Goal: Task Accomplishment & Management: Manage account settings

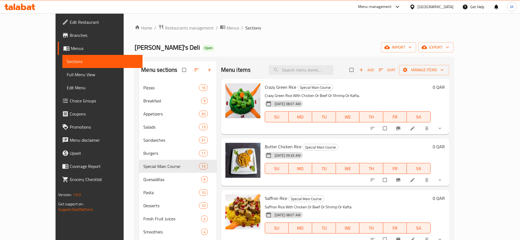
click at [447, 8] on div "Qatar" at bounding box center [435, 7] width 36 height 6
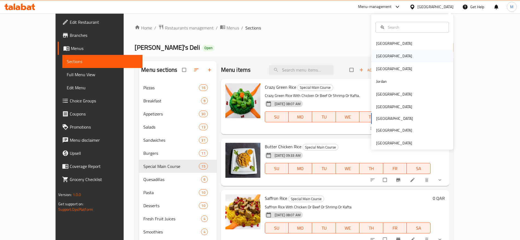
click at [381, 56] on div "Egypt" at bounding box center [394, 56] width 45 height 13
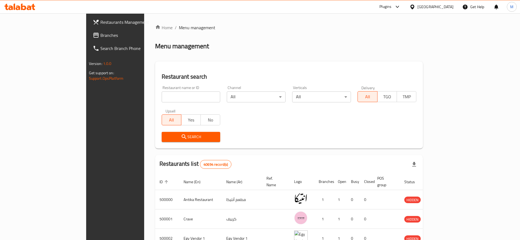
click at [417, 5] on div at bounding box center [413, 7] width 8 height 6
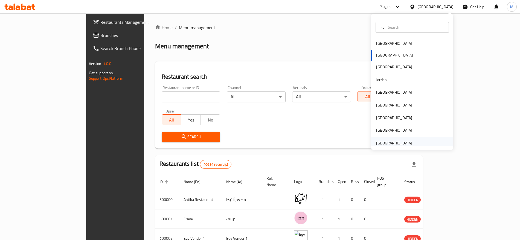
click at [392, 144] on div "[GEOGRAPHIC_DATA]" at bounding box center [394, 143] width 36 height 6
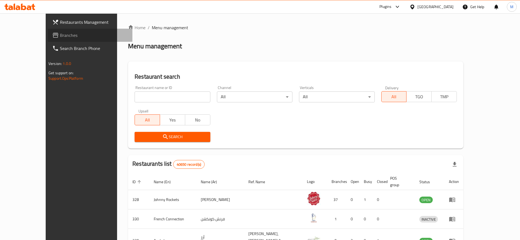
click at [60, 32] on span "Branches" at bounding box center [94, 35] width 68 height 7
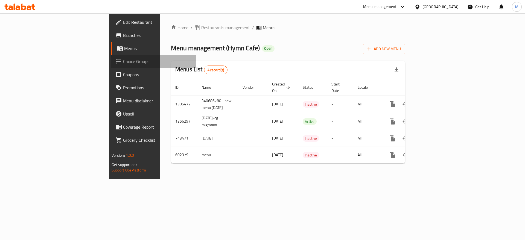
click at [123, 59] on span "Choice Groups" at bounding box center [157, 61] width 69 height 7
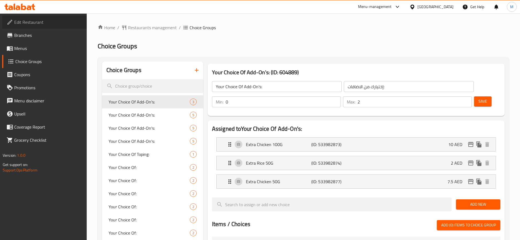
click at [40, 21] on span "Edit Restaurant" at bounding box center [48, 22] width 68 height 7
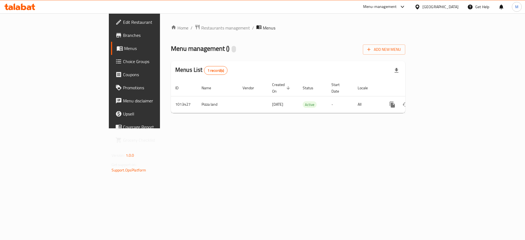
click at [416, 129] on div "Home / Restaurants management / Menus Menu management ( ) Add New Menu Menus Li…" at bounding box center [288, 70] width 256 height 115
click at [349, 129] on div "Home / Restaurants management / Menus Menu management ( ) Add New Menu Menus Li…" at bounding box center [288, 70] width 256 height 115
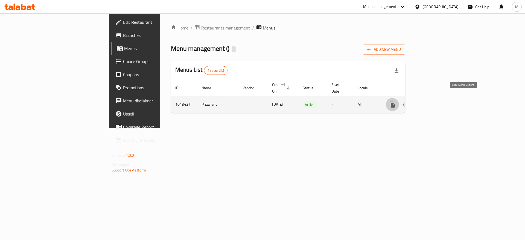
click at [395, 102] on icon "more" at bounding box center [392, 105] width 5 height 6
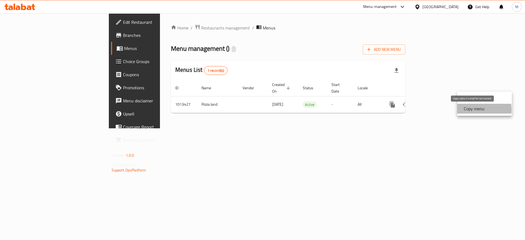
click at [472, 110] on strong "Copy menu" at bounding box center [474, 109] width 21 height 7
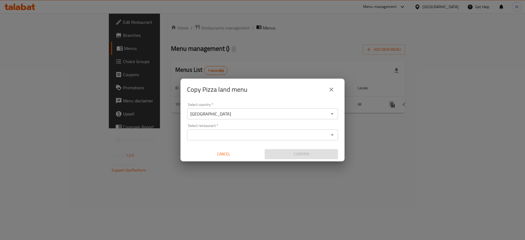
click at [206, 130] on div "Select restaurant *" at bounding box center [262, 135] width 151 height 11
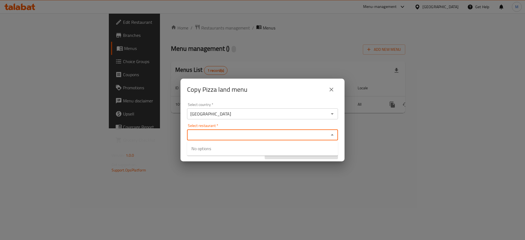
click at [216, 134] on input "Select restaurant   *" at bounding box center [258, 135] width 139 height 8
type input "a"
paste input "702708"
type input "702708"
click at [224, 135] on input "Select restaurant   *" at bounding box center [258, 135] width 139 height 8
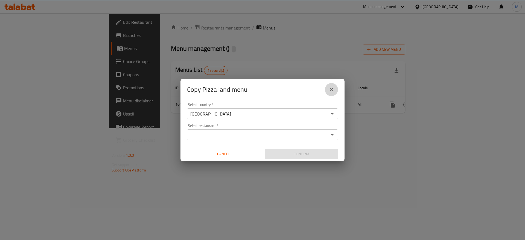
click at [334, 91] on icon "close" at bounding box center [331, 89] width 7 height 7
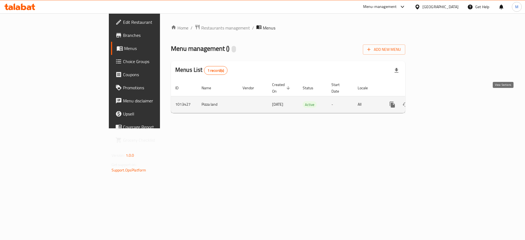
click at [435, 101] on icon "enhanced table" at bounding box center [431, 104] width 7 height 7
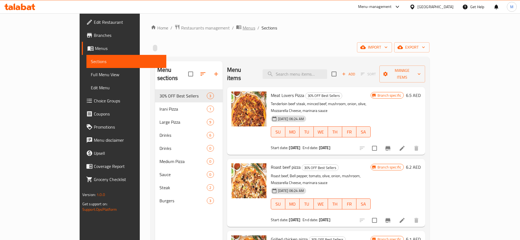
click at [243, 30] on span "Menus" at bounding box center [249, 28] width 13 height 7
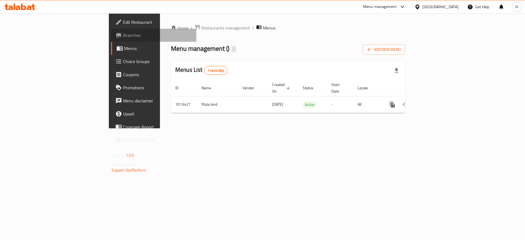
click at [123, 34] on span "Branches" at bounding box center [157, 35] width 69 height 7
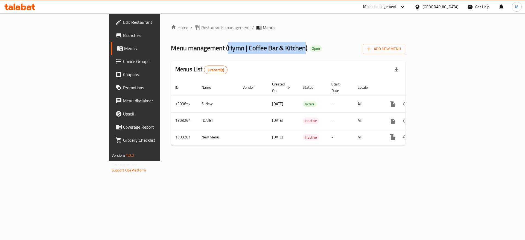
drag, startPoint x: 232, startPoint y: 47, endPoint x: 157, endPoint y: 46, distance: 74.9
click at [171, 46] on span "Menu management ( Hymn | Coffee Bar & Kitchen )" at bounding box center [239, 48] width 136 height 12
copy span "Hymn | Coffee Bar & Kitchen"
click at [171, 49] on span "Menu management ( Hymn | Coffee Bar & Kitchen )" at bounding box center [239, 48] width 136 height 12
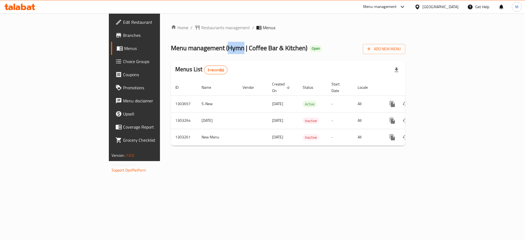
copy span "Hymn"
click at [204, 161] on div "Home / Restaurants management / Menus Menu management ( Hymn | Coffee Bar & Kit…" at bounding box center [288, 87] width 256 height 148
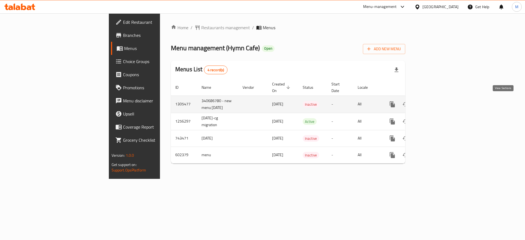
click at [435, 103] on icon "enhanced table" at bounding box center [431, 104] width 7 height 7
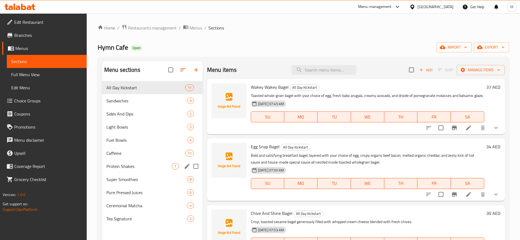
scroll to position [77, 0]
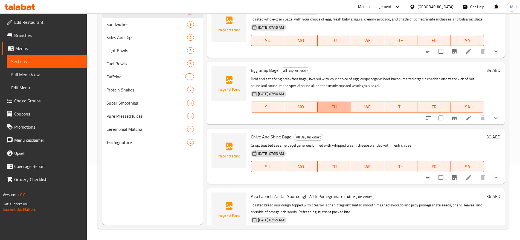
click at [327, 113] on button "TU" at bounding box center [333, 107] width 33 height 11
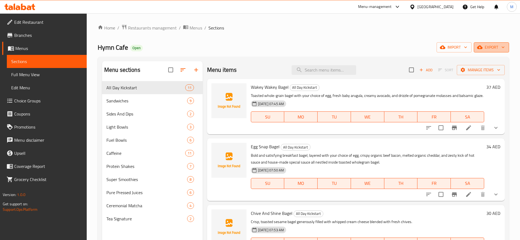
click at [482, 45] on icon "button" at bounding box center [479, 47] width 5 height 5
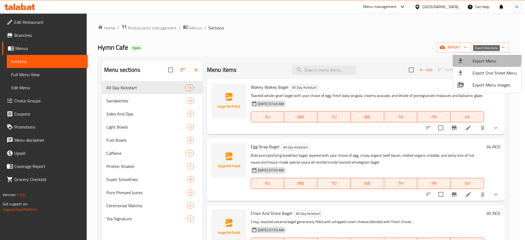
click at [469, 58] on div at bounding box center [464, 61] width 15 height 7
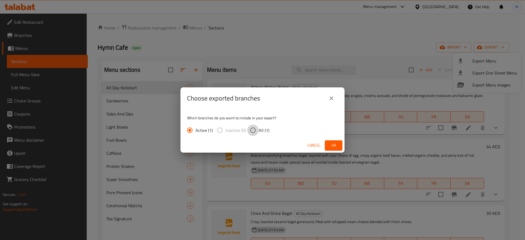
click at [254, 133] on input "All (1)" at bounding box center [252, 130] width 11 height 11
radio input "true"
click at [338, 146] on span "Ok" at bounding box center [333, 145] width 9 height 7
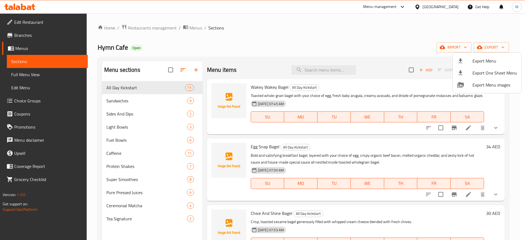
click at [312, 67] on div at bounding box center [262, 120] width 525 height 240
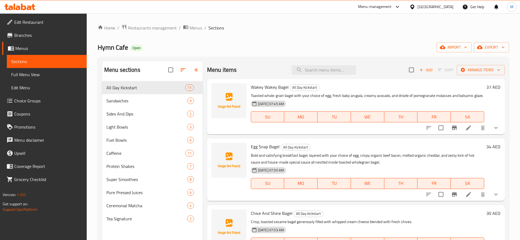
click at [312, 67] on input "search" at bounding box center [323, 70] width 65 height 10
paste input "Tropical Coconut Yogurt Bowl"
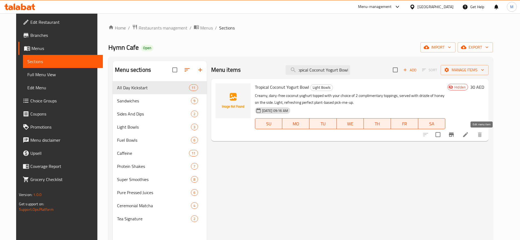
type input "Tropical Coconut Yogurt Bowl"
click at [469, 135] on icon at bounding box center [465, 135] width 7 height 7
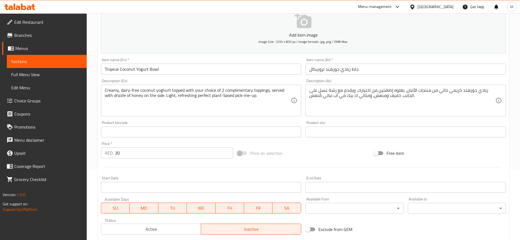
scroll to position [71, 0]
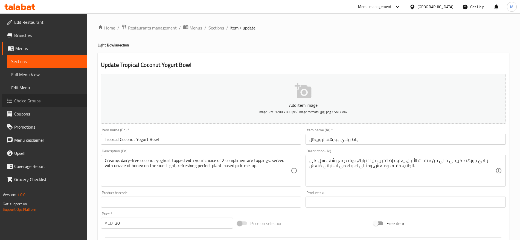
click at [45, 104] on span "Choice Groups" at bounding box center [48, 101] width 68 height 7
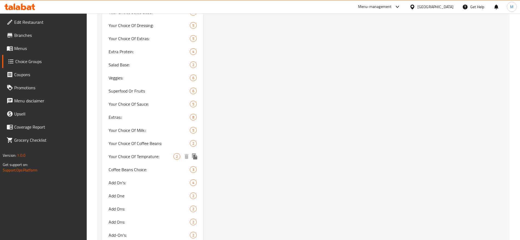
scroll to position [418, 0]
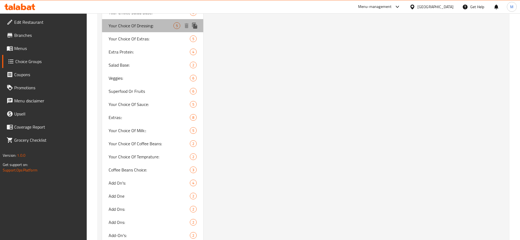
click at [140, 22] on span "Your Choice Of Dressing:" at bounding box center [141, 25] width 65 height 7
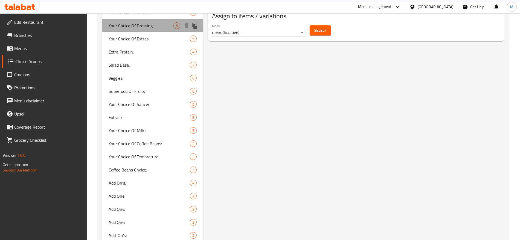
type input "Your Choice Of Dressing:"
type input "إختيارك من الدريسينج:"
type input "1"
click at [140, 22] on span "Your Choice Of Dressing:" at bounding box center [141, 25] width 65 height 7
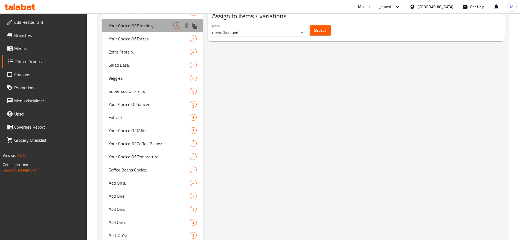
click at [140, 22] on span "Your Choice Of Dressing:" at bounding box center [141, 25] width 65 height 7
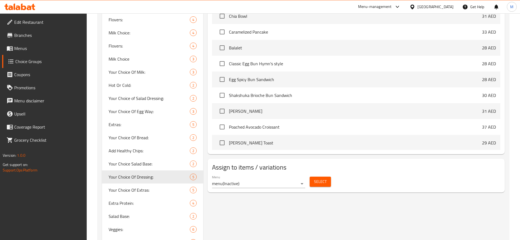
scroll to position [0, 0]
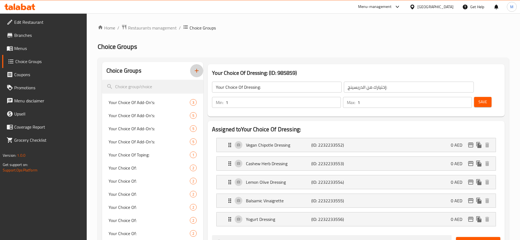
click at [197, 72] on icon "button" at bounding box center [196, 71] width 7 height 7
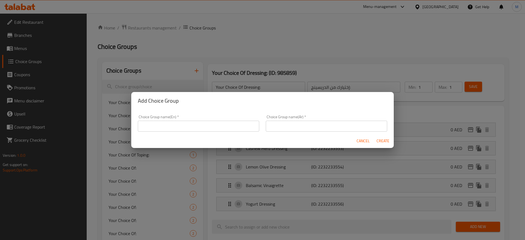
click at [174, 127] on input "text" at bounding box center [198, 126] width 121 height 11
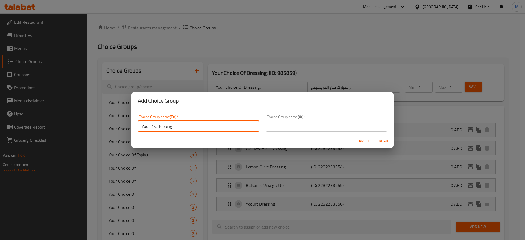
click at [290, 129] on input "text" at bounding box center [326, 126] width 121 height 11
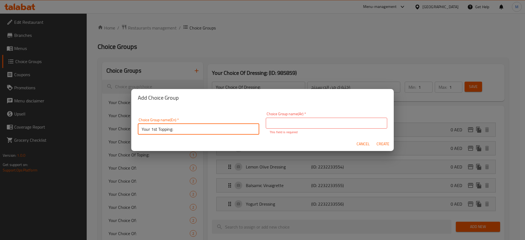
click at [143, 126] on input "Your 1st Topping:" at bounding box center [198, 129] width 121 height 11
click at [141, 130] on input "Your 1st Topping:" at bounding box center [198, 129] width 121 height 11
type input "Choose Your 1st Topping:"
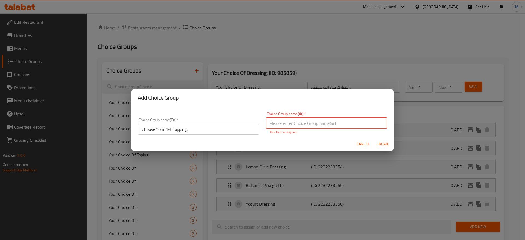
click at [291, 125] on input "text" at bounding box center [326, 123] width 121 height 11
click at [360, 124] on input "اختار التوبيج الأول:" at bounding box center [326, 123] width 121 height 11
type input "اختار التوبينج الأول:"
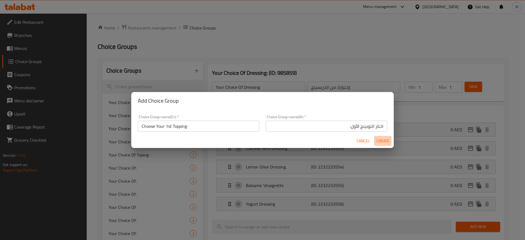
click at [386, 144] on span "Create" at bounding box center [382, 141] width 13 height 7
type input "Choose Your 1st Topping:"
type input "اختار التوبينج الأول:"
type input "0"
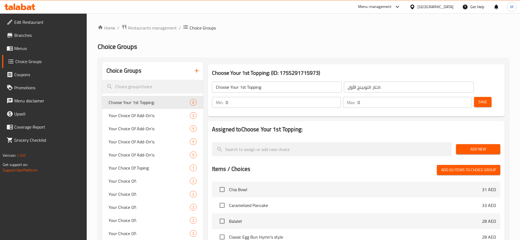
click at [341, 97] on input "0" at bounding box center [283, 102] width 115 height 11
type input "1"
click at [453, 97] on input "0" at bounding box center [414, 102] width 114 height 11
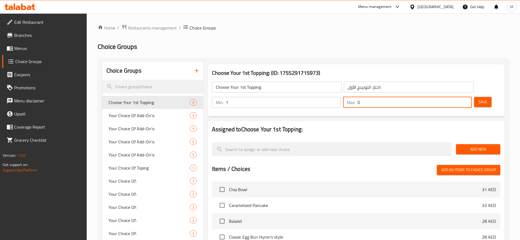
click at [453, 97] on input "0" at bounding box center [414, 102] width 114 height 11
type input "1"
click at [478, 99] on span "Save" at bounding box center [482, 102] width 9 height 7
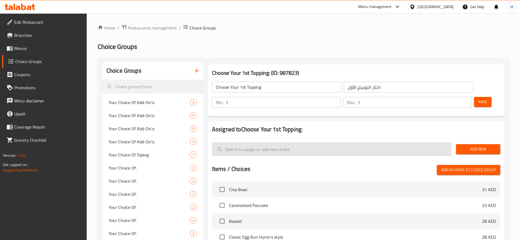
drag, startPoint x: 374, startPoint y: 141, endPoint x: 380, endPoint y: 134, distance: 9.1
click at [380, 140] on div at bounding box center [332, 149] width 244 height 18
click at [380, 142] on input "search" at bounding box center [332, 149] width 240 height 14
paste input "Granola"
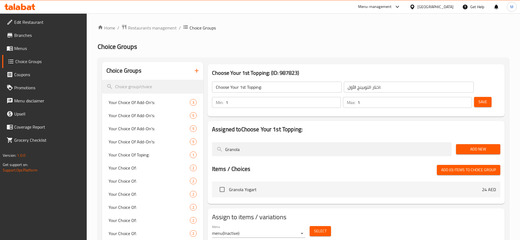
type input "Granola"
click at [468, 146] on span "Add New" at bounding box center [478, 149] width 36 height 7
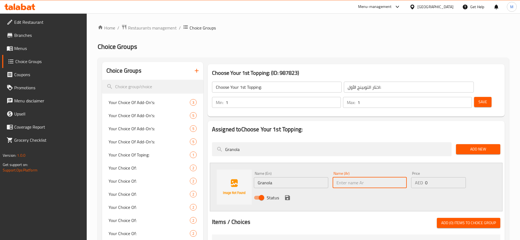
click at [350, 177] on input "text" at bounding box center [369, 182] width 74 height 11
click at [349, 177] on input "جرانولا منزلية" at bounding box center [369, 182] width 74 height 11
drag, startPoint x: 349, startPoint y: 169, endPoint x: 331, endPoint y: 164, distance: 18.0
click at [331, 170] on div "Name (Ar) جرانولا منزلية Name (Ar)" at bounding box center [369, 180] width 79 height 21
type input "جرانولا"
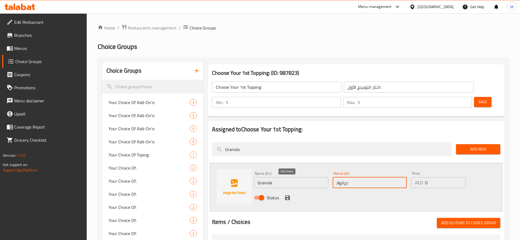
click at [287, 195] on icon "save" at bounding box center [287, 198] width 7 height 7
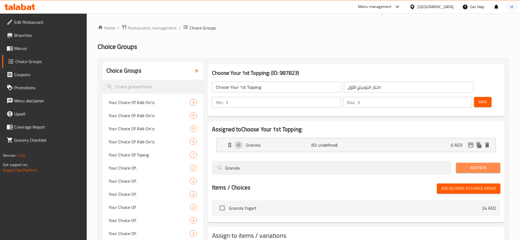
click at [485, 165] on span "Add New" at bounding box center [478, 168] width 36 height 7
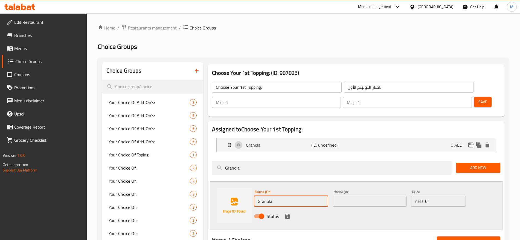
click at [282, 196] on input "Granola" at bounding box center [291, 201] width 74 height 11
paste input "Strawberry"
click at [282, 196] on input "Strawberry" at bounding box center [291, 201] width 74 height 11
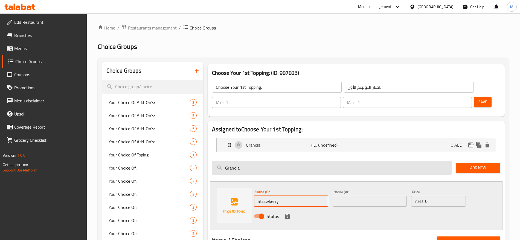
type input "Strawberry"
click at [245, 161] on input "Granola" at bounding box center [332, 168] width 240 height 14
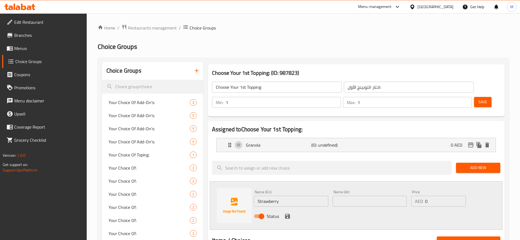
click at [360, 196] on input "text" at bounding box center [369, 201] width 74 height 11
type input "فراولة"
click at [287, 214] on icon "save" at bounding box center [287, 216] width 5 height 5
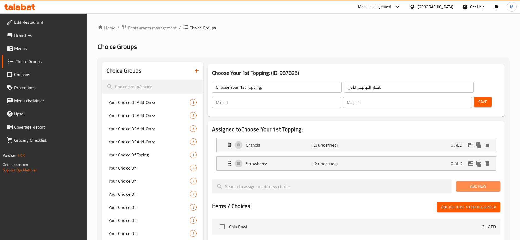
click at [470, 182] on button "Add New" at bounding box center [478, 187] width 44 height 10
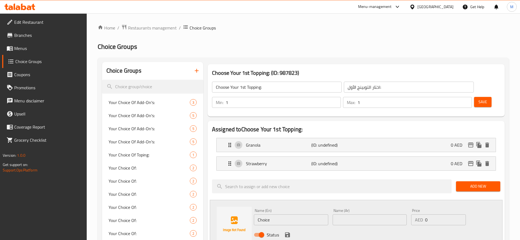
click at [278, 215] on input "Choice" at bounding box center [291, 220] width 74 height 11
paste input "Almond Butter"
click at [304, 215] on input "Almond Butter" at bounding box center [291, 220] width 74 height 11
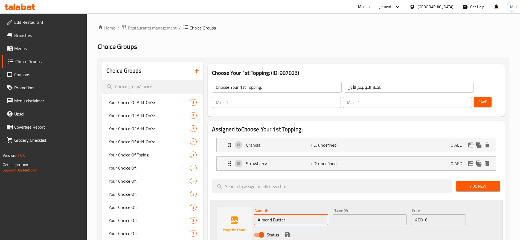
click at [304, 215] on input "Almond Butter" at bounding box center [291, 220] width 74 height 11
type input "Almond Butter"
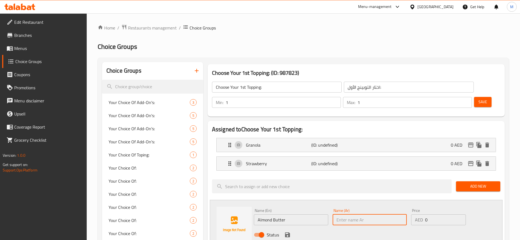
click at [354, 215] on input "text" at bounding box center [369, 220] width 74 height 11
click at [298, 215] on input "Almond Butter" at bounding box center [291, 220] width 74 height 11
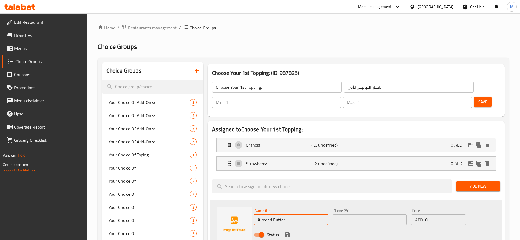
click at [298, 215] on input "Almond Butter" at bounding box center [291, 220] width 74 height 11
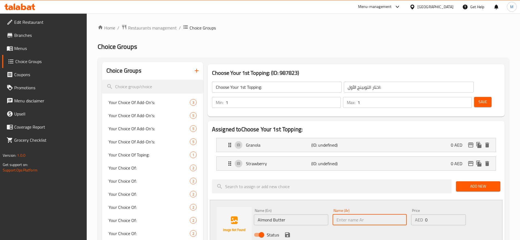
click at [363, 215] on input "text" at bounding box center [369, 220] width 74 height 11
paste input "زبدة اللوز"
type input "زبدة اللوز"
click at [289, 233] on icon "save" at bounding box center [287, 235] width 5 height 5
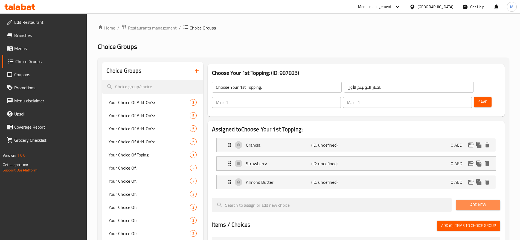
click at [471, 202] on span "Add New" at bounding box center [478, 205] width 36 height 7
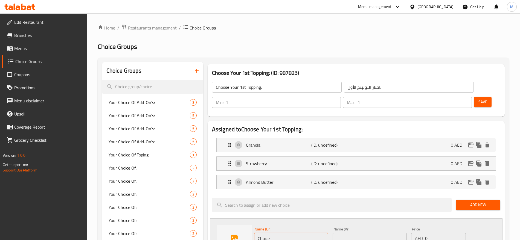
click at [275, 233] on input "Choice" at bounding box center [291, 238] width 74 height 11
paste input "Banana"
type input "Banana"
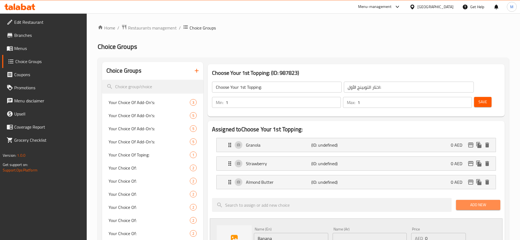
click at [469, 202] on span "Add New" at bounding box center [478, 205] width 36 height 7
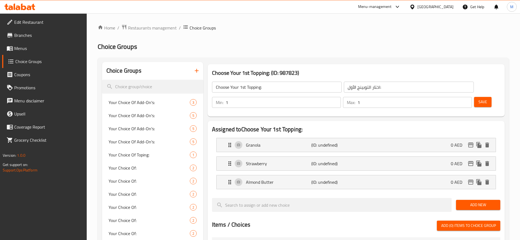
click at [474, 202] on span "Add New" at bounding box center [478, 205] width 36 height 7
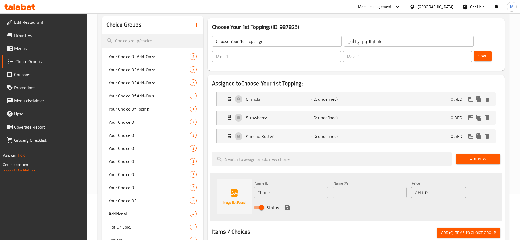
scroll to position [46, 0]
click at [269, 187] on input "Choice" at bounding box center [291, 192] width 74 height 11
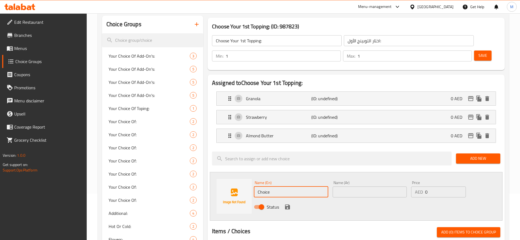
click at [269, 187] on input "Choice" at bounding box center [291, 192] width 74 height 11
paste input "Banana"
type input "Banana"
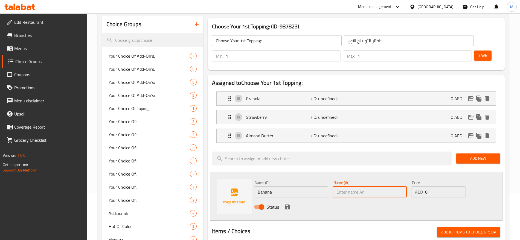
click at [352, 187] on input "text" at bounding box center [369, 192] width 74 height 11
type input "موز"
click at [287, 204] on icon "save" at bounding box center [287, 207] width 7 height 7
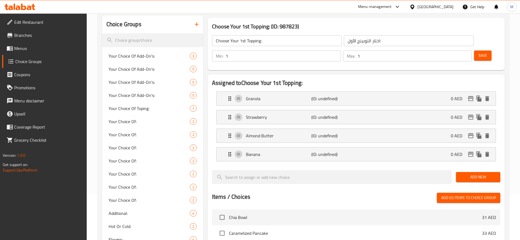
click at [465, 174] on span "Add New" at bounding box center [478, 177] width 36 height 7
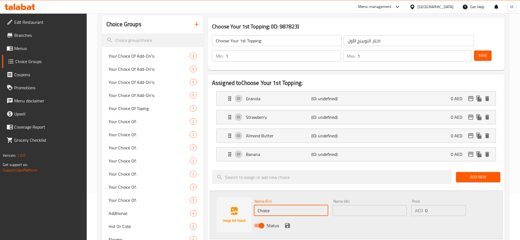
click at [278, 205] on input "Choice" at bounding box center [291, 210] width 74 height 11
paste input "Fresh Blueberry"
click at [278, 205] on input "Fresh Blueberry" at bounding box center [291, 210] width 74 height 11
type input "Fresh Blueberry"
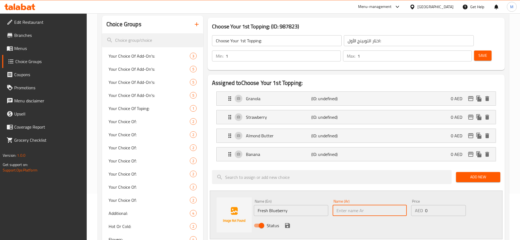
click at [334, 205] on input "text" at bounding box center [369, 210] width 74 height 11
type input "توت أرزق طازج"
click at [283, 222] on button "save" at bounding box center [287, 226] width 8 height 8
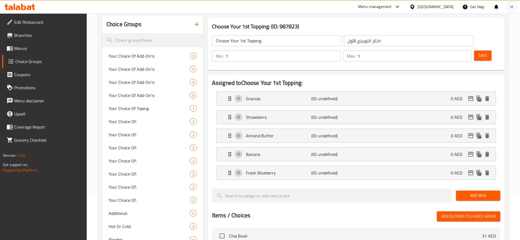
click at [469, 192] on span "Add New" at bounding box center [478, 195] width 36 height 7
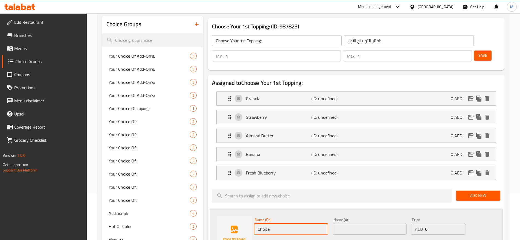
click at [287, 224] on input "Choice" at bounding box center [291, 229] width 74 height 11
paste input "ia Seeds"
click at [287, 224] on input "Chia Seeds" at bounding box center [291, 229] width 74 height 11
type input "Chia Seeds"
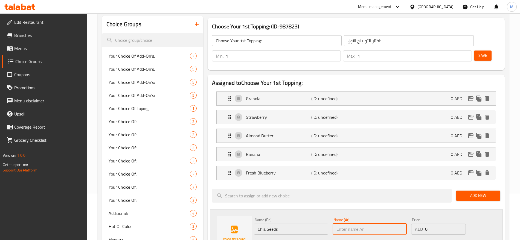
click at [370, 224] on input "text" at bounding box center [369, 229] width 74 height 11
type input "حبوب الشيا"
click at [288, 240] on icon "save" at bounding box center [287, 244] width 5 height 5
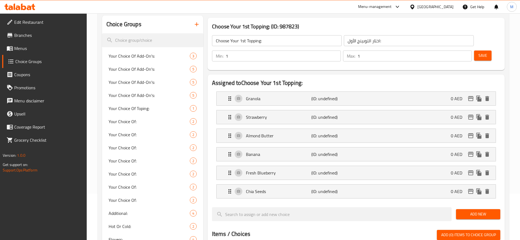
click at [469, 211] on span "Add New" at bounding box center [478, 214] width 36 height 7
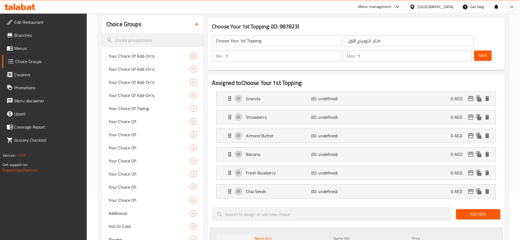
paste input "Omega Seeds"
type input "Omega Seeds"
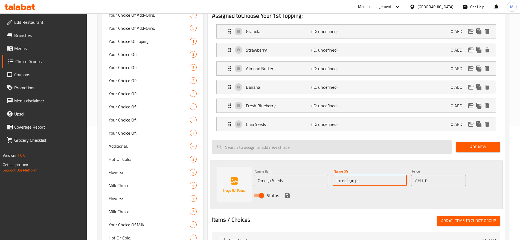
scroll to position [118, 0]
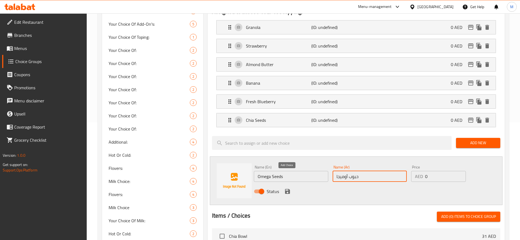
type input "حبوب أوميجا"
click at [290, 188] on icon "save" at bounding box center [287, 191] width 7 height 7
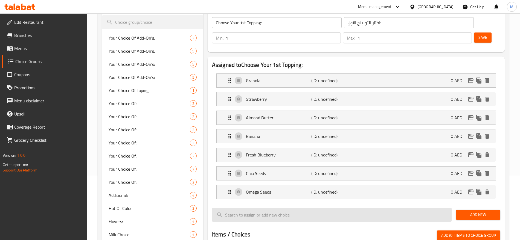
scroll to position [0, 0]
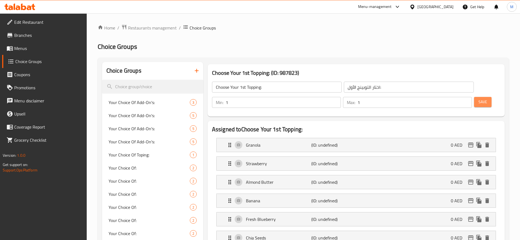
click at [478, 97] on button "Save" at bounding box center [482, 102] width 17 height 10
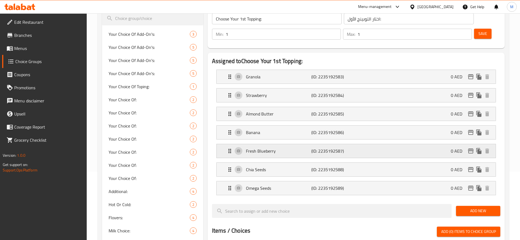
scroll to position [68, 0]
click at [463, 208] on span "Add New" at bounding box center [478, 211] width 36 height 7
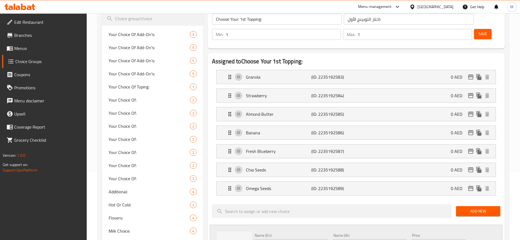
scroll to position [103, 0]
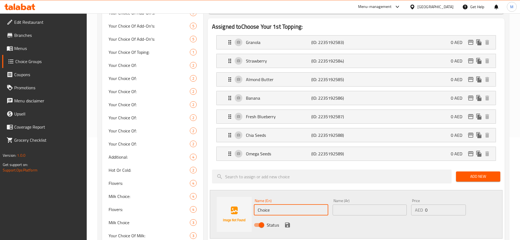
click at [307, 205] on input "Choice" at bounding box center [291, 210] width 74 height 11
paste input "Peanut Butter"
click at [307, 205] on input "Peanut Butter" at bounding box center [291, 210] width 74 height 11
type input "Peanut Butter"
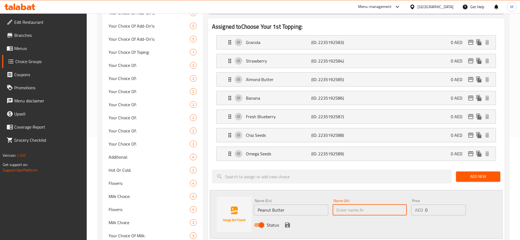
click at [353, 205] on input "text" at bounding box center [369, 210] width 74 height 11
click at [349, 205] on input "زبدة فول سوداني ومربى" at bounding box center [369, 210] width 74 height 11
drag, startPoint x: 349, startPoint y: 197, endPoint x: 343, endPoint y: 195, distance: 6.1
click at [343, 205] on input "زبدة فول سوداني ومربى" at bounding box center [369, 210] width 74 height 11
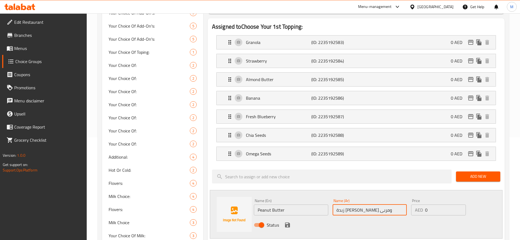
click at [343, 205] on input "زبدة فول سوداني ومربى" at bounding box center [369, 210] width 74 height 11
click at [367, 205] on input "زبدة فول سوداني ومربى" at bounding box center [369, 210] width 74 height 11
type input "زبدة فول سوداني"
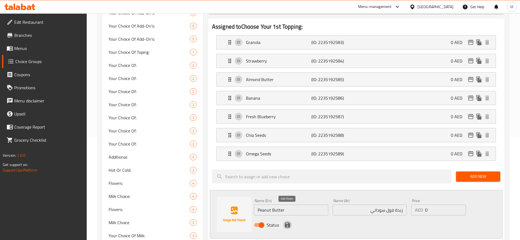
click at [290, 222] on icon "save" at bounding box center [287, 225] width 7 height 7
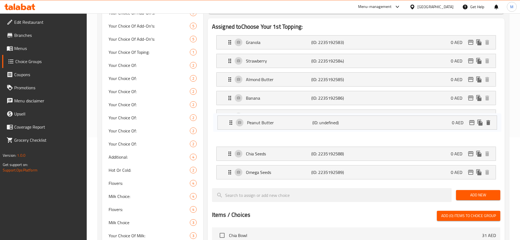
drag, startPoint x: 230, startPoint y: 158, endPoint x: 232, endPoint y: 123, distance: 34.5
click at [231, 122] on nav "Granola (ID: 2235192583) 0 AED Name (En) Granola Name (En) Name (Ar) جرانولا Na…" at bounding box center [356, 107] width 288 height 153
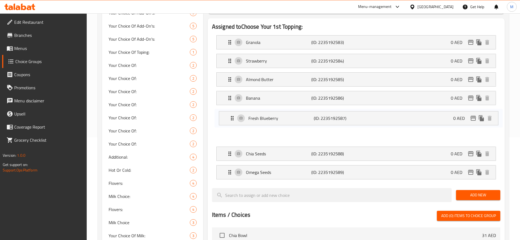
drag, startPoint x: 229, startPoint y: 100, endPoint x: 232, endPoint y: 118, distance: 18.4
click at [232, 118] on nav "Granola (ID: 2235192583) 0 AED Name (En) Granola Name (En) Name (Ar) جرانولا Na…" at bounding box center [356, 107] width 288 height 153
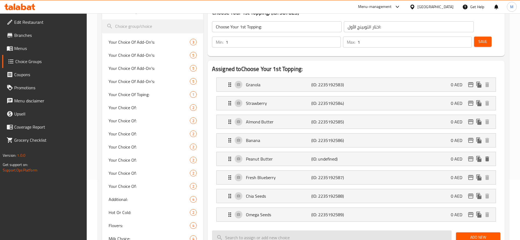
scroll to position [0, 0]
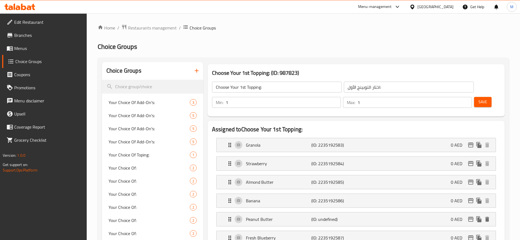
click at [478, 99] on span "Save" at bounding box center [482, 102] width 9 height 7
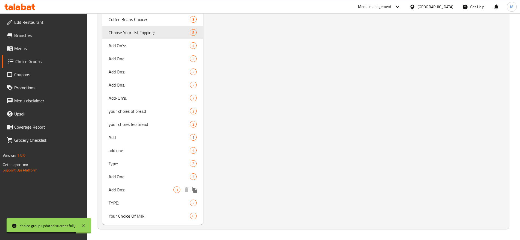
scroll to position [512, 0]
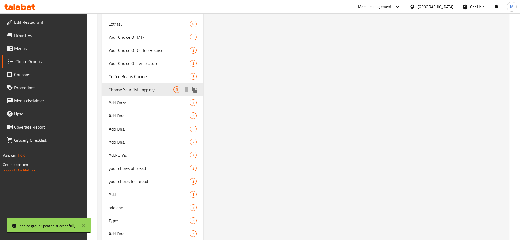
click at [196, 90] on icon "duplicate" at bounding box center [194, 90] width 5 height 6
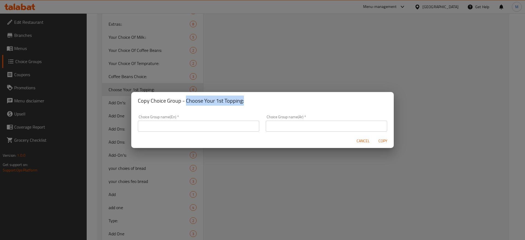
drag, startPoint x: 244, startPoint y: 101, endPoint x: 186, endPoint y: 95, distance: 58.5
click at [186, 95] on div "Copy Choice Group - Choose Your 1st Topping:" at bounding box center [262, 100] width 262 height 17
copy h2 "Choose Your 1st Topping:"
click at [170, 129] on input "text" at bounding box center [198, 126] width 121 height 11
paste input "Choose Your 1st Topping:"
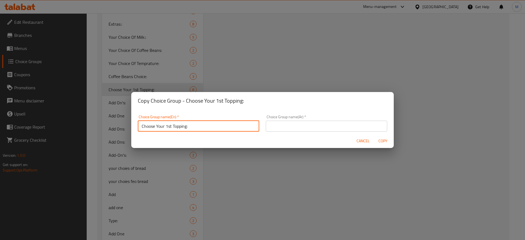
type input "Choose Your 1st Topping:"
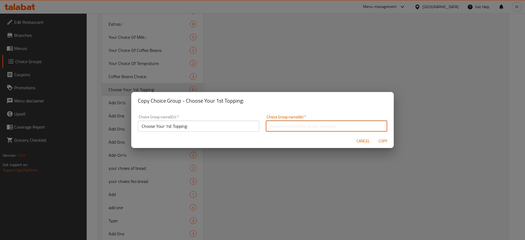
click at [300, 125] on input "text" at bounding box center [326, 126] width 121 height 11
type input "اختار التوبينج الثاني:"
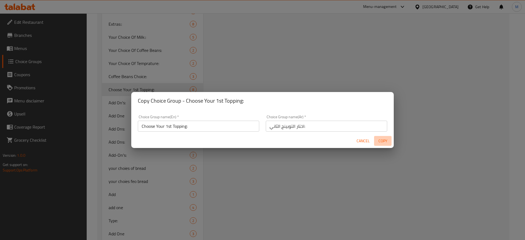
click at [386, 140] on span "Copy" at bounding box center [382, 141] width 13 height 7
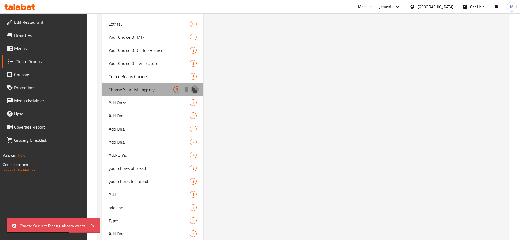
click at [197, 91] on icon "duplicate" at bounding box center [194, 90] width 5 height 6
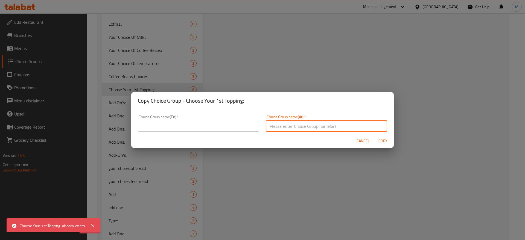
click at [313, 125] on input "text" at bounding box center [326, 126] width 121 height 11
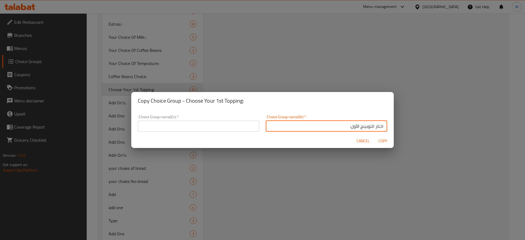
click at [353, 127] on input "اختار التوبينج الأول:" at bounding box center [326, 126] width 121 height 11
type input "اختار التوبينج الثاني:"
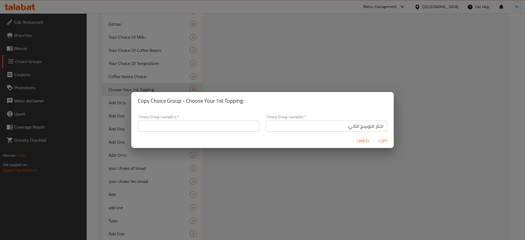
click at [257, 124] on div "Choice Group name(En)   * Choice Group name(En) *" at bounding box center [199, 123] width 128 height 23
drag, startPoint x: 243, startPoint y: 102, endPoint x: 186, endPoint y: 101, distance: 57.4
click at [186, 101] on h2 "Copy Choice Group - Choose Your 1st Topping:" at bounding box center [262, 101] width 249 height 9
copy h2 "Choose Your 1st Topping:"
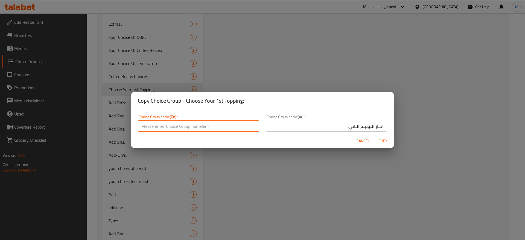
click at [195, 121] on input "text" at bounding box center [198, 126] width 121 height 11
paste input "Choose Your 1st Topping:"
click at [169, 127] on input "Choose Your 1st Topping:" at bounding box center [198, 126] width 121 height 11
type input "Choose Your 2nd Topping:"
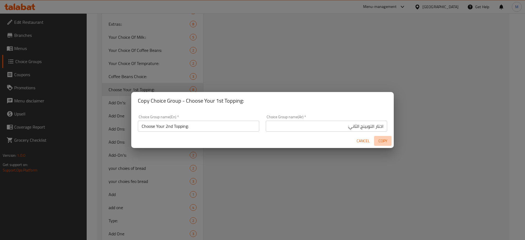
click at [386, 140] on span "Copy" at bounding box center [382, 141] width 13 height 7
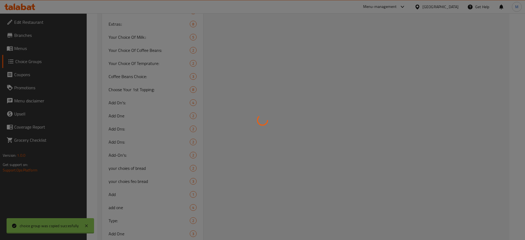
type input "Choose Your 2nd Topping:"
type input "اختار التوبينج الثاني:"
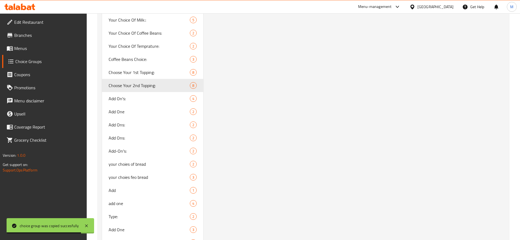
scroll to position [400, 0]
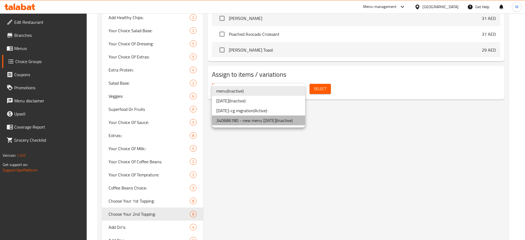
click at [276, 122] on li "340686780 - new menu 13/08/2025 ( Inactive )" at bounding box center [258, 121] width 93 height 10
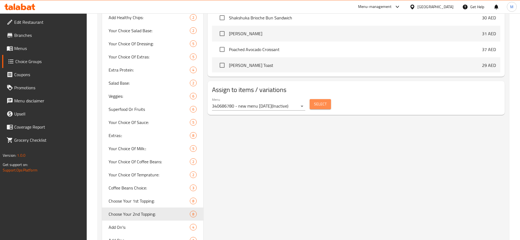
click at [319, 99] on button "Select" at bounding box center [320, 104] width 21 height 10
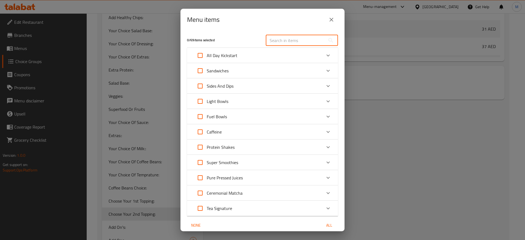
click at [292, 37] on input "text" at bounding box center [296, 40] width 60 height 11
paste input "Tropical Coconut Yogurt Bowl"
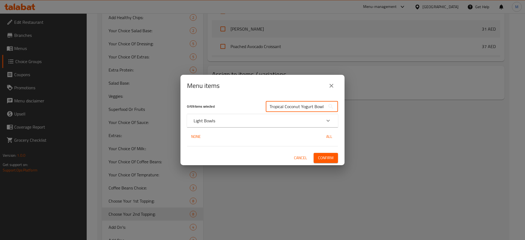
type input "Tropical Coconut Yogurt Bowl"
click at [257, 119] on div "Light Bowls" at bounding box center [258, 121] width 128 height 7
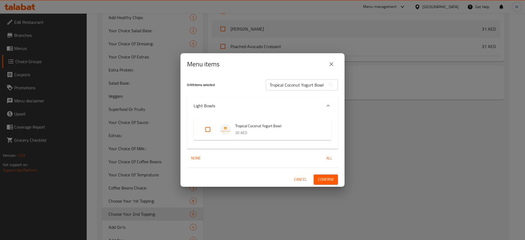
click at [209, 129] on input "Expand" at bounding box center [207, 129] width 13 height 13
checkbox input "true"
click at [328, 180] on span "Confirm" at bounding box center [326, 179] width 16 height 7
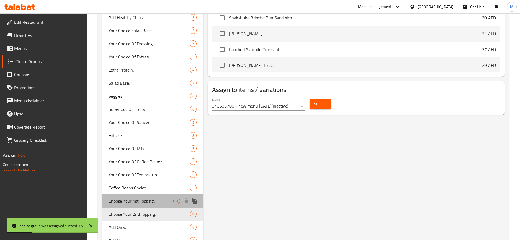
click at [133, 198] on span "Choose Your 1st Topping:" at bounding box center [141, 201] width 65 height 7
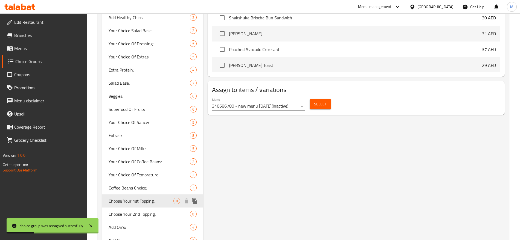
type input "Choose Your 1st Topping:"
type input "اختار التوبينج الأول:"
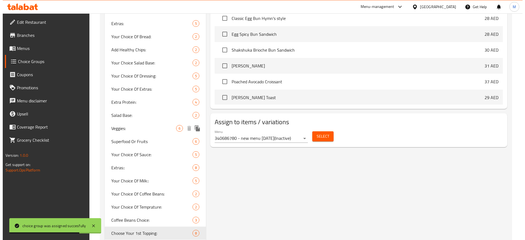
scroll to position [368, 0]
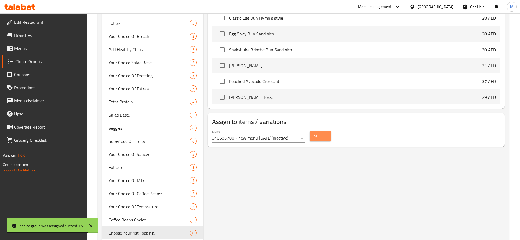
click at [316, 133] on span "Select" at bounding box center [320, 136] width 13 height 7
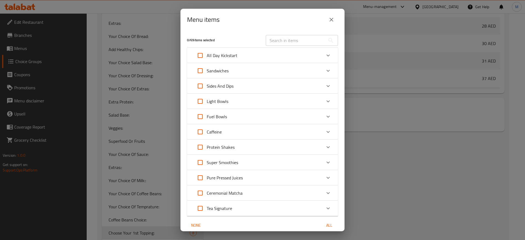
click at [286, 38] on input "text" at bounding box center [296, 40] width 60 height 11
paste input "Tropical Coconut Yogurt Bowl"
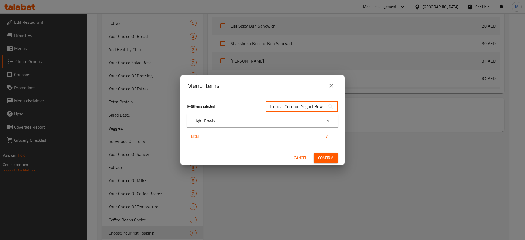
type input "Tropical Coconut Yogurt Bowl"
click at [245, 124] on div "Light Bowls" at bounding box center [262, 120] width 151 height 13
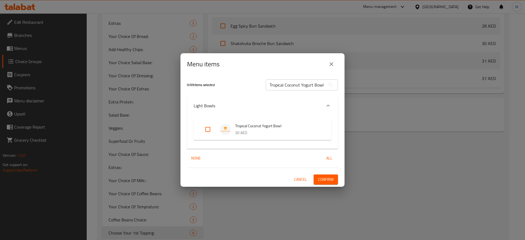
click at [209, 130] on input "Expand" at bounding box center [207, 129] width 13 height 13
checkbox input "true"
click at [323, 179] on span "Confirm" at bounding box center [326, 179] width 16 height 7
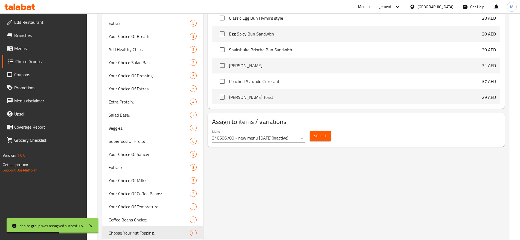
click at [323, 179] on div "Choose Your 1st Topping: (ID: 987823) Choose Your 1st Topping: ​ اختار التوبينج…" at bounding box center [355, 66] width 304 height 745
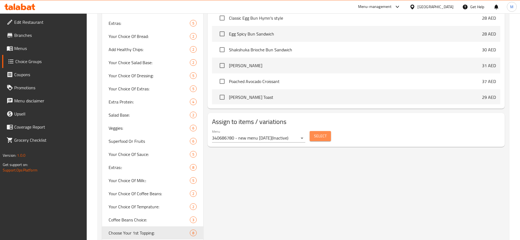
click at [324, 133] on span "Select" at bounding box center [320, 136] width 13 height 7
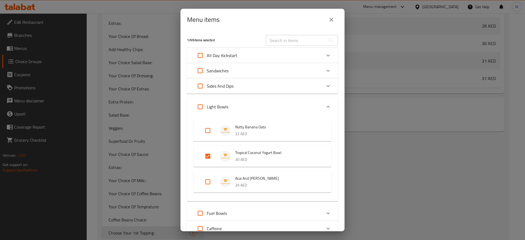
click at [209, 180] on input "Expand" at bounding box center [207, 182] width 13 height 13
checkbox input "true"
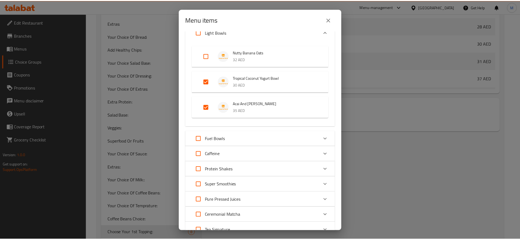
scroll to position [119, 0]
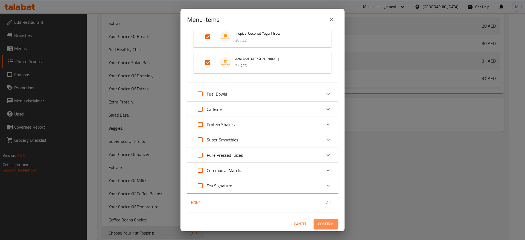
click at [317, 228] on button "Confirm" at bounding box center [326, 224] width 24 height 10
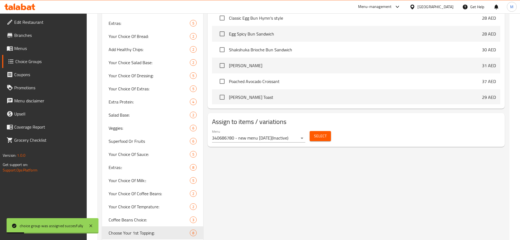
click at [366, 188] on div "Choose Your 1st Topping: (ID: 987823) Choose Your 1st Topping: ​ اختار التوبينج…" at bounding box center [355, 66] width 304 height 745
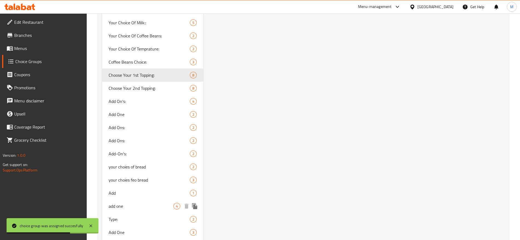
scroll to position [525, 0]
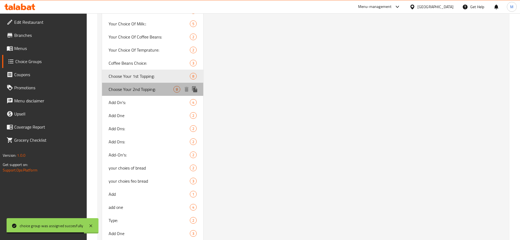
click at [148, 91] on span "Choose Your 2nd Topping:" at bounding box center [141, 89] width 65 height 7
type input "Choose Your 2nd Topping:"
type input "اختار التوبينج الثاني:"
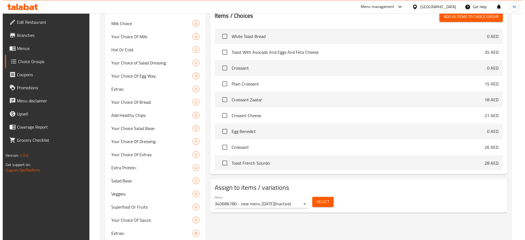
scroll to position [309, 0]
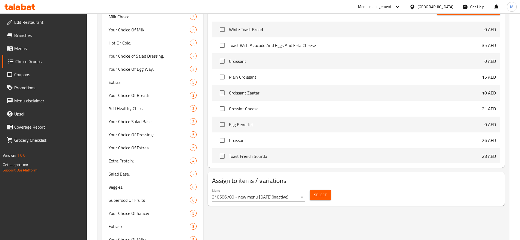
click at [324, 192] on span "Select" at bounding box center [320, 195] width 13 height 7
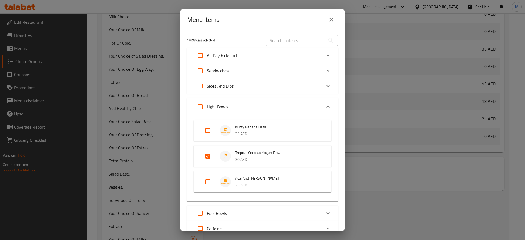
scroll to position [173, 0]
click at [211, 182] on input "Expand" at bounding box center [207, 182] width 13 height 13
checkbox input "true"
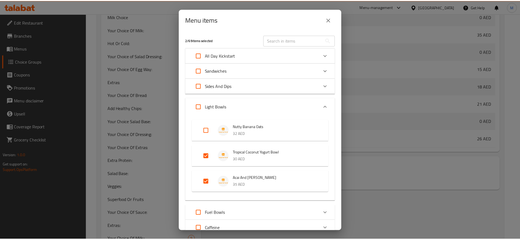
scroll to position [119, 0]
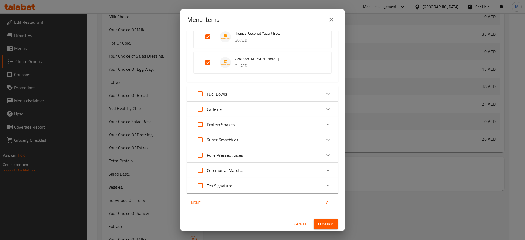
click at [326, 221] on span "Confirm" at bounding box center [326, 224] width 16 height 7
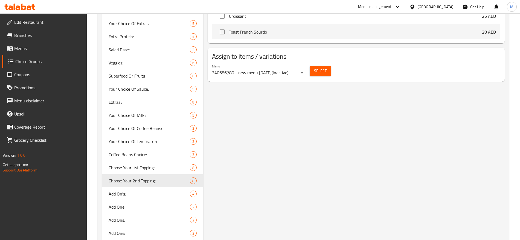
scroll to position [435, 0]
click at [196, 180] on icon "duplicate" at bounding box center [194, 180] width 5 height 6
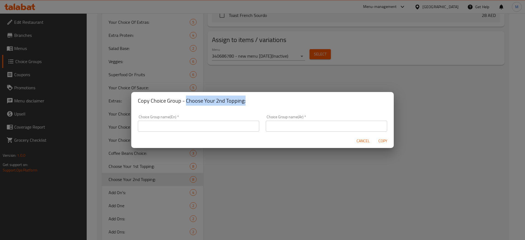
drag, startPoint x: 246, startPoint y: 103, endPoint x: 185, endPoint y: 104, distance: 60.4
click at [185, 104] on h2 "Copy Choice Group - Choose Your 2nd Topping:" at bounding box center [262, 101] width 249 height 9
copy h2 "Choose Your 2nd Topping:"
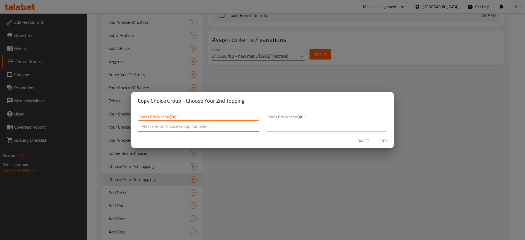
click at [156, 126] on input "text" at bounding box center [198, 126] width 121 height 11
paste input "Choose Your 2nd Topping:"
click at [168, 126] on input "Choose Your 2nd Topping:" at bounding box center [198, 126] width 121 height 11
type input "Choose Your 3rd Topping:"
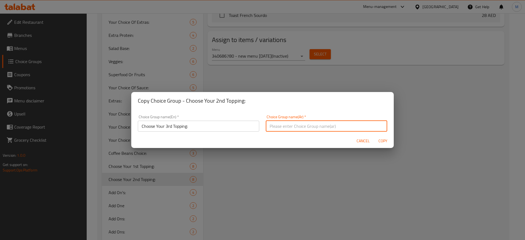
click at [287, 126] on input "text" at bounding box center [326, 126] width 121 height 11
type input "h"
type input "اختار التوبينج الثالث:"
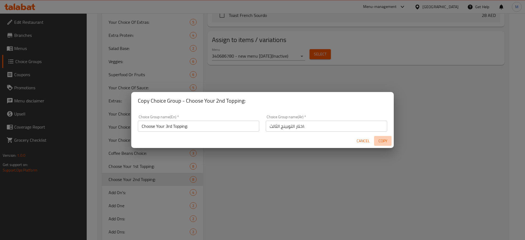
click at [385, 137] on button "Copy" at bounding box center [382, 141] width 17 height 10
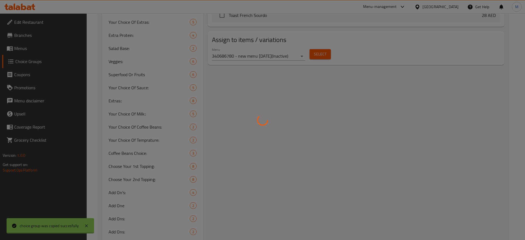
type input "Choose Your 3rd Topping:"
type input "اختار التوبينج الثالث:"
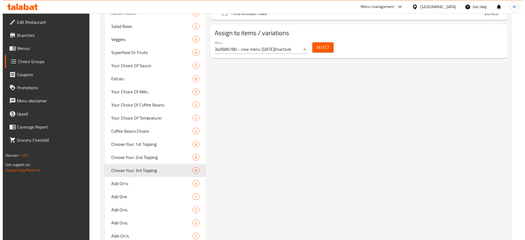
scroll to position [356, 0]
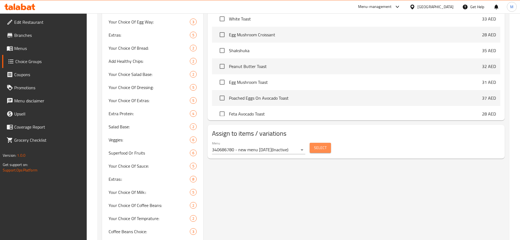
click at [319, 145] on span "Select" at bounding box center [320, 148] width 13 height 7
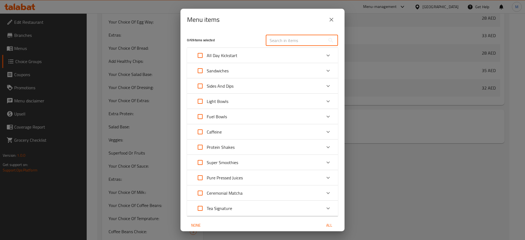
click at [297, 41] on input "text" at bounding box center [296, 40] width 60 height 11
paste input "Choose Your 2nd Topping:"
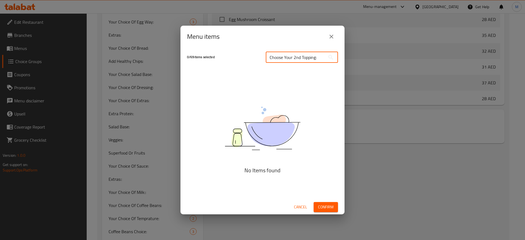
scroll to position [240, 0]
type input "C"
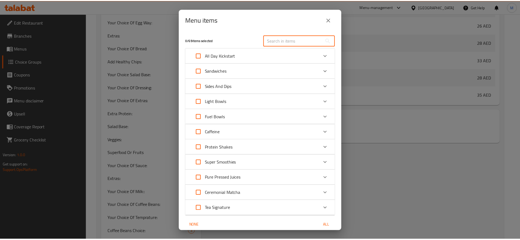
scroll to position [265, 0]
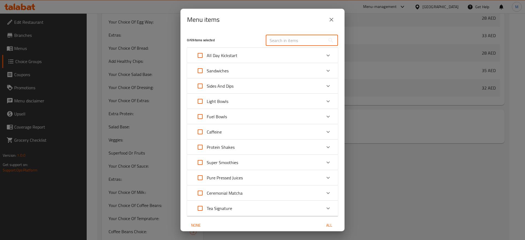
paste input "Acai And Berry"
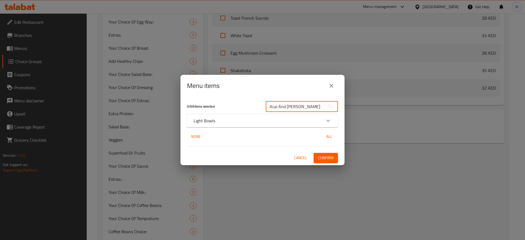
type input "Acai And Berry"
click at [256, 122] on div "Light Bowls" at bounding box center [258, 121] width 128 height 7
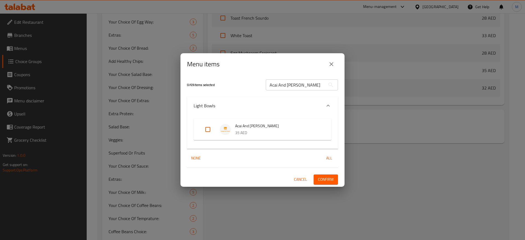
click at [208, 132] on input "Expand" at bounding box center [207, 129] width 13 height 13
checkbox input "true"
click at [327, 182] on span "Confirm" at bounding box center [326, 179] width 16 height 7
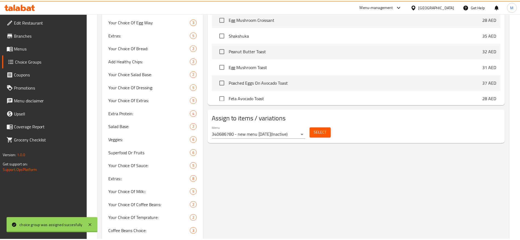
scroll to position [240, 0]
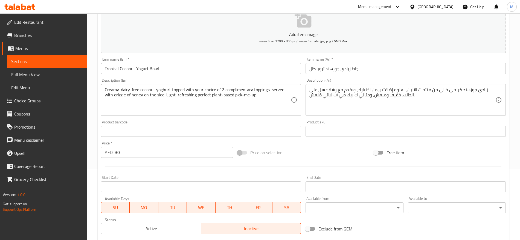
scroll to position [71, 0]
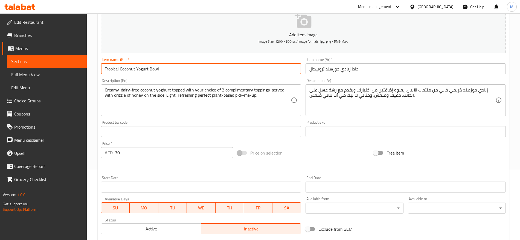
click at [159, 69] on input "Tropical Coconut Yogurt Bowl" at bounding box center [201, 68] width 200 height 11
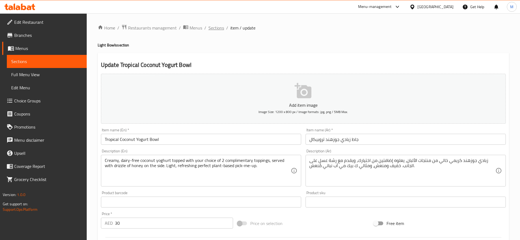
click at [217, 29] on span "Sections" at bounding box center [216, 28] width 16 height 7
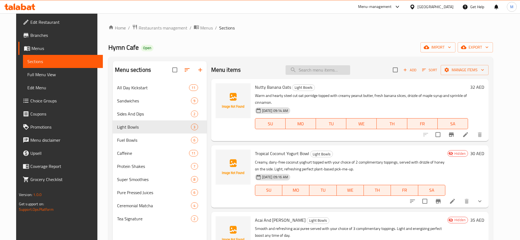
click at [323, 68] on input "search" at bounding box center [317, 70] width 65 height 10
paste input "Acai and [PERSON_NAME]"
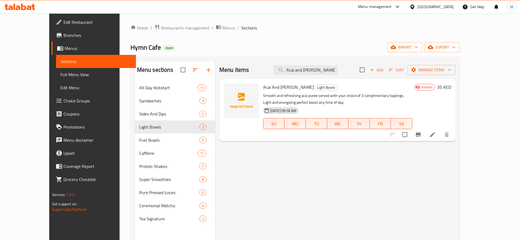
type input "Acai and [PERSON_NAME]"
click at [267, 87] on span "Acai And [PERSON_NAME]" at bounding box center [288, 87] width 51 height 8
copy h6 "Acai And [PERSON_NAME]"
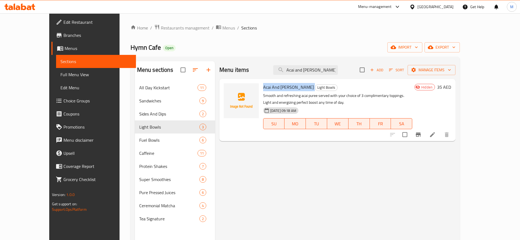
click at [263, 85] on span "Acai And [PERSON_NAME]" at bounding box center [288, 87] width 51 height 8
copy h6 "Acai And [PERSON_NAME]"
click at [338, 71] on input "Acai and [PERSON_NAME]" at bounding box center [305, 70] width 65 height 10
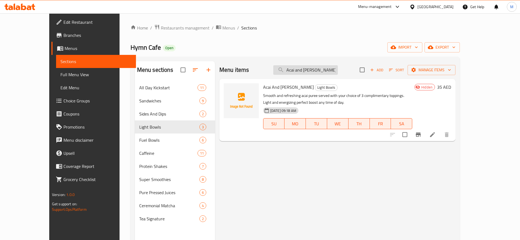
click at [338, 71] on input "Acai and [PERSON_NAME]" at bounding box center [305, 70] width 65 height 10
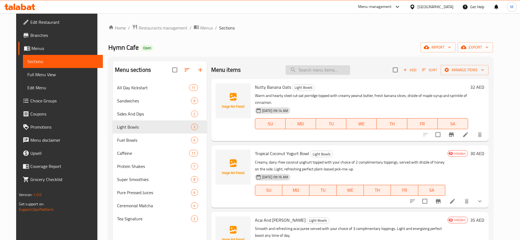
paste input "Acai And Berry"
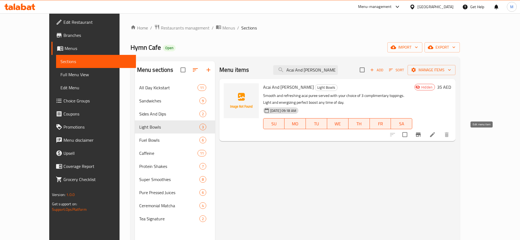
type input "Acai And Berry"
click at [436, 137] on icon at bounding box center [432, 135] width 7 height 7
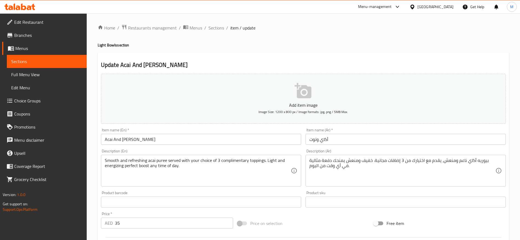
type input "اختار التوبينج الأول:"
type input "1"
type input "اختار التوبينج الثاني:"
type input "1"
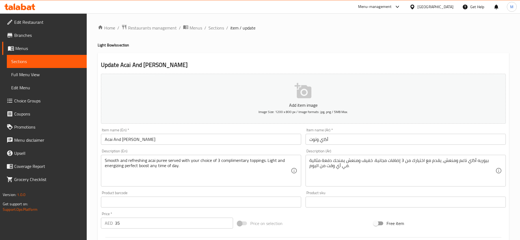
type input "1"
type input "اختار التوبينج الثالث:"
type input "1"
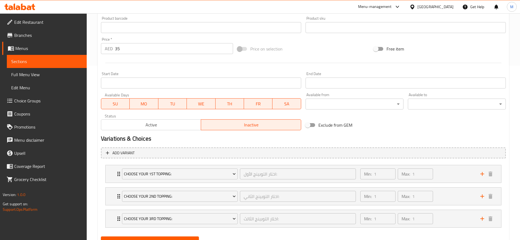
scroll to position [179, 0]
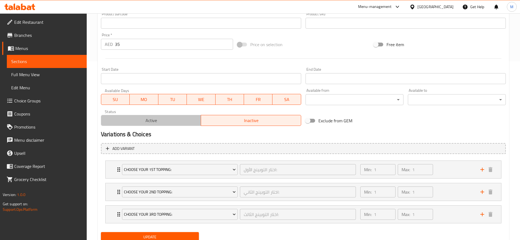
click at [163, 117] on span "Active" at bounding box center [151, 121] width 96 height 8
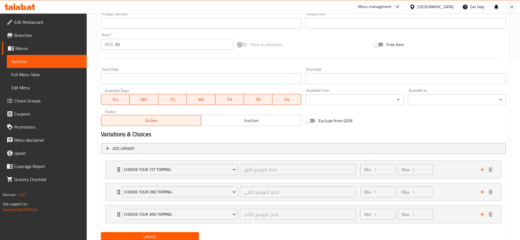
scroll to position [200, 0]
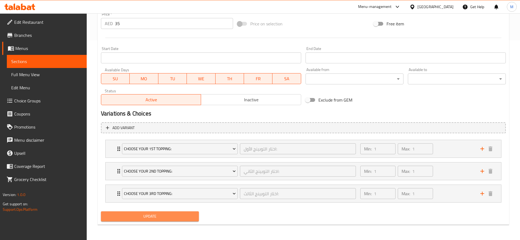
click at [137, 216] on span "Update" at bounding box center [149, 216] width 89 height 7
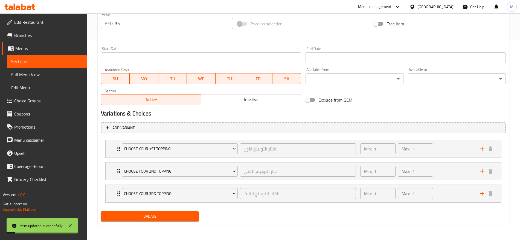
click at [263, 215] on div "Update" at bounding box center [303, 216] width 409 height 14
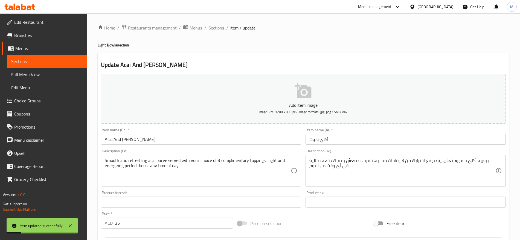
scroll to position [0, 0]
click at [214, 24] on span "Sections" at bounding box center [216, 27] width 16 height 7
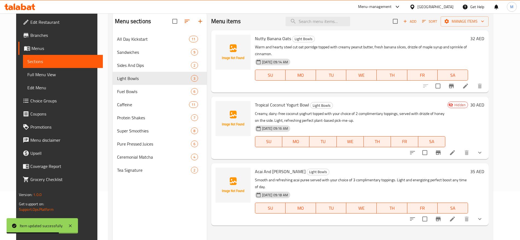
scroll to position [77, 0]
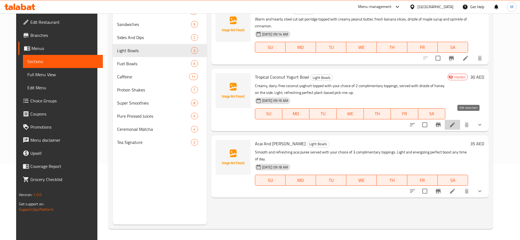
click at [456, 122] on icon at bounding box center [452, 125] width 7 height 7
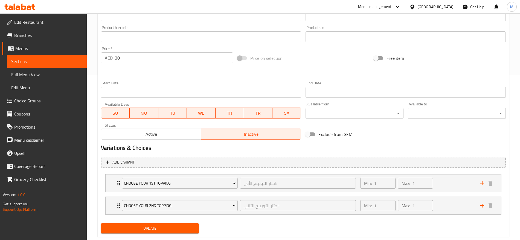
scroll to position [166, 0]
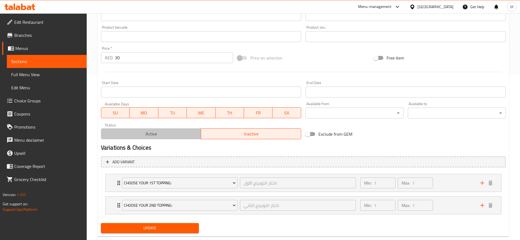
click at [182, 133] on span "Active" at bounding box center [151, 134] width 96 height 8
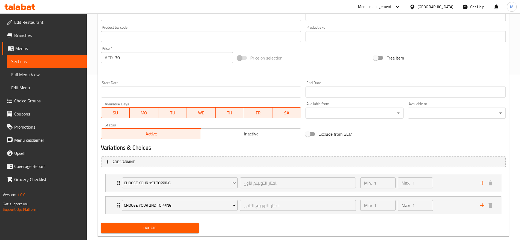
click at [171, 227] on span "Update" at bounding box center [149, 228] width 89 height 7
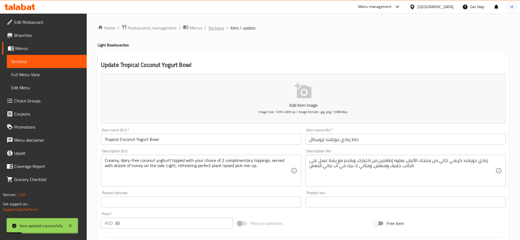
click at [219, 27] on span "Sections" at bounding box center [216, 28] width 16 height 7
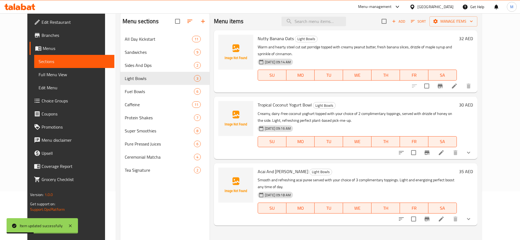
scroll to position [68, 0]
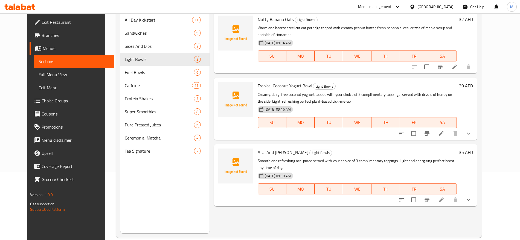
click at [355, 66] on div "Nutty Banana Oats Light Bowls Warm and hearty steel cut oat porridge topped wit…" at bounding box center [345, 42] width 263 height 62
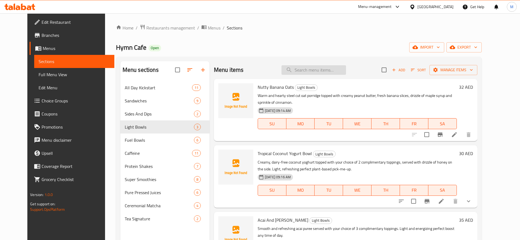
click at [333, 74] on input "search" at bounding box center [313, 70] width 65 height 10
paste input "Beef Tenderloin"
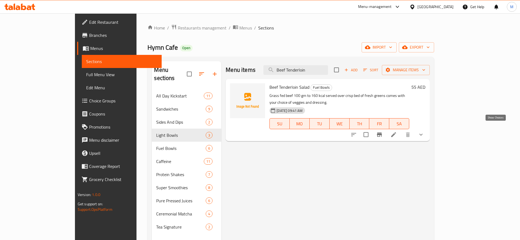
type input "Beef Tenderloin"
click at [424, 132] on icon "show more" at bounding box center [421, 135] width 7 height 7
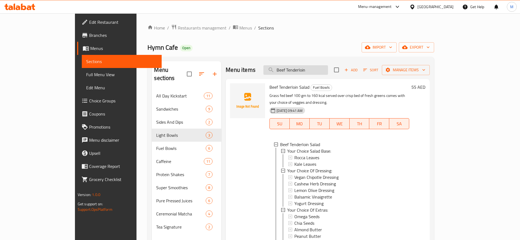
click at [328, 73] on input "Beef Tenderloin" at bounding box center [295, 70] width 65 height 10
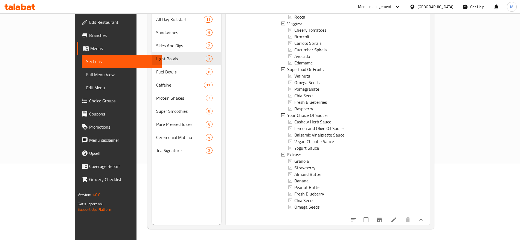
scroll to position [71, 0]
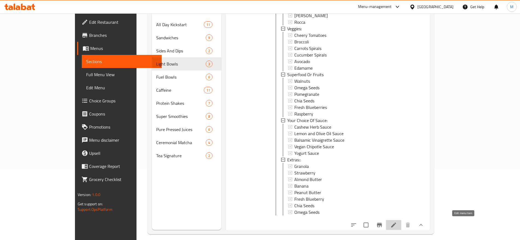
click at [397, 222] on icon at bounding box center [393, 225] width 7 height 7
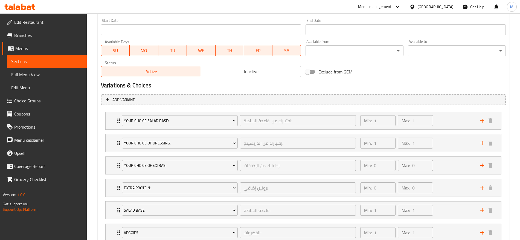
scroll to position [228, 0]
click at [447, 141] on div "Min: 1 ​ Max: 1 ​" at bounding box center [417, 143] width 120 height 17
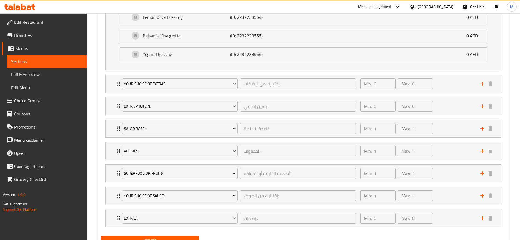
scroll to position [423, 0]
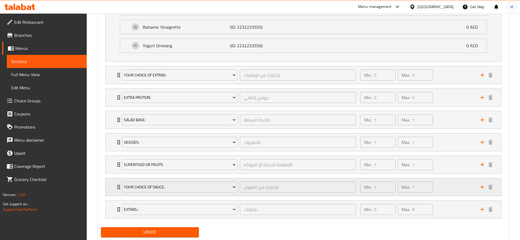
click at [450, 188] on div "Min: 1 ​ Max: 1 ​" at bounding box center [417, 187] width 120 height 17
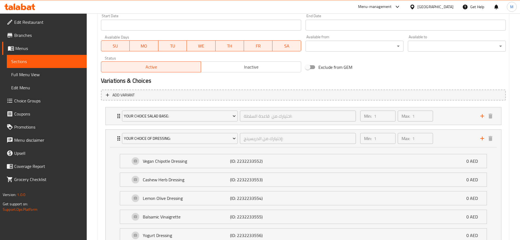
scroll to position [0, 0]
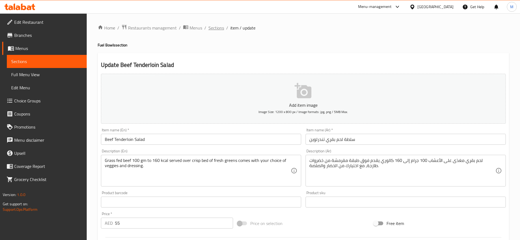
click at [211, 26] on span "Sections" at bounding box center [216, 28] width 16 height 7
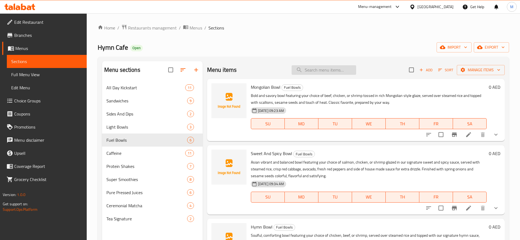
paste input "Salmon Salad"
click at [311, 72] on input "Salmon Salad" at bounding box center [323, 70] width 65 height 10
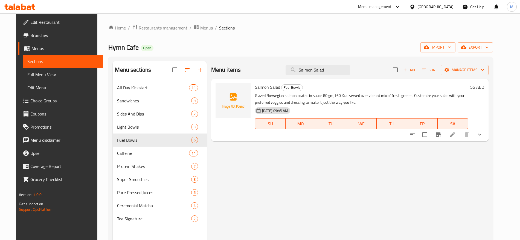
type input "Salmon Salad"
click at [486, 133] on button "show more" at bounding box center [479, 134] width 13 height 13
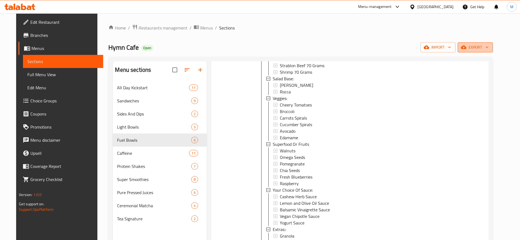
click at [484, 46] on span "export" at bounding box center [475, 47] width 27 height 7
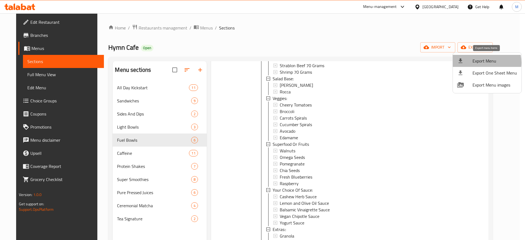
click at [483, 63] on span "Export Menu" at bounding box center [494, 61] width 45 height 7
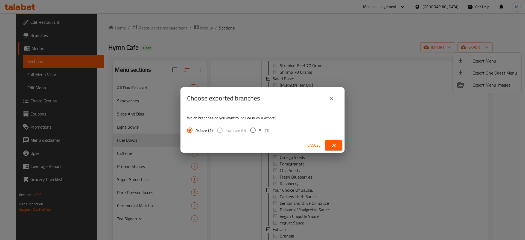
click at [245, 41] on div "Choose exported branches Which branches do you want to include in your export? …" at bounding box center [262, 120] width 525 height 240
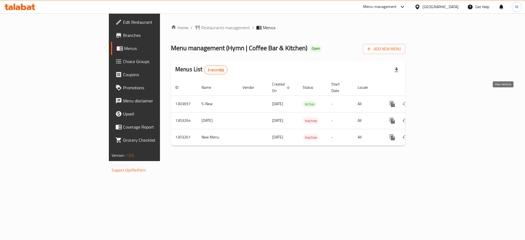
click at [435, 101] on icon "enhanced table" at bounding box center [431, 104] width 7 height 7
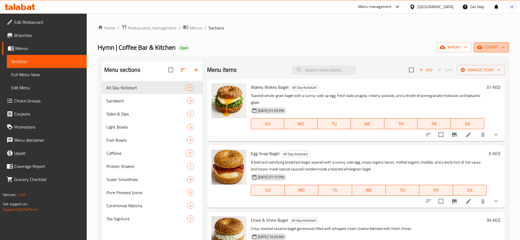
click at [480, 46] on icon "button" at bounding box center [479, 48] width 5 height 4
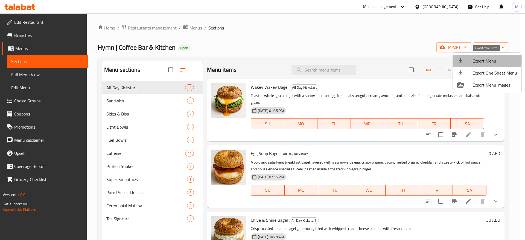
click at [474, 56] on li "Export Menu" at bounding box center [487, 61] width 69 height 12
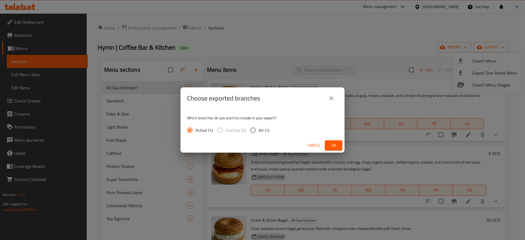
click at [260, 127] on span "All (1)" at bounding box center [264, 130] width 11 height 7
click at [259, 127] on input "All (1)" at bounding box center [252, 130] width 11 height 11
radio input "true"
click at [335, 148] on span "Ok" at bounding box center [333, 145] width 9 height 7
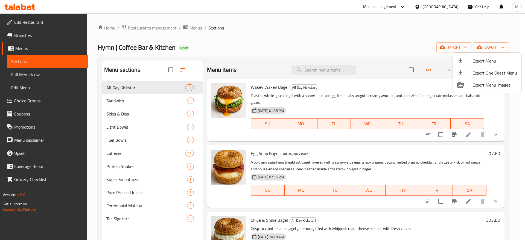
click at [320, 67] on div at bounding box center [262, 120] width 525 height 240
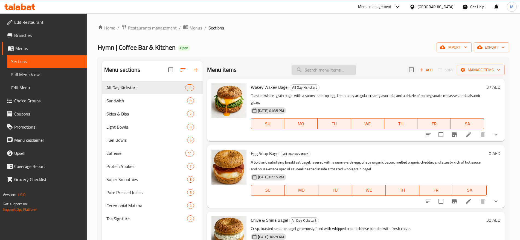
click at [316, 69] on input "search" at bounding box center [323, 70] width 65 height 10
paste input "Egg Snap Bagel"
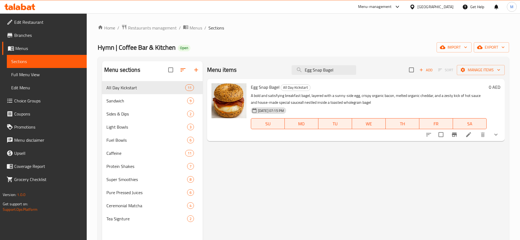
type input "Egg Snap Bagel"
click at [495, 131] on button "show more" at bounding box center [495, 134] width 13 height 13
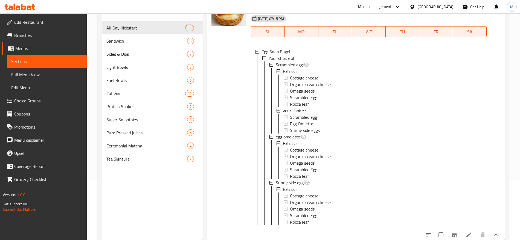
scroll to position [77, 0]
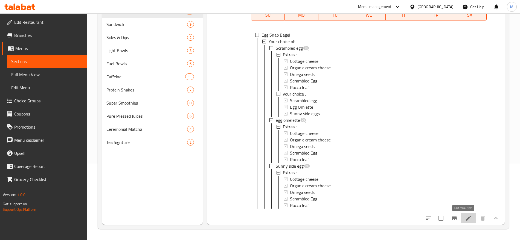
click at [465, 215] on icon at bounding box center [468, 218] width 7 height 7
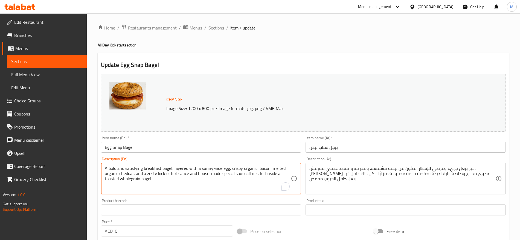
paste textarea "beef"
type textarea "A bold and satisfying breakfast bagel, layered with a sunny-side egg, crispy or…"
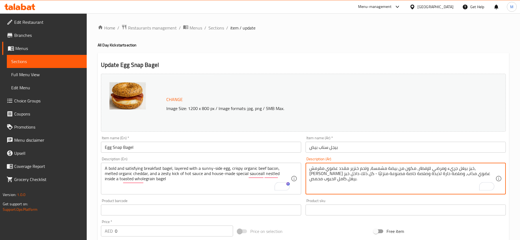
drag, startPoint x: 387, startPoint y: 168, endPoint x: 369, endPoint y: 171, distance: 18.5
click at [369, 171] on textarea "خبز بيغل جريء ومرضي للإفطار، مكون من بيضة مشمسة، ولحم خنزير مقدد عضوي مقرمش، وج…" at bounding box center [402, 179] width 186 height 26
click at [375, 169] on textarea "خبز بيغل جريء ومرضي للإفطار، مكون من بيضة مشمسة، ولحم خنزير مقدد عضوي مقرمش، وج…" at bounding box center [402, 179] width 186 height 26
type textarea "خبز بيغل جريء ومرضي للإفطار، مكون من بيضة مشمسة، ولحم بقري مقدد عضوي مقرمش، وجب…"
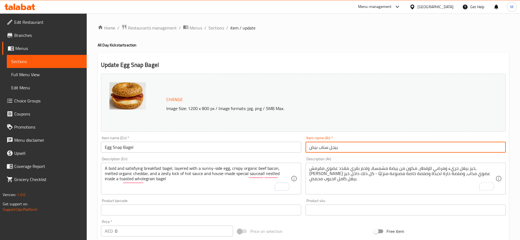
click at [349, 147] on input "بيجل سناب بيض" at bounding box center [405, 147] width 200 height 11
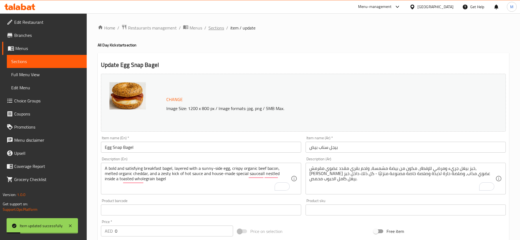
click at [217, 29] on span "Sections" at bounding box center [216, 28] width 16 height 7
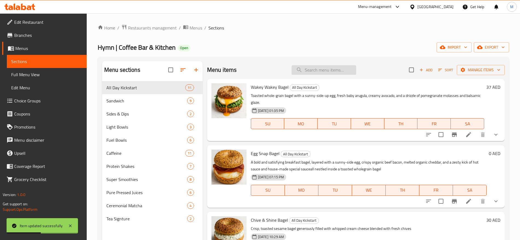
click at [312, 74] on input "search" at bounding box center [323, 70] width 65 height 10
paste input "Tropical Coconut Yogurt Bowl"
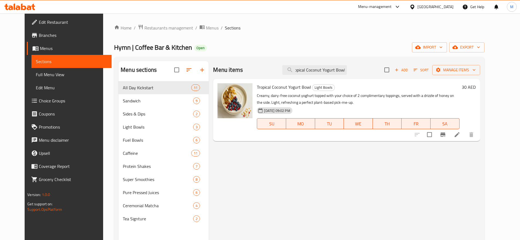
type input "Tropical Coconut Yogurt Bowl"
click at [48, 99] on span "Choice Groups" at bounding box center [73, 101] width 68 height 7
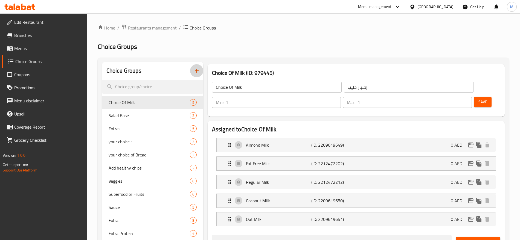
click at [200, 73] on button "button" at bounding box center [196, 70] width 13 height 13
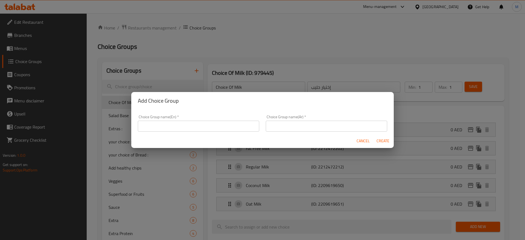
click at [221, 127] on input "text" at bounding box center [198, 126] width 121 height 11
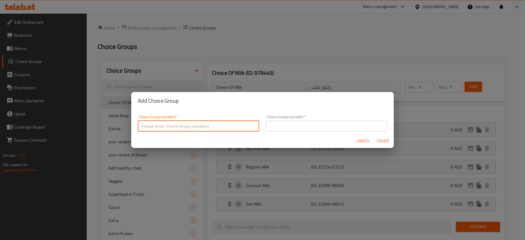
click at [221, 127] on input "text" at bounding box center [198, 126] width 121 height 11
paste input "Choose Your 1st Topping:"
type input "Choose Your 1st Topping:"
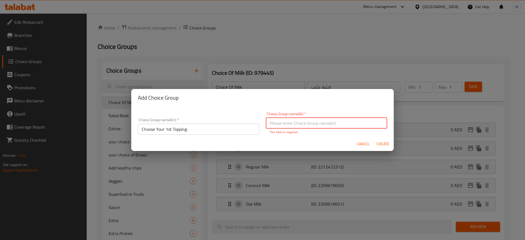
click at [318, 118] on input "text" at bounding box center [326, 123] width 121 height 11
paste input "اختار التوبينج الأول:"
type input "اختار التوبينج الأول:"
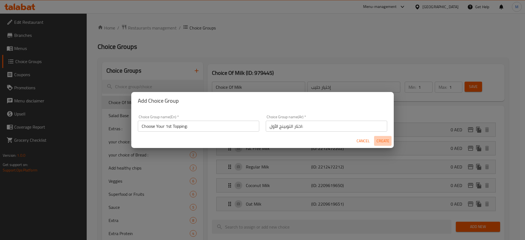
click at [385, 139] on span "Create" at bounding box center [382, 141] width 13 height 7
type input "Choose Your 1st Topping:"
type input "اختار التوبينج الأول:"
type input "0"
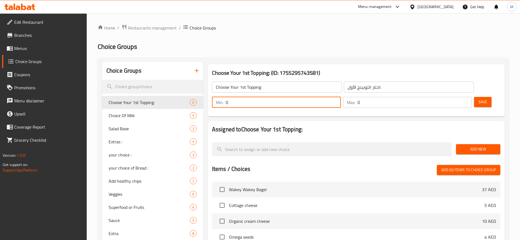
click at [341, 97] on input "0" at bounding box center [283, 102] width 115 height 11
type input "1"
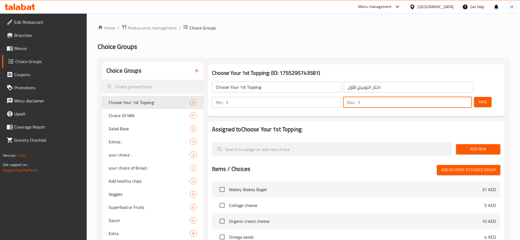
type input "1"
click at [479, 97] on button "Save" at bounding box center [482, 102] width 17 height 10
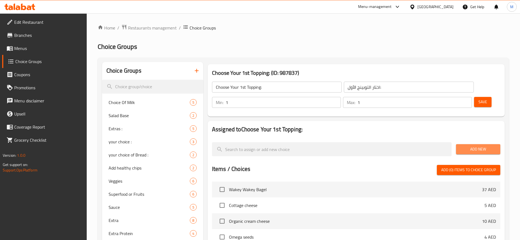
click at [486, 146] on span "Add New" at bounding box center [478, 149] width 36 height 7
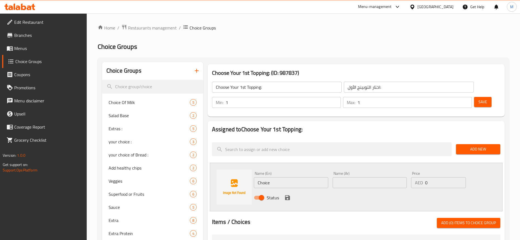
click at [272, 177] on input "Choice" at bounding box center [291, 182] width 74 height 11
paste input "Granola"
type input "Granola"
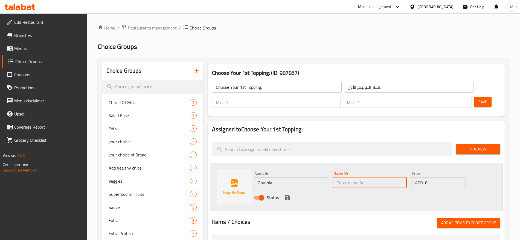
paste input "جرانولا"
type input "جرانولا"
click at [288, 195] on icon "save" at bounding box center [287, 197] width 5 height 5
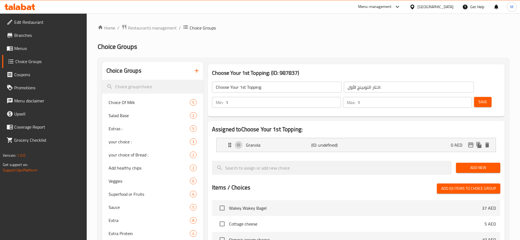
click at [476, 165] on span "Add New" at bounding box center [478, 168] width 36 height 7
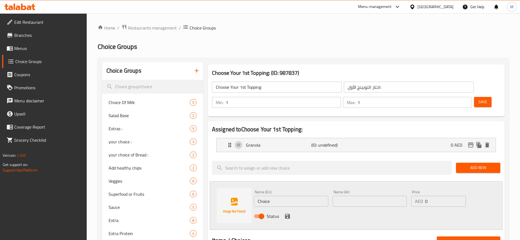
click at [285, 196] on input "Choice" at bounding box center [291, 201] width 74 height 11
paste input "Strawberry"
click at [285, 196] on input "Strawberry" at bounding box center [291, 201] width 74 height 11
type input "Strawberry"
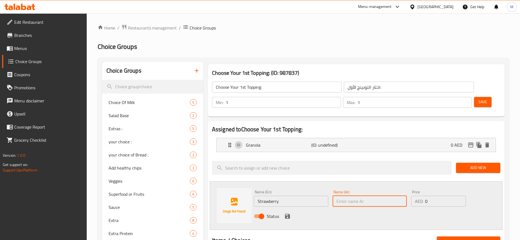
paste input "فراولة"
type input "فراولة"
click at [289, 214] on icon "save" at bounding box center [287, 216] width 5 height 5
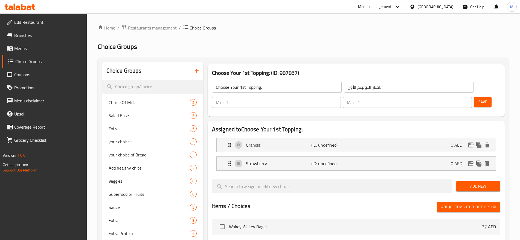
click at [470, 183] on span "Add New" at bounding box center [478, 186] width 36 height 7
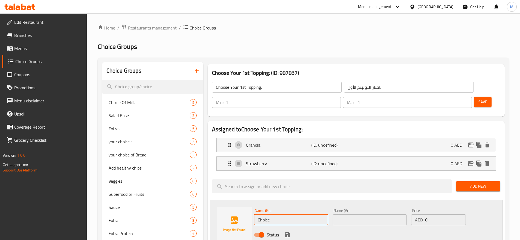
click at [290, 215] on input "Choice" at bounding box center [291, 220] width 74 height 11
paste input "Almond Butter"
type input "Almond Butter"
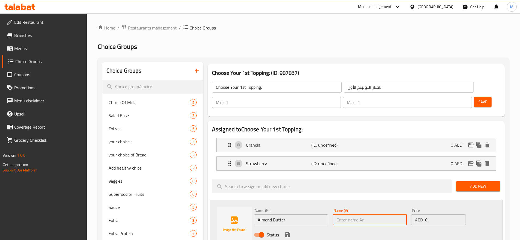
paste input "زبدة اللوز"
type input "زبدة اللوز"
click at [288, 233] on icon "save" at bounding box center [287, 235] width 5 height 5
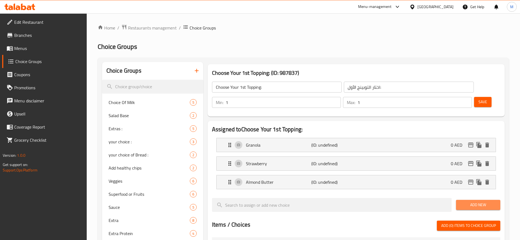
click at [463, 202] on span "Add New" at bounding box center [478, 205] width 36 height 7
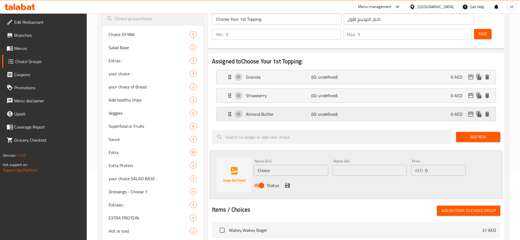
scroll to position [68, 0]
click at [279, 165] on input "Choice" at bounding box center [291, 170] width 74 height 11
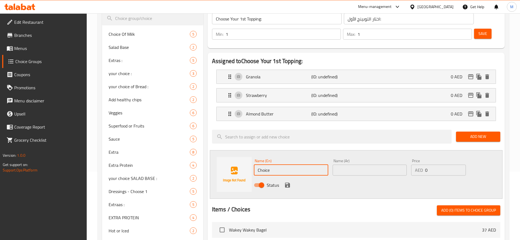
click at [279, 165] on input "Choice" at bounding box center [291, 170] width 74 height 11
paste input "Banana"
click at [279, 165] on input "Banana" at bounding box center [291, 170] width 74 height 11
type input "Banana"
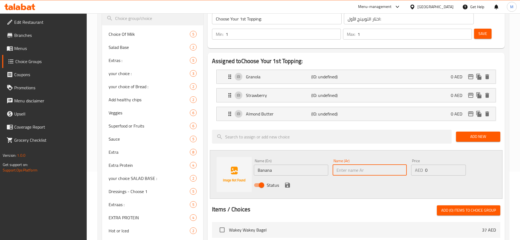
paste input "موز"
type input "موز"
click at [289, 183] on icon "save" at bounding box center [287, 185] width 5 height 5
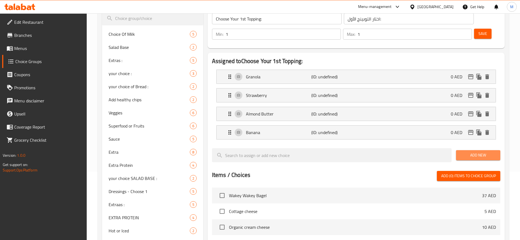
click at [473, 152] on span "Add New" at bounding box center [478, 155] width 36 height 7
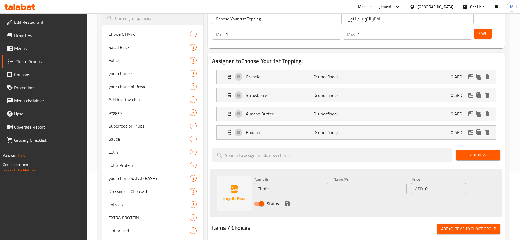
click at [284, 183] on input "Choice" at bounding box center [291, 188] width 74 height 11
paste input "Peanut Butter"
click at [284, 183] on input "Peanut Butter" at bounding box center [291, 188] width 74 height 11
type input "Peanut Butter"
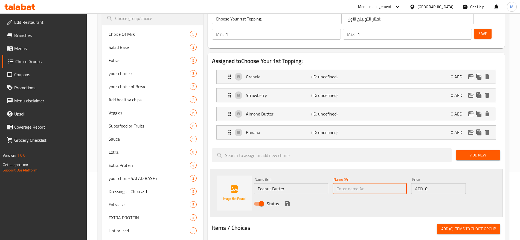
paste input "زبدة فول سوداني"
type input "زبدة فول سوداني"
click at [289, 202] on icon "save" at bounding box center [287, 204] width 5 height 5
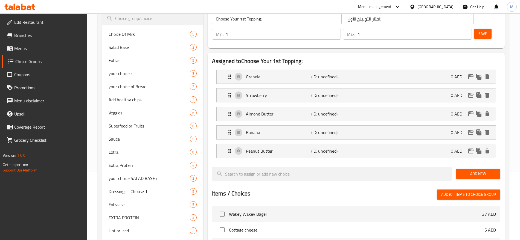
click at [473, 169] on button "Add New" at bounding box center [478, 174] width 44 height 10
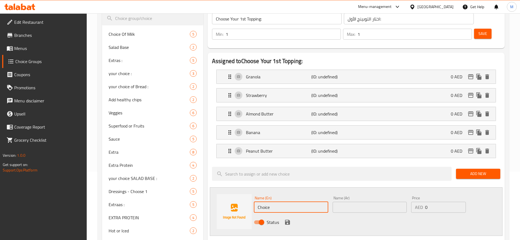
click at [273, 202] on input "Choice" at bounding box center [291, 207] width 74 height 11
paste input "Fresh Blueberry"
click at [273, 202] on input "Fresh Blueberry" at bounding box center [291, 207] width 74 height 11
type input "Fresh Blueberry"
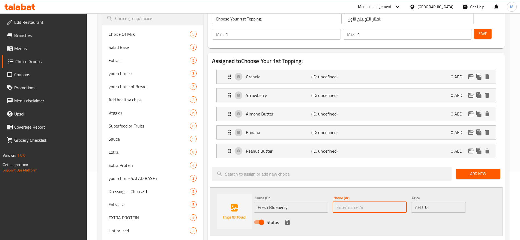
paste input "توت أرزق طازج"
type input "توت أرزق طازج"
click at [283, 218] on button "save" at bounding box center [287, 222] width 8 height 8
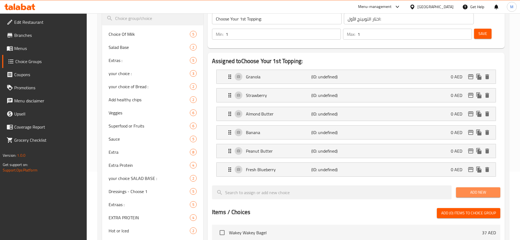
click at [467, 189] on span "Add New" at bounding box center [478, 192] width 36 height 7
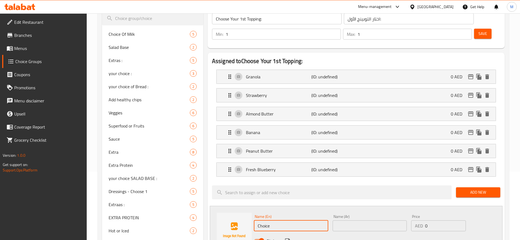
click at [272, 221] on input "Choice" at bounding box center [291, 226] width 74 height 11
paste input "ia Seeds"
type input "Chia Seeds"
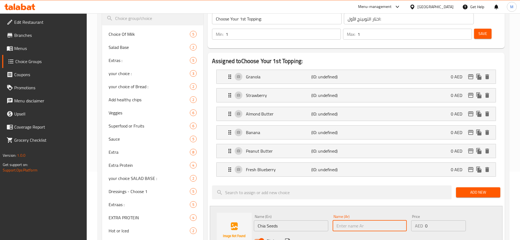
paste input "حبوب الشيا"
type input "حبوب الشيا"
drag, startPoint x: 291, startPoint y: 226, endPoint x: 288, endPoint y: 226, distance: 3.9
click at [288, 234] on div "Status" at bounding box center [370, 241] width 236 height 15
click at [288, 238] on icon "save" at bounding box center [287, 241] width 7 height 7
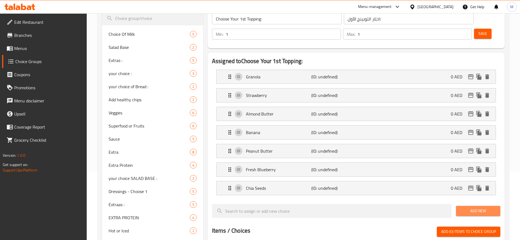
click at [464, 208] on span "Add New" at bounding box center [478, 211] width 36 height 7
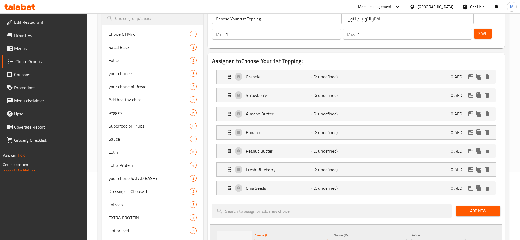
paste input "Omega Seeds"
type input "Omega Seeds"
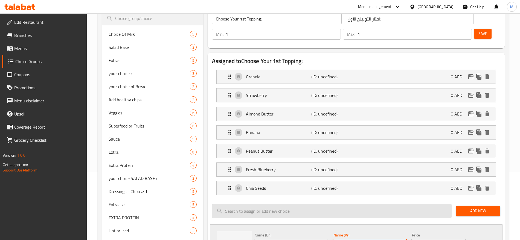
paste input "حبوب أوميجا"
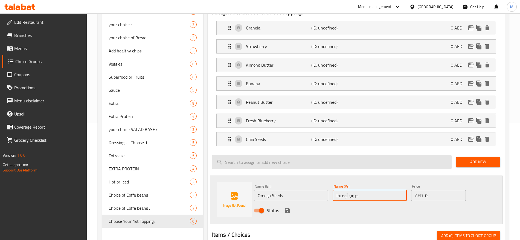
scroll to position [126, 0]
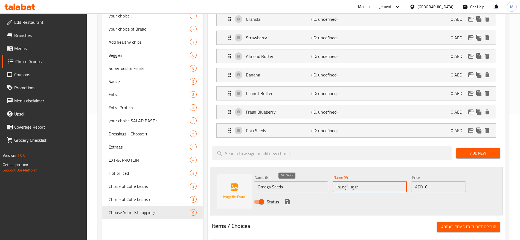
type input "حبوب أوميجا"
click at [286, 199] on icon "save" at bounding box center [287, 202] width 7 height 7
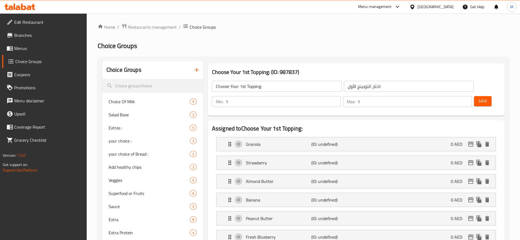
scroll to position [0, 0]
click at [478, 98] on span "Save" at bounding box center [482, 101] width 9 height 7
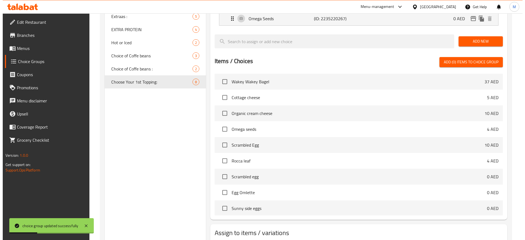
scroll to position [258, 0]
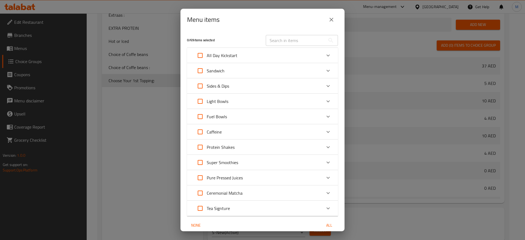
click at [312, 100] on div "Light Bowls" at bounding box center [258, 101] width 128 height 13
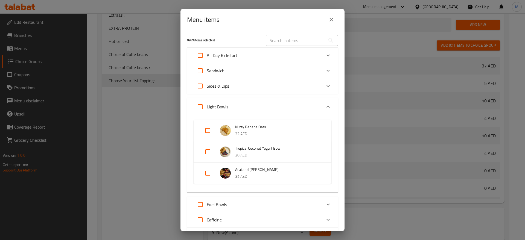
click at [212, 157] on input "Expand" at bounding box center [207, 151] width 13 height 13
checkbox input "true"
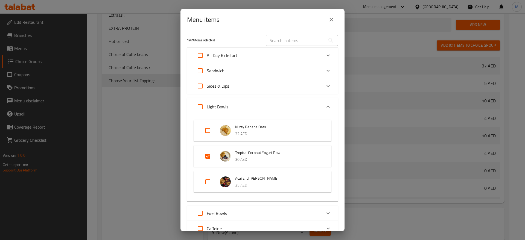
click at [209, 177] on input "Expand" at bounding box center [207, 182] width 13 height 13
checkbox input "true"
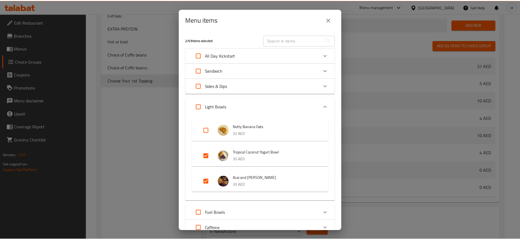
scroll to position [119, 0]
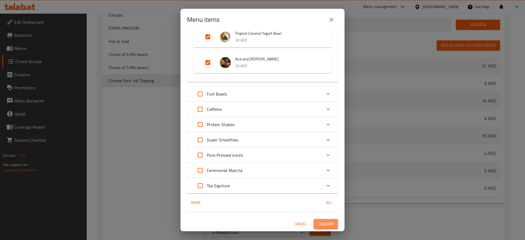
click at [324, 224] on span "Confirm" at bounding box center [326, 224] width 16 height 7
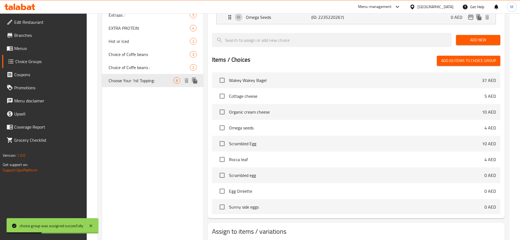
click at [196, 83] on icon "duplicate" at bounding box center [194, 81] width 5 height 6
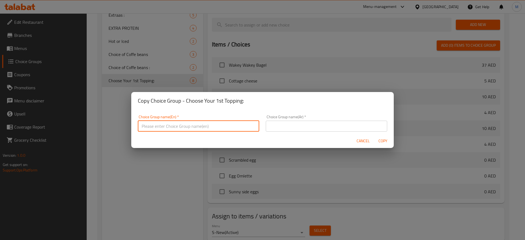
paste input "Choose Your 2nd Topping:"
click at [224, 129] on input "Choose Your 2nd Topping:" at bounding box center [198, 126] width 121 height 11
type input "Choose Your 2nd Topping:"
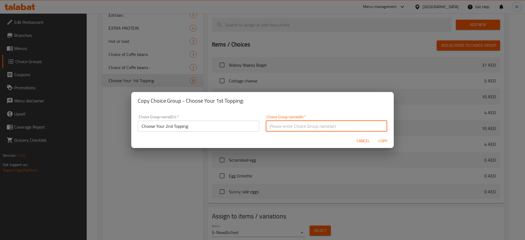
paste input "اختار التوبينج الثاني:"
type input "اختار التوبينج الثاني:"
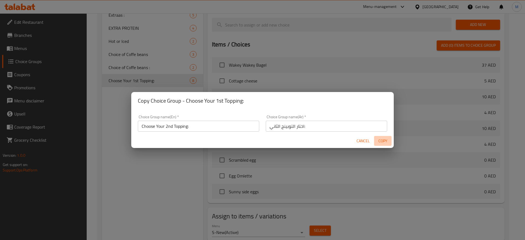
click at [383, 138] on span "Copy" at bounding box center [382, 141] width 13 height 7
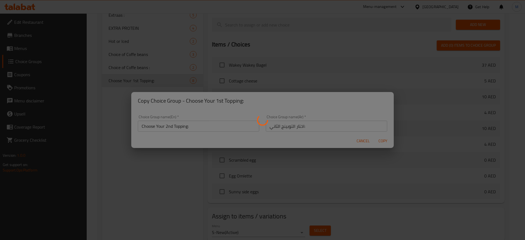
type input "Choose Your 2nd Topping:"
type input "اختار التوبينج الثاني:"
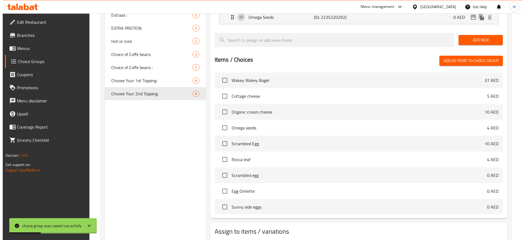
scroll to position [277, 0]
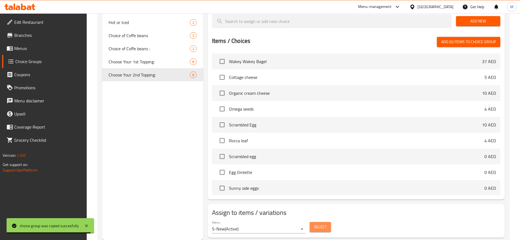
click at [317, 222] on button "Select" at bounding box center [320, 227] width 21 height 10
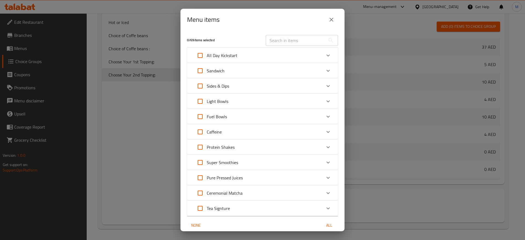
click at [273, 103] on div "Light Bowls" at bounding box center [258, 101] width 128 height 13
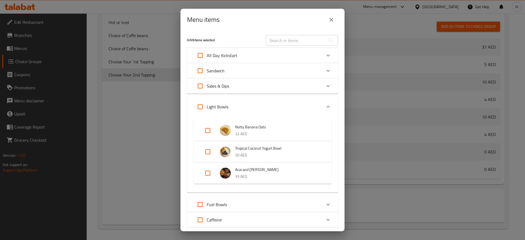
click at [209, 155] on input "Expand" at bounding box center [207, 151] width 13 height 13
checkbox input "true"
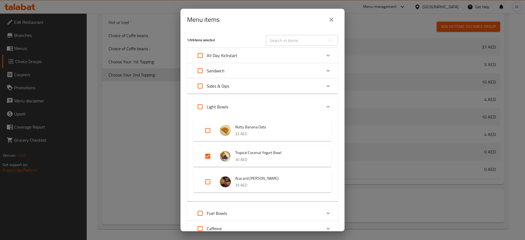
click at [212, 182] on input "Expand" at bounding box center [207, 182] width 13 height 13
checkbox input "true"
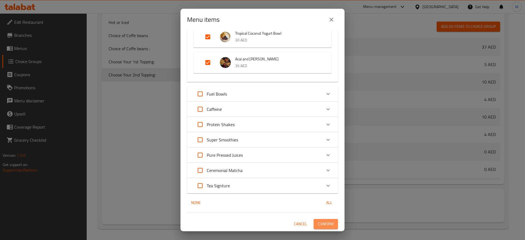
click at [318, 226] on span "Confirm" at bounding box center [326, 224] width 16 height 7
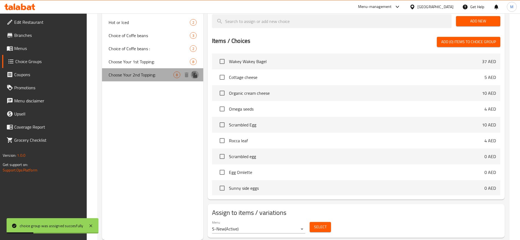
click at [195, 74] on icon "duplicate" at bounding box center [194, 75] width 7 height 7
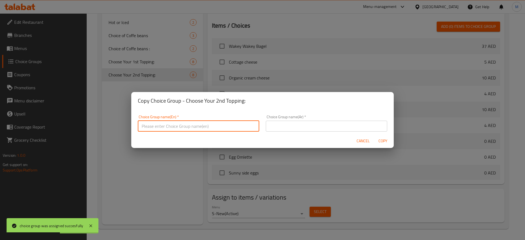
click at [234, 126] on input "text" at bounding box center [198, 126] width 121 height 11
paste input "Choose Your 3rd Topping:"
type input "Choose Your 3rd Topping:"
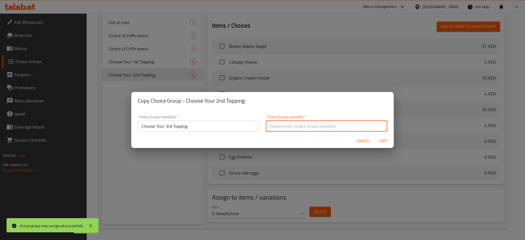
paste input "اختار التوبينج الثالث:"
type input "اختار التوبينج الثالث:"
click at [376, 140] on button "Copy" at bounding box center [382, 141] width 17 height 10
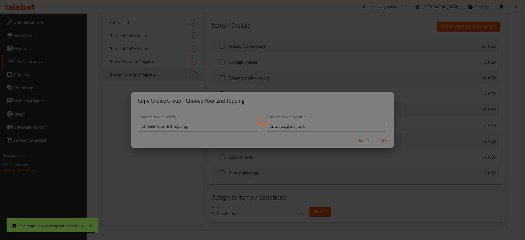
type input "Choose Your 3rd Topping:"
type input "اختار التوبينج الثالث:"
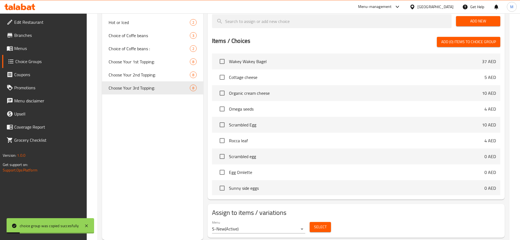
click at [151, 141] on div "Choice Groups Choice Of Milk 5 Salad Base 2 Extras : 5 your choice : 3 your cho…" at bounding box center [152, 12] width 101 height 455
click at [320, 224] on span "Select" at bounding box center [320, 227] width 13 height 7
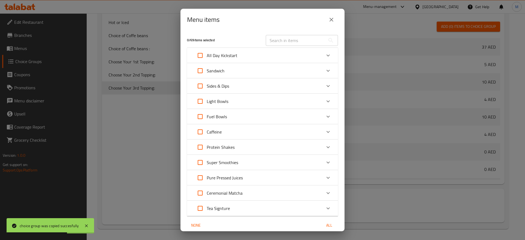
click at [296, 100] on div "Light Bowls" at bounding box center [258, 101] width 128 height 13
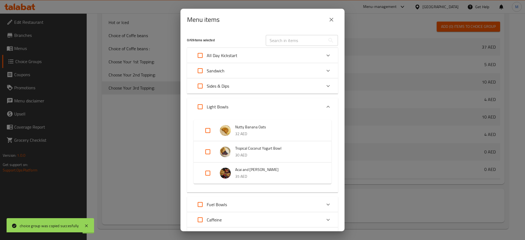
click at [209, 174] on input "Expand" at bounding box center [207, 173] width 13 height 13
checkbox input "true"
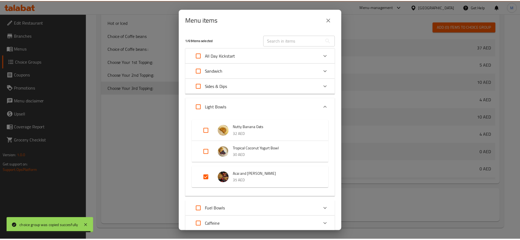
scroll to position [115, 0]
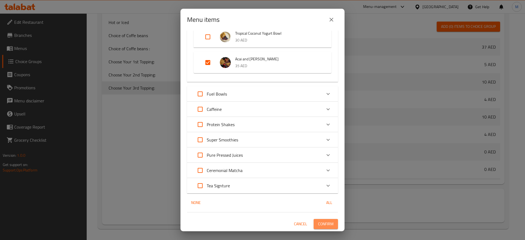
click at [323, 228] on button "Confirm" at bounding box center [326, 224] width 24 height 10
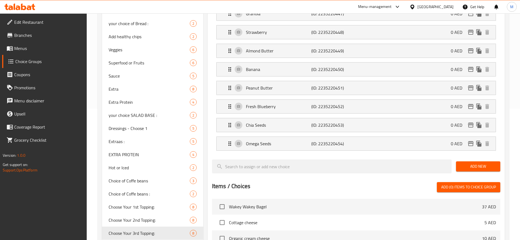
scroll to position [131, 0]
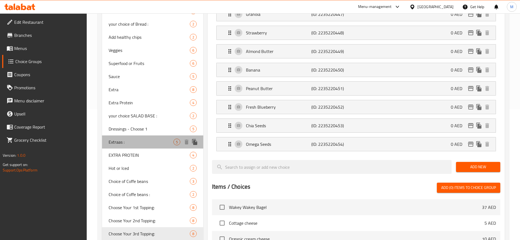
click at [147, 141] on span "Extraas :" at bounding box center [141, 142] width 65 height 7
type input "Extraas :"
type input "الاضافات :"
type input "0"
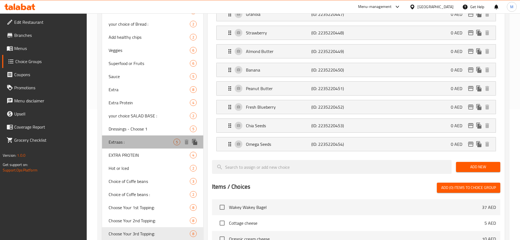
type input "0"
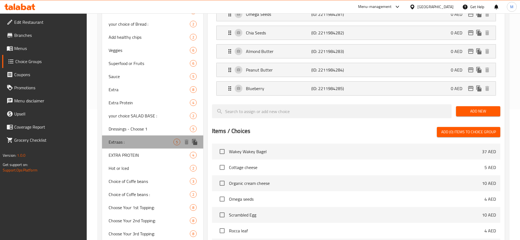
click at [147, 141] on span "Extraas :" at bounding box center [141, 142] width 65 height 7
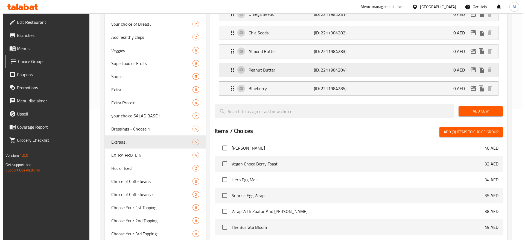
scroll to position [221, 0]
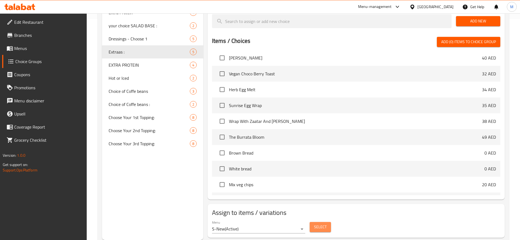
click at [324, 224] on span "Select" at bounding box center [320, 227] width 13 height 7
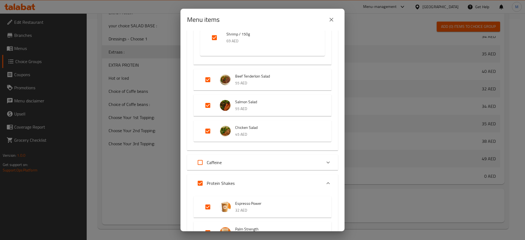
scroll to position [446, 0]
click at [209, 80] on input "Expand" at bounding box center [207, 80] width 13 height 13
checkbox input "false"
click at [209, 106] on input "Expand" at bounding box center [207, 106] width 13 height 13
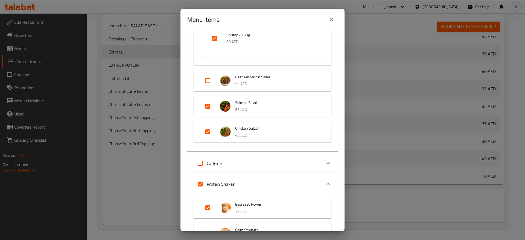
checkbox input "false"
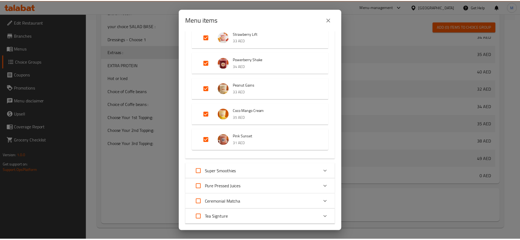
scroll to position [695, 0]
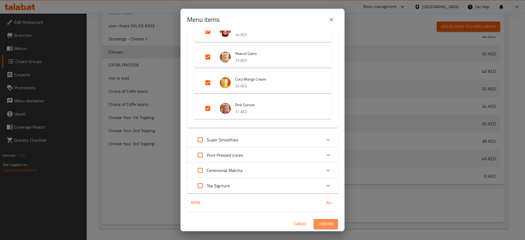
click at [320, 226] on span "Confirm" at bounding box center [326, 224] width 16 height 7
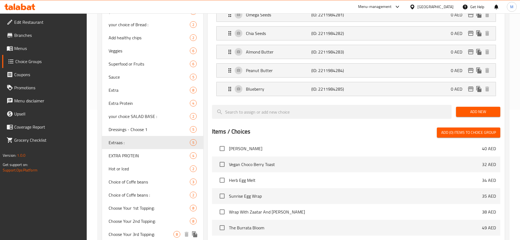
scroll to position [126, 0]
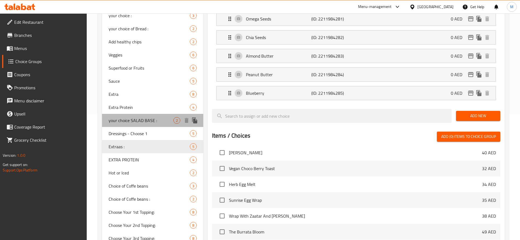
click at [161, 123] on span "your choice SALAD BASE :" at bounding box center [141, 120] width 65 height 7
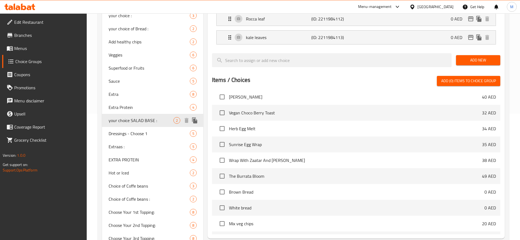
type input "your choice SALAD BASE :"
type input "اختيارك من قاعدة السلطة :"
type input "1"
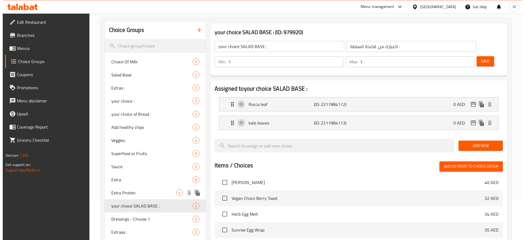
scroll to position [165, 0]
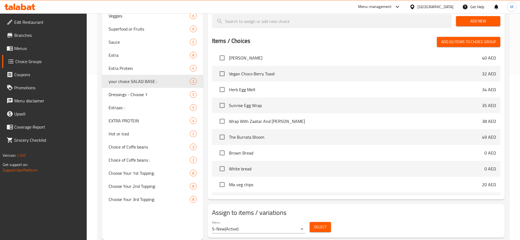
click at [320, 220] on div "Select" at bounding box center [320, 227] width 26 height 14
click at [319, 224] on span "Select" at bounding box center [320, 227] width 13 height 7
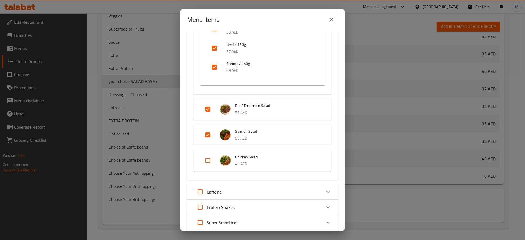
scroll to position [417, 0]
click at [205, 108] on input "Expand" at bounding box center [207, 109] width 13 height 13
checkbox input "false"
click at [207, 135] on input "Expand" at bounding box center [207, 135] width 13 height 13
checkbox input "false"
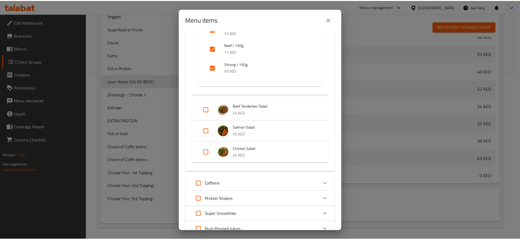
scroll to position [491, 0]
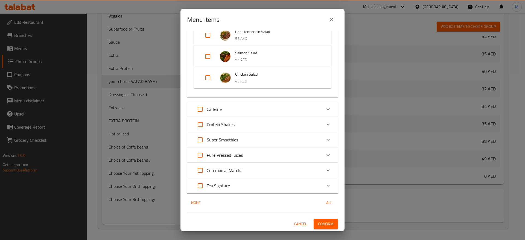
click at [318, 223] on span "Confirm" at bounding box center [326, 224] width 16 height 7
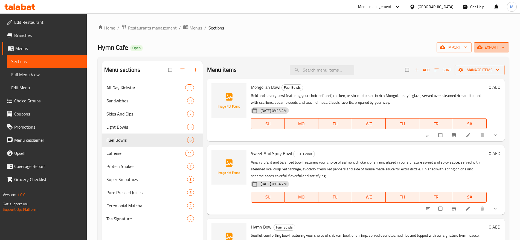
click at [483, 43] on button "export" at bounding box center [491, 47] width 35 height 10
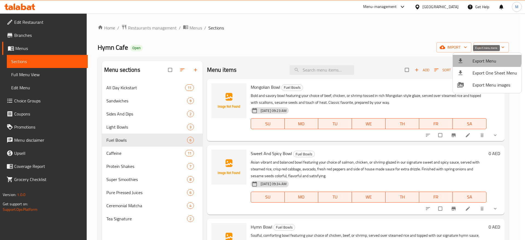
click at [478, 58] on span "Export Menu" at bounding box center [494, 61] width 45 height 7
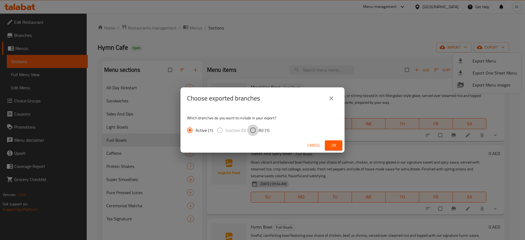
click at [252, 130] on input "All (1)" at bounding box center [252, 130] width 11 height 11
radio input "true"
click at [331, 147] on span "Ok" at bounding box center [333, 145] width 9 height 7
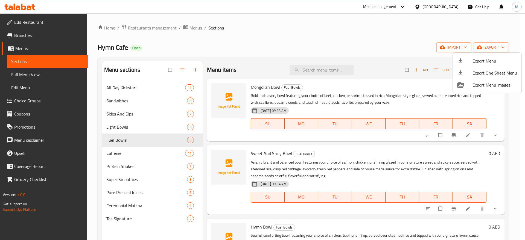
click at [284, 46] on div at bounding box center [262, 120] width 525 height 240
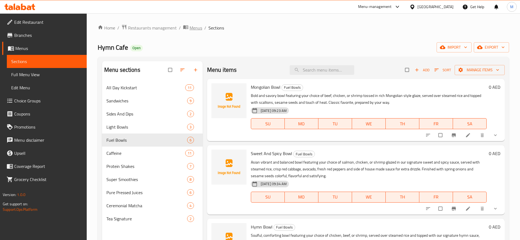
click at [193, 30] on span "Menus" at bounding box center [195, 28] width 13 height 7
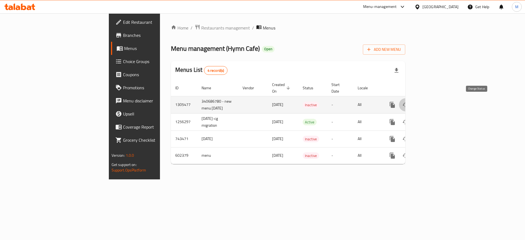
click at [409, 102] on icon "enhanced table" at bounding box center [405, 105] width 7 height 7
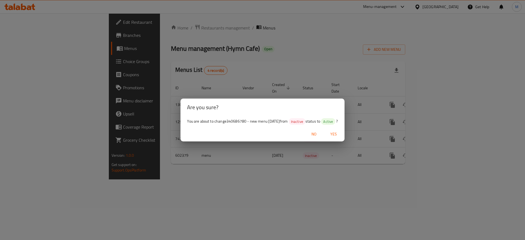
click at [334, 134] on span "Yes" at bounding box center [333, 134] width 13 height 7
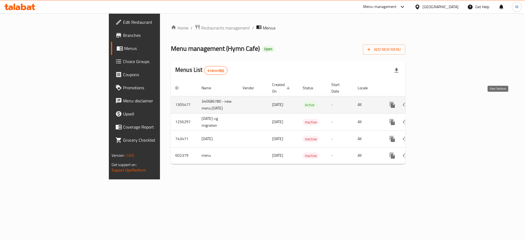
click at [435, 102] on icon "enhanced table" at bounding box center [431, 105] width 7 height 7
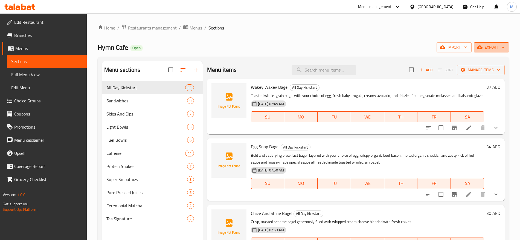
click at [485, 48] on span "export" at bounding box center [491, 47] width 27 height 7
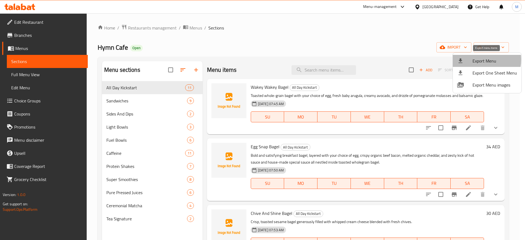
click at [474, 60] on span "Export Menu" at bounding box center [494, 61] width 45 height 7
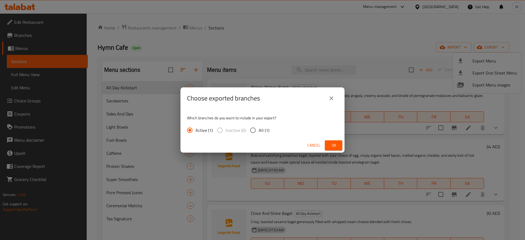
click at [254, 132] on input "All (1)" at bounding box center [252, 130] width 11 height 11
radio input "true"
click at [339, 144] on button "Ok" at bounding box center [333, 146] width 17 height 10
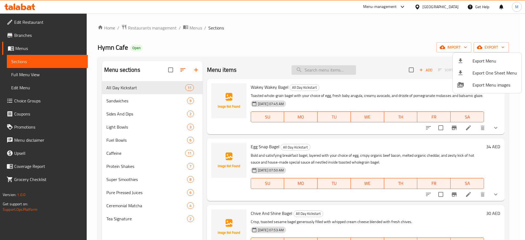
drag, startPoint x: 332, startPoint y: 65, endPoint x: 323, endPoint y: 72, distance: 12.0
click at [323, 72] on div at bounding box center [262, 120] width 525 height 240
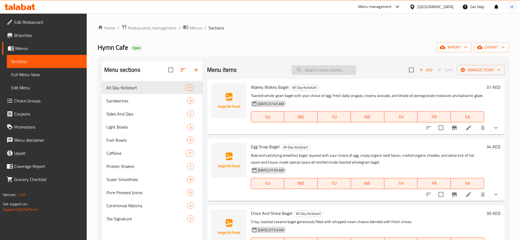
click at [323, 72] on input "search" at bounding box center [323, 70] width 65 height 10
paste input "Egg Snap Bagel"
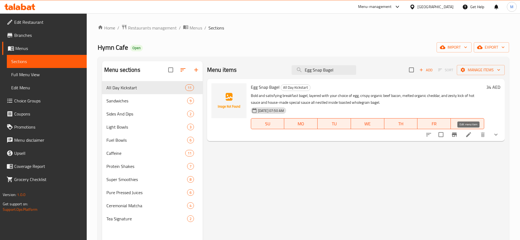
type input "Egg Snap Bagel"
click at [468, 134] on icon at bounding box center [468, 135] width 7 height 7
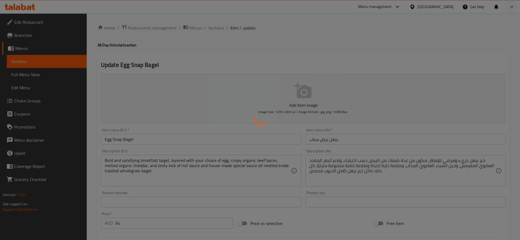
type input "الإضافات:"
type input "0"
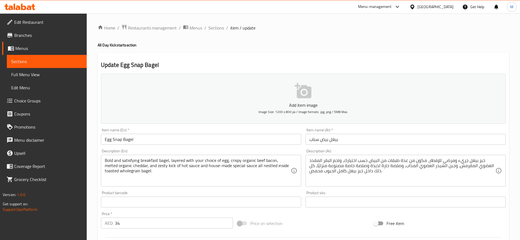
scroll to position [155, 0]
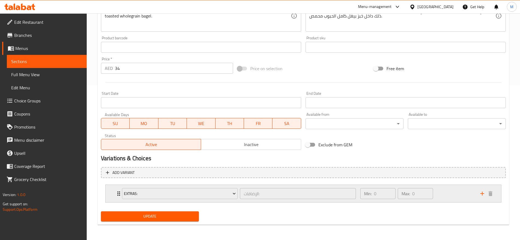
click at [450, 192] on div "Min: 0 ​ Max: 0 ​" at bounding box center [417, 193] width 120 height 17
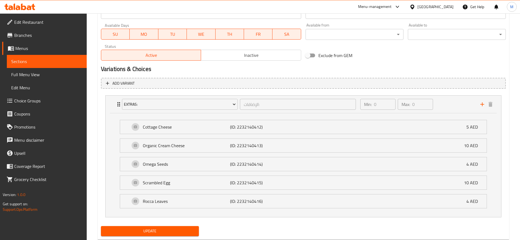
scroll to position [245, 0]
click at [32, 99] on span "Choice Groups" at bounding box center [48, 101] width 68 height 7
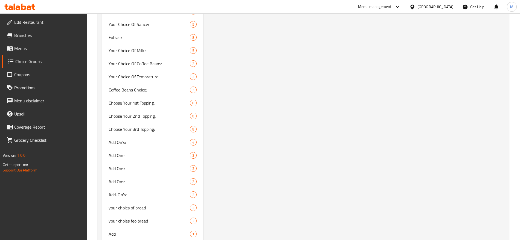
scroll to position [495, 0]
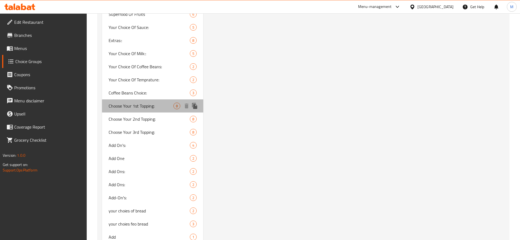
click at [129, 109] on span "Choose Your 1st Topping:" at bounding box center [141, 106] width 65 height 7
type input "Choose Your 1st Topping:"
type input "اختار التوبينج الأول:"
type input "1"
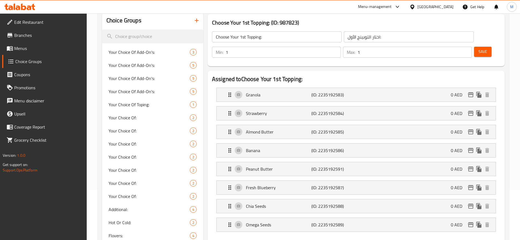
scroll to position [0, 0]
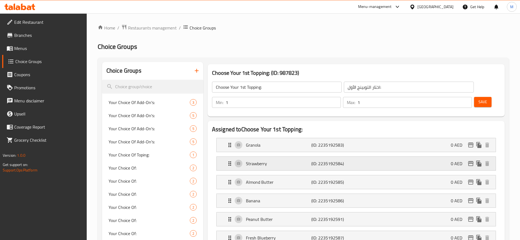
click at [319, 161] on p "(ID: 2235192584)" at bounding box center [332, 164] width 43 height 7
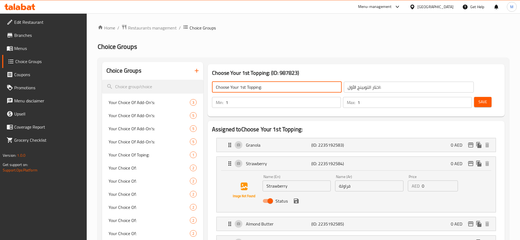
click at [280, 92] on input "Choose Your 1st Topping:" at bounding box center [277, 87] width 130 height 11
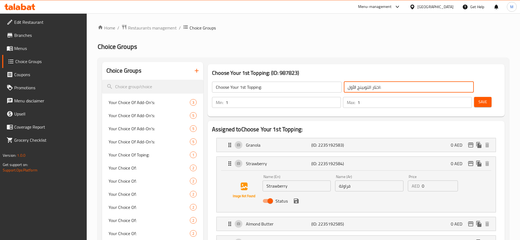
click at [345, 89] on input "اختار التوبينج الأول:" at bounding box center [409, 87] width 130 height 11
click at [279, 142] on p "Granola" at bounding box center [278, 145] width 65 height 7
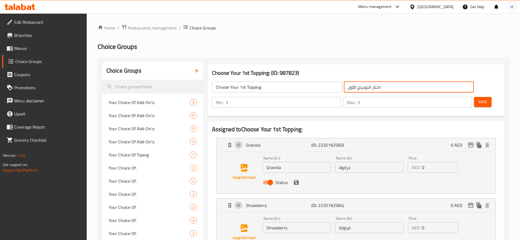
click at [274, 162] on input "Granola" at bounding box center [296, 167] width 68 height 11
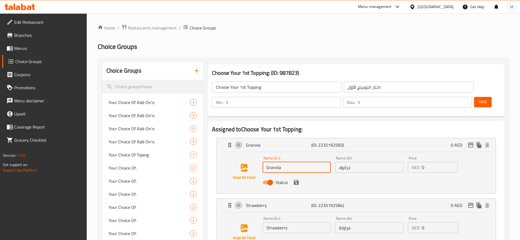
click at [274, 162] on input "Granola" at bounding box center [296, 167] width 68 height 11
click at [348, 162] on input "جرانولا" at bounding box center [369, 167] width 68 height 11
click at [287, 223] on input "Strawberry" at bounding box center [296, 228] width 68 height 11
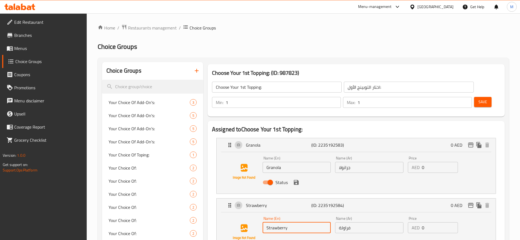
click at [287, 223] on input "Strawberry" at bounding box center [296, 228] width 68 height 11
click at [350, 223] on input "فراولة" at bounding box center [369, 228] width 68 height 11
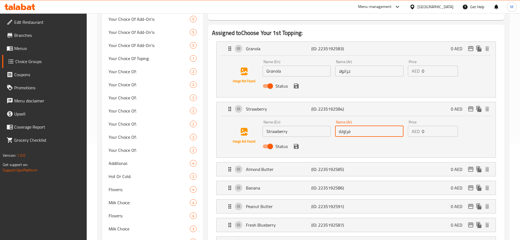
scroll to position [98, 0]
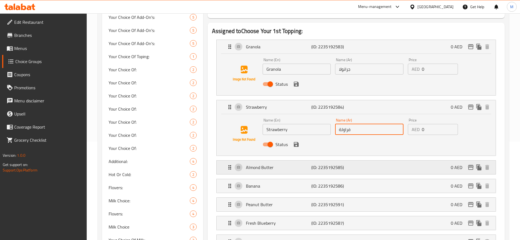
click at [348, 164] on p "(ID: 2235192585)" at bounding box center [332, 167] width 43 height 7
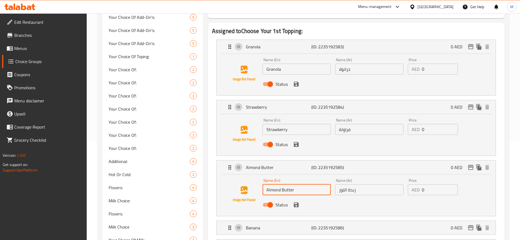
click at [296, 185] on input "Almond Butter" at bounding box center [296, 190] width 68 height 11
drag, startPoint x: 367, startPoint y: 182, endPoint x: 367, endPoint y: 179, distance: 3.1
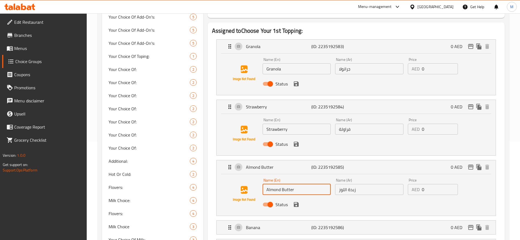
click at [367, 179] on nav "Granola (ID: 2235192583) 0 AED Name (En) Granola Name (En) Name (Ar) جرانولا Na…" at bounding box center [356, 174] width 288 height 279
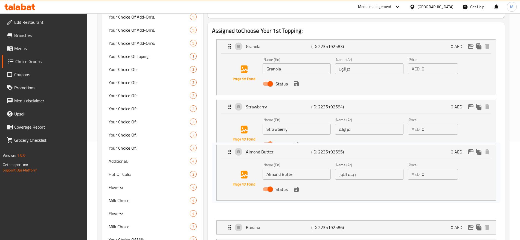
click at [367, 179] on nav "Granola (ID: 2235192583) 0 AED Name (En) Granola Name (En) Name (Ar) جرانولا Na…" at bounding box center [356, 174] width 288 height 279
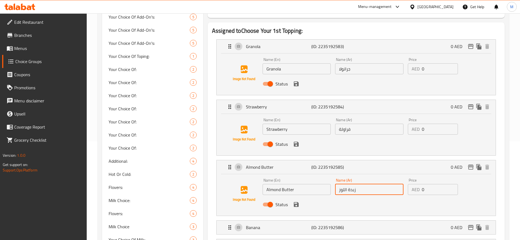
click at [361, 184] on input "زبدة اللوز" at bounding box center [369, 189] width 68 height 11
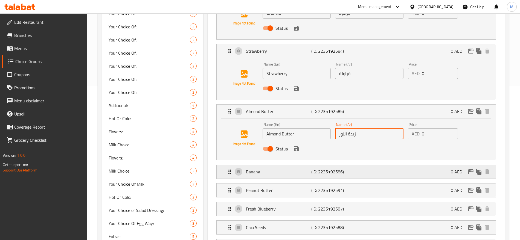
click at [317, 165] on div "Banana (ID: 2235192586) 0 AED" at bounding box center [357, 172] width 262 height 14
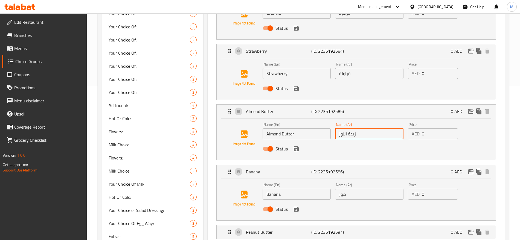
click at [283, 189] on input "Banana" at bounding box center [296, 194] width 68 height 11
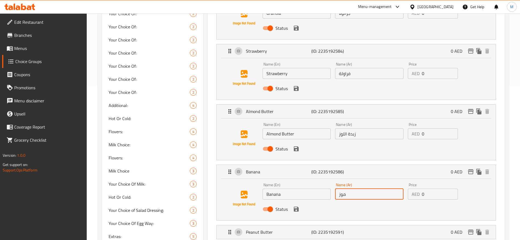
click at [354, 189] on input "موز" at bounding box center [369, 194] width 68 height 11
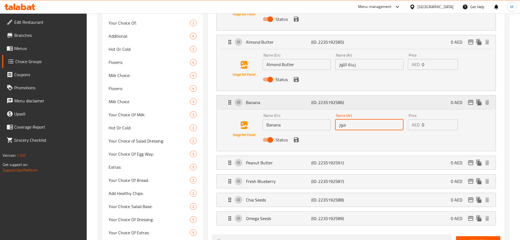
scroll to position [225, 0]
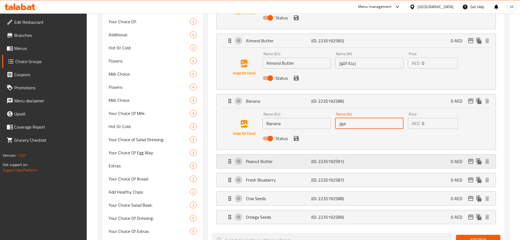
click at [356, 155] on div "Peanut Butter (ID: 2235192591) 0 AED" at bounding box center [357, 162] width 262 height 14
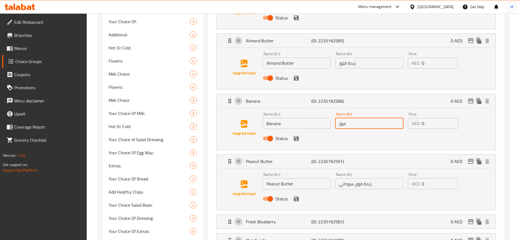
click at [306, 179] on input "Peanut Butter" at bounding box center [296, 184] width 68 height 11
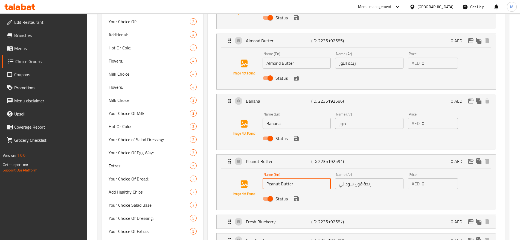
click at [306, 179] on input "Peanut Butter" at bounding box center [296, 184] width 68 height 11
click at [378, 179] on input "زبدة فول سوداني" at bounding box center [369, 184] width 68 height 11
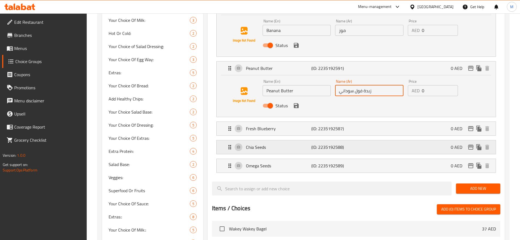
scroll to position [319, 0]
click at [370, 122] on div "Fresh Blueberry (ID: 2235192587) 0 AED" at bounding box center [357, 129] width 262 height 14
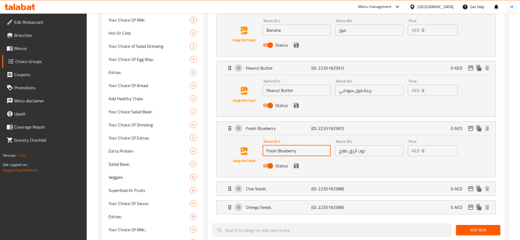
click at [310, 145] on input "Fresh Blueberry" at bounding box center [296, 150] width 68 height 11
click at [372, 145] on input "توت أرزق طازج" at bounding box center [369, 150] width 68 height 11
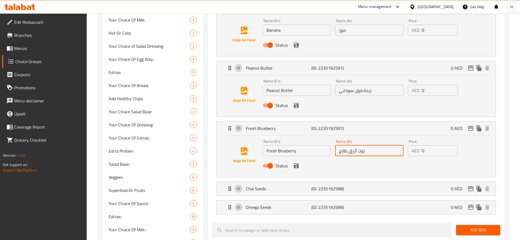
click at [372, 145] on input "توت أرزق طازج" at bounding box center [369, 150] width 68 height 11
click at [342, 186] on p "(ID: 2235192588)" at bounding box center [332, 189] width 43 height 7
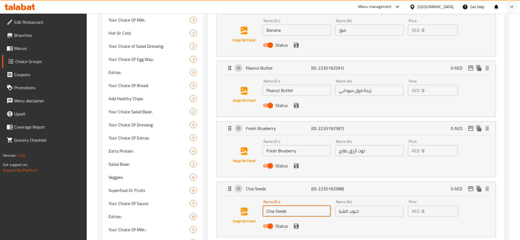
click at [279, 206] on input "Chia Seeds" at bounding box center [296, 211] width 68 height 11
click at [374, 206] on input "حبوب الشيا" at bounding box center [369, 211] width 68 height 11
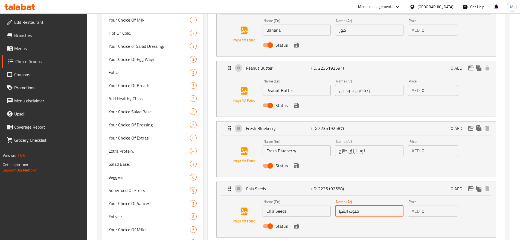
click at [374, 206] on input "حبوب الشيا" at bounding box center [369, 211] width 68 height 11
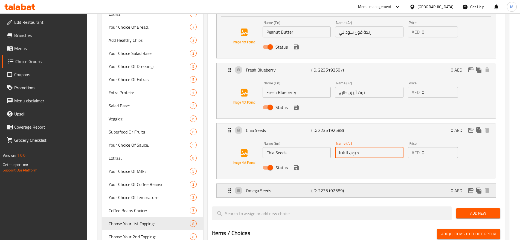
scroll to position [378, 0]
click at [312, 184] on div "Omega Seeds (ID: 2235192589) 0 AED" at bounding box center [357, 191] width 262 height 14
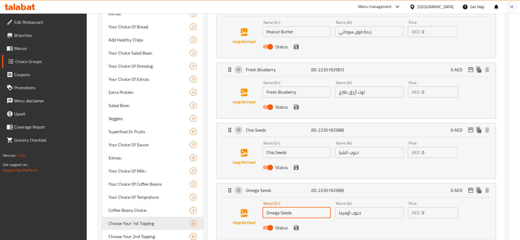
click at [286, 208] on input "Omega Seeds" at bounding box center [296, 213] width 68 height 11
click at [366, 208] on input "حبوب أوميجا" at bounding box center [369, 213] width 68 height 11
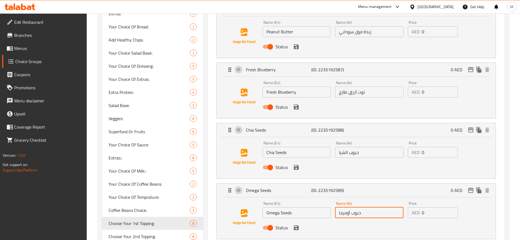
click at [366, 208] on input "حبوب أوميجا" at bounding box center [369, 213] width 68 height 11
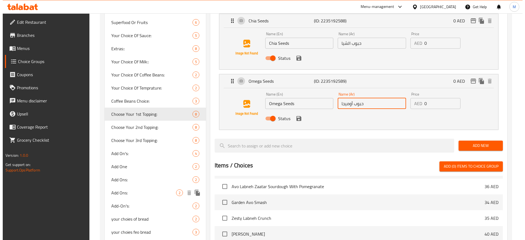
scroll to position [612, 0]
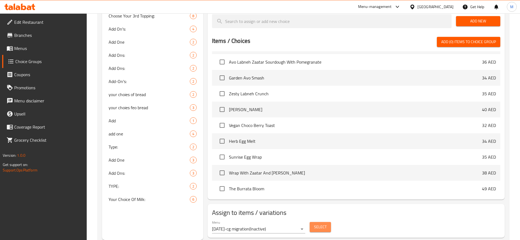
click at [323, 224] on span "Select" at bounding box center [320, 227] width 13 height 7
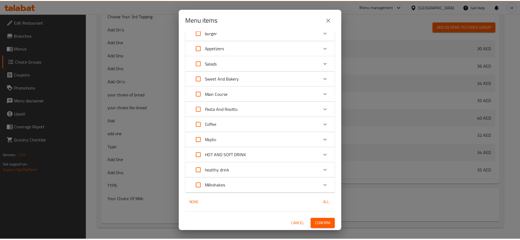
scroll to position [0, 0]
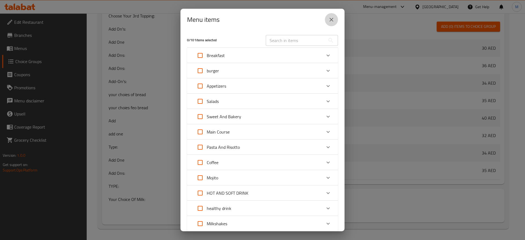
click at [329, 20] on icon "close" at bounding box center [331, 19] width 7 height 7
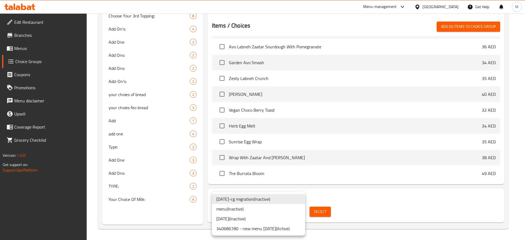
click at [281, 229] on li "340686780 - new menu 13/08/2025 ( Active )" at bounding box center [258, 229] width 93 height 10
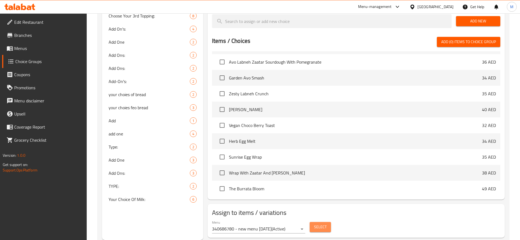
click at [319, 224] on span "Select" at bounding box center [320, 227] width 13 height 7
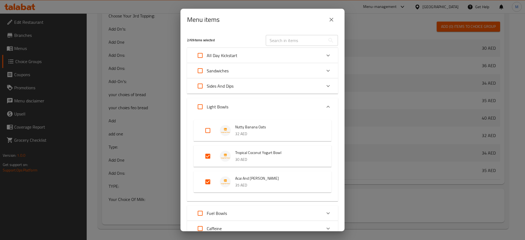
click at [332, 17] on icon "close" at bounding box center [331, 19] width 7 height 7
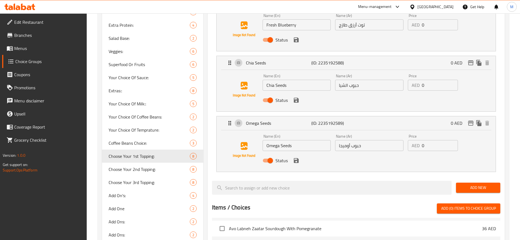
scroll to position [438, 0]
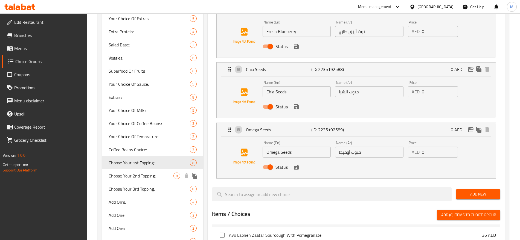
click at [160, 173] on span "Choose Your 2nd Topping:" at bounding box center [141, 176] width 65 height 7
type input "Choose Your 2nd Topping:"
type input "اختار التوبينج الثاني:"
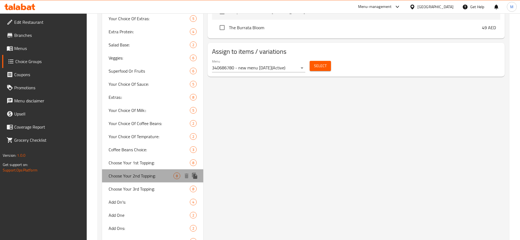
click at [160, 173] on span "Choose Your 2nd Topping:" at bounding box center [141, 176] width 65 height 7
click at [144, 179] on span "Choose Your 2nd Topping:" at bounding box center [141, 176] width 65 height 7
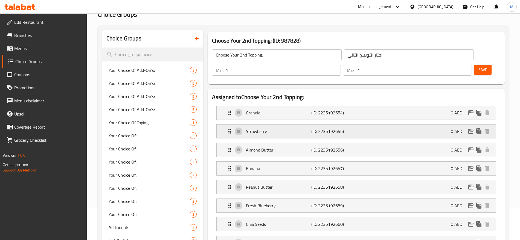
scroll to position [7, 0]
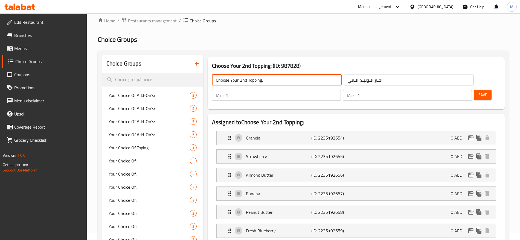
click at [279, 81] on input "Choose Your 2nd Topping:" at bounding box center [277, 80] width 130 height 11
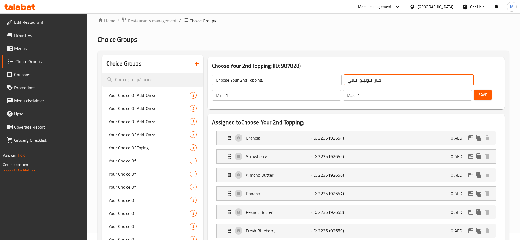
click at [363, 78] on input "اختار التوبينج الثاني:" at bounding box center [409, 80] width 130 height 11
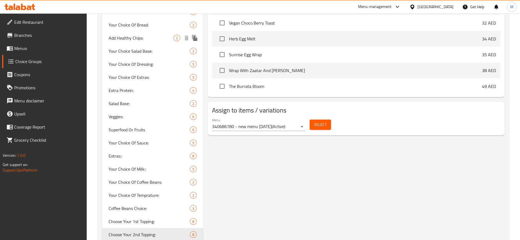
scroll to position [387, 0]
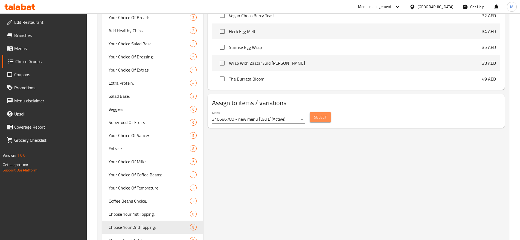
click at [317, 114] on span "Select" at bounding box center [320, 117] width 13 height 7
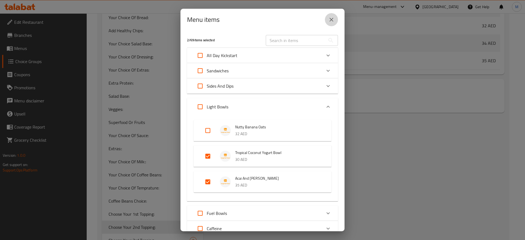
click at [335, 24] on button "close" at bounding box center [331, 19] width 13 height 13
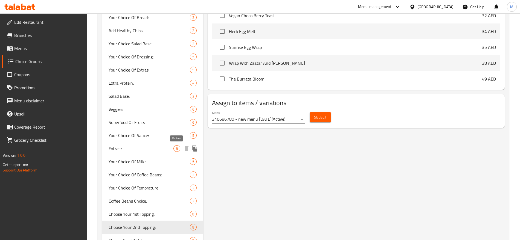
scroll to position [455, 0]
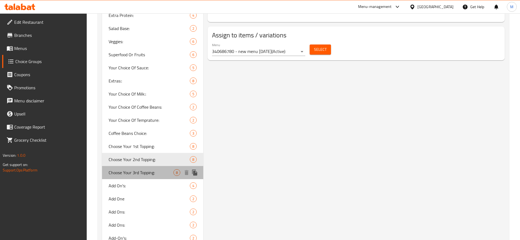
click at [148, 170] on span "Choose Your 3rd Topping:" at bounding box center [141, 173] width 65 height 7
type input "Choose Your 3rd Topping:"
type input "اختار التوبينج الثالث:"
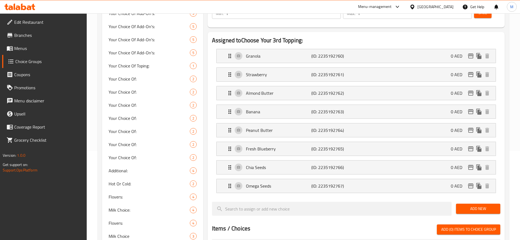
scroll to position [0, 0]
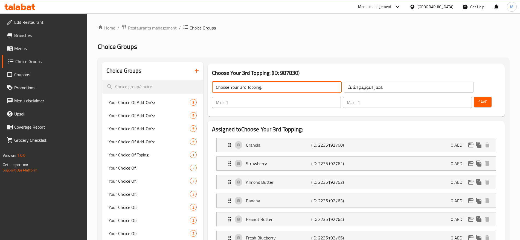
click at [290, 91] on input "Choose Your 3rd Topping:" at bounding box center [277, 87] width 130 height 11
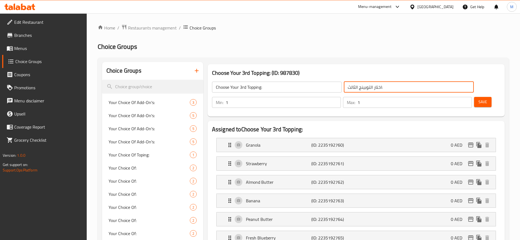
click at [344, 84] on input "اختار التوبينج الثالث:" at bounding box center [409, 87] width 130 height 11
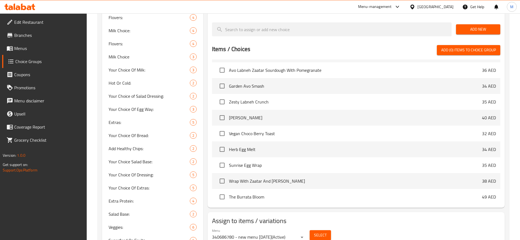
scroll to position [279, 0]
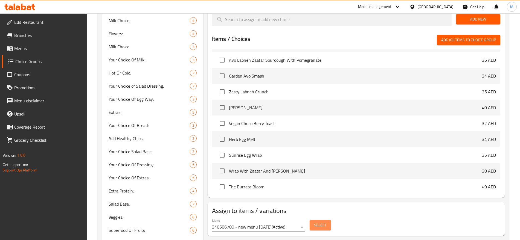
click at [326, 220] on button "Select" at bounding box center [320, 225] width 21 height 10
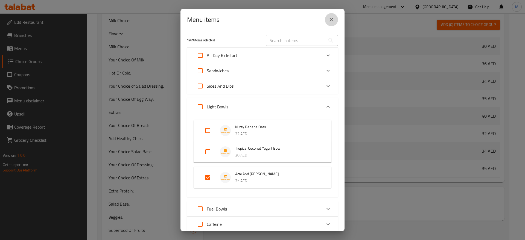
click at [335, 18] on button "close" at bounding box center [331, 19] width 13 height 13
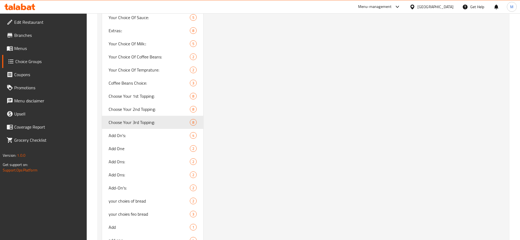
scroll to position [504, 0]
click at [46, 46] on span "Menus" at bounding box center [48, 48] width 68 height 7
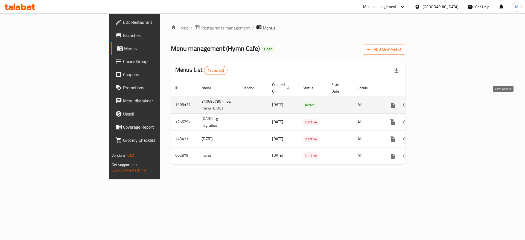
click at [435, 103] on icon "enhanced table" at bounding box center [431, 105] width 7 height 7
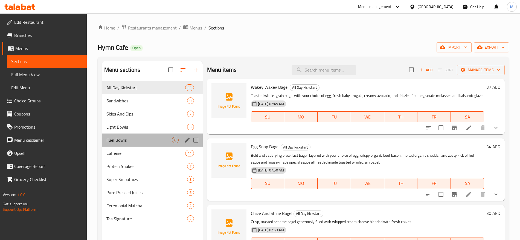
click at [167, 146] on div "Fuel Bowls 6" at bounding box center [152, 140] width 101 height 13
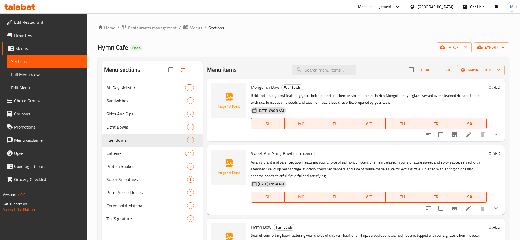
click at [315, 75] on div "Menu items Add Sort Manage items" at bounding box center [355, 70] width 297 height 18
click at [321, 66] on input "search" at bounding box center [323, 70] width 65 height 10
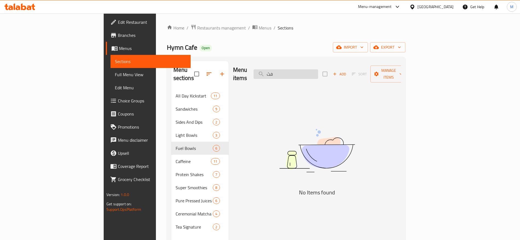
type input "ف"
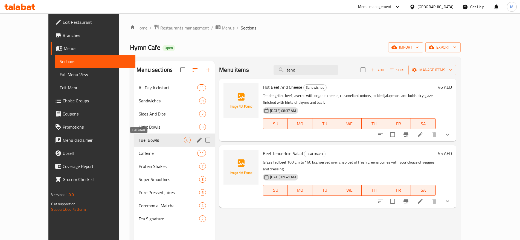
type input "tend"
click at [134, 144] on div "Fuel Bowls 6" at bounding box center [174, 140] width 80 height 13
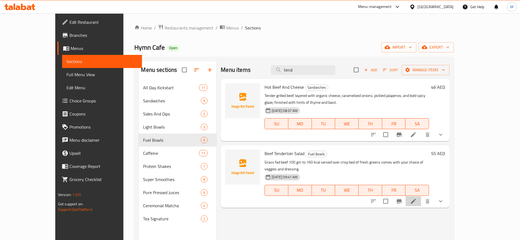
click at [421, 197] on li at bounding box center [412, 202] width 15 height 10
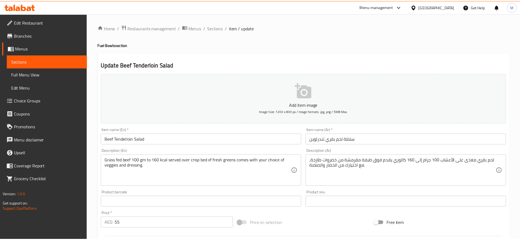
scroll to position [334, 0]
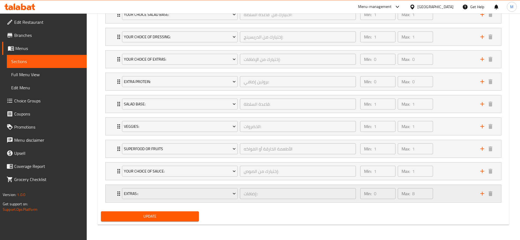
click at [439, 191] on div "Min: 0 ​ Max: 8 ​" at bounding box center [417, 193] width 120 height 17
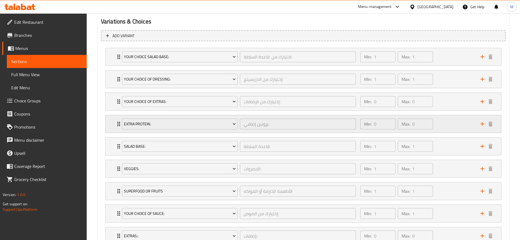
scroll to position [292, 0]
click at [450, 122] on div "Min: 0 ​ Max: 0 ​" at bounding box center [417, 123] width 120 height 17
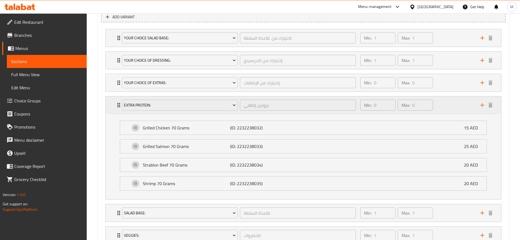
scroll to position [314, 0]
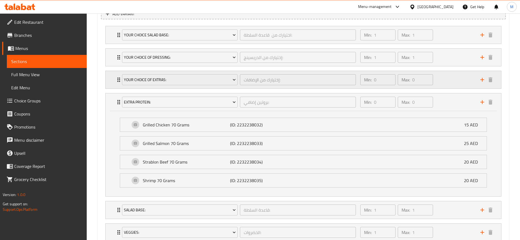
click at [455, 85] on div "Min: 0 ​ Max: 0 ​" at bounding box center [417, 79] width 120 height 17
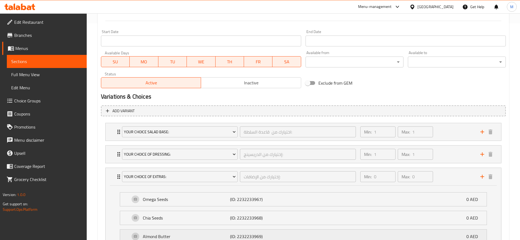
scroll to position [241, 0]
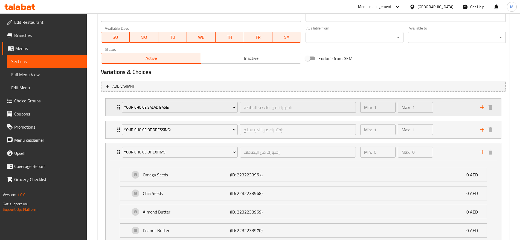
click at [434, 101] on div "Min: 1 ​ Max: 1 ​" at bounding box center [396, 107] width 77 height 15
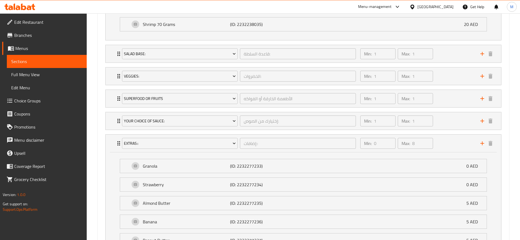
scroll to position [623, 0]
click at [457, 57] on div "Min: 1 ​ Max: 1 ​" at bounding box center [417, 53] width 120 height 17
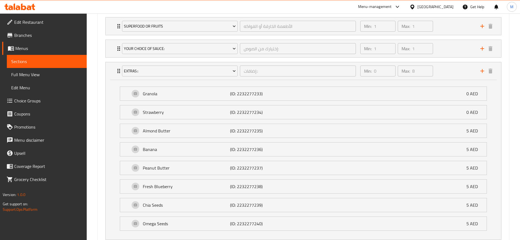
scroll to position [743, 0]
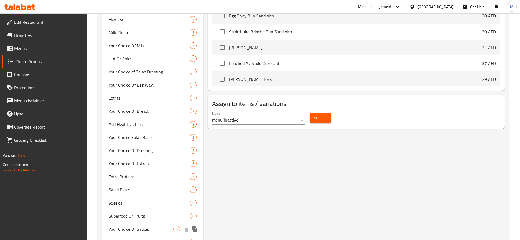
scroll to position [275, 0]
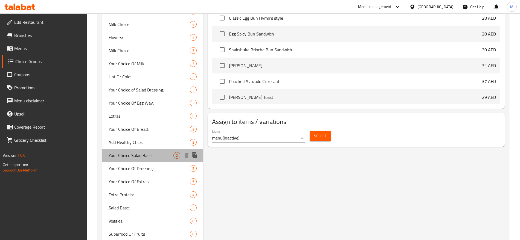
click at [158, 161] on div "Your Choice Salad Base: 2" at bounding box center [152, 155] width 101 height 13
type input "Your Choice Salad Base:"
type input "اختيارك من قاعدة السلطة:"
type input "1"
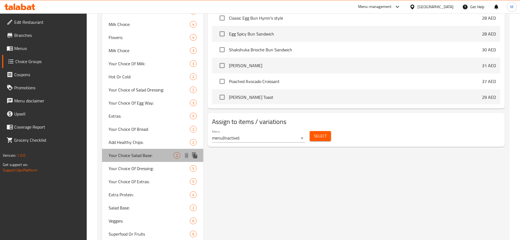
click at [158, 161] on div "Your Choice Salad Base: 2" at bounding box center [152, 155] width 101 height 13
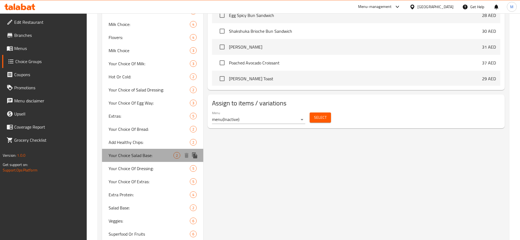
click at [158, 161] on div "Your Choice Salad Base: 2" at bounding box center [152, 155] width 101 height 13
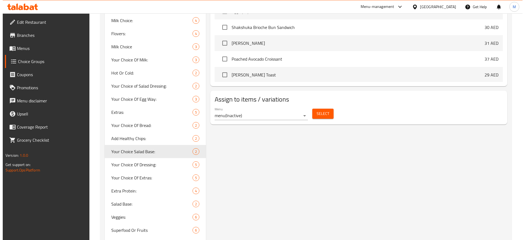
scroll to position [279, 0]
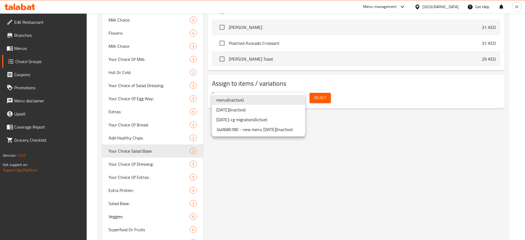
click at [280, 117] on li "[DATE]-cg migration ( Active )" at bounding box center [258, 120] width 93 height 10
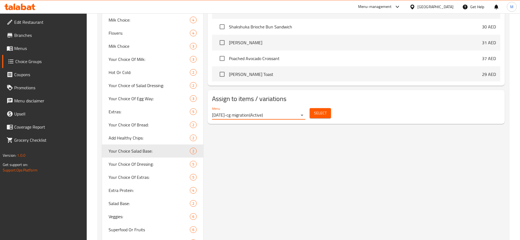
click at [319, 110] on span "Select" at bounding box center [320, 113] width 13 height 7
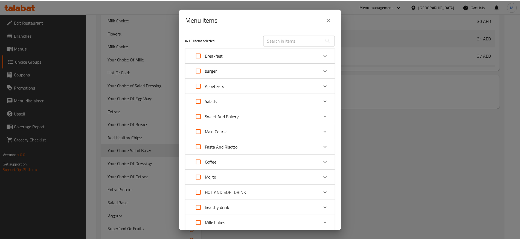
scroll to position [38, 0]
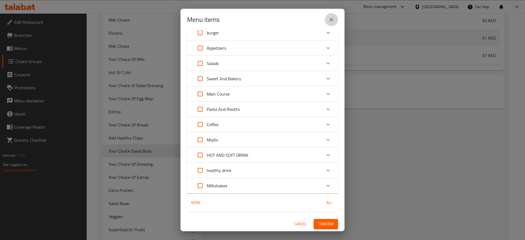
click at [331, 16] on icon "close" at bounding box center [331, 19] width 7 height 7
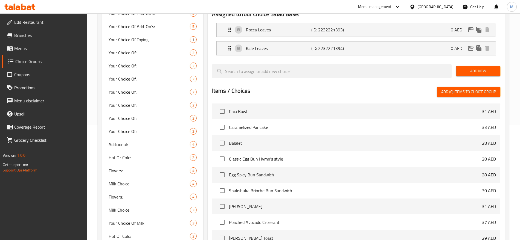
scroll to position [0, 0]
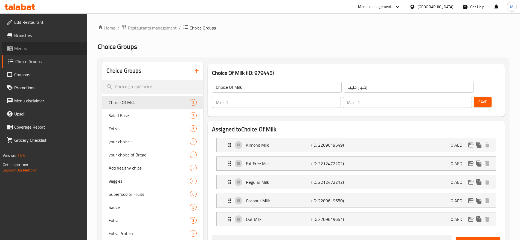
click at [24, 47] on span "Menus" at bounding box center [48, 48] width 68 height 7
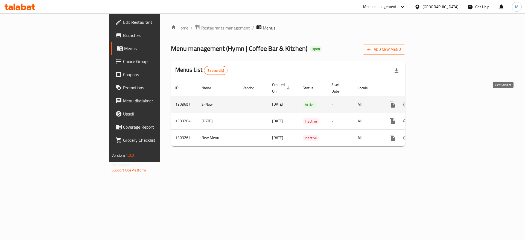
click at [435, 101] on icon "enhanced table" at bounding box center [431, 104] width 7 height 7
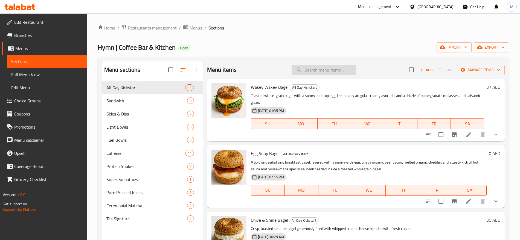
paste input "Tropical Coconut Yogurt Bowl"
click at [313, 67] on input "Tropical Coconut Yogurt Bowl" at bounding box center [323, 70] width 65 height 10
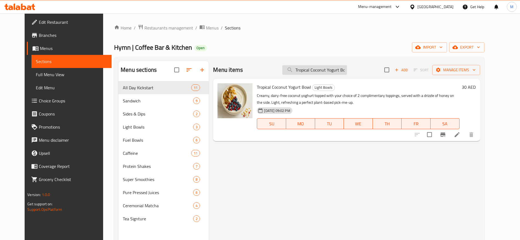
click at [319, 71] on input "Tropical Coconut Yogurt Bowl" at bounding box center [314, 70] width 65 height 10
paste input "Beef Tenderloin Salad"
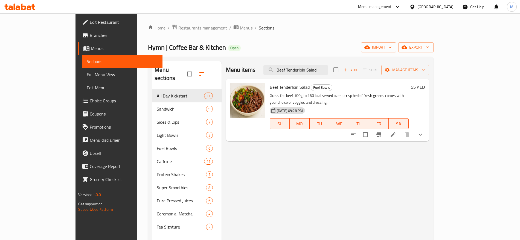
type input "Beef Tenderloin Salad"
click at [427, 128] on button "show more" at bounding box center [420, 134] width 13 height 13
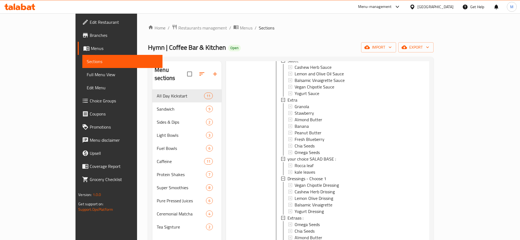
scroll to position [77, 0]
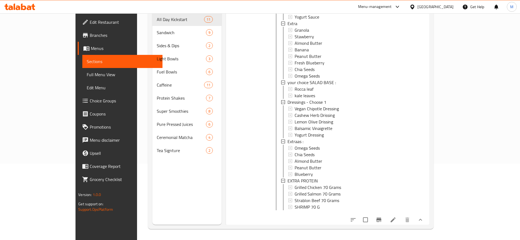
click at [401, 222] on li at bounding box center [392, 220] width 15 height 10
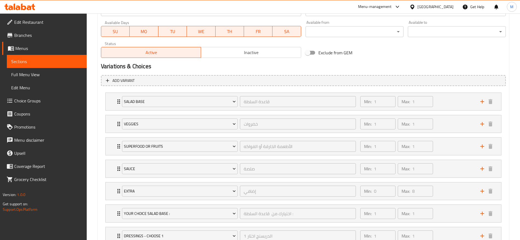
scroll to position [342, 0]
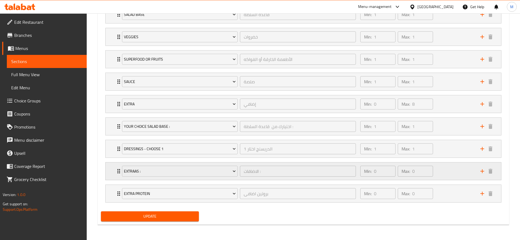
click at [437, 164] on div "Min: 0 ​ Max: 0 ​" at bounding box center [417, 171] width 120 height 17
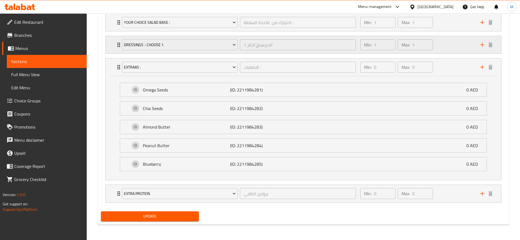
scroll to position [446, 0]
click at [442, 192] on div "Min: 0 ​ Max: 0 ​" at bounding box center [417, 193] width 120 height 17
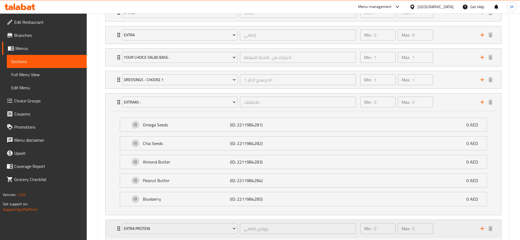
scroll to position [398, 0]
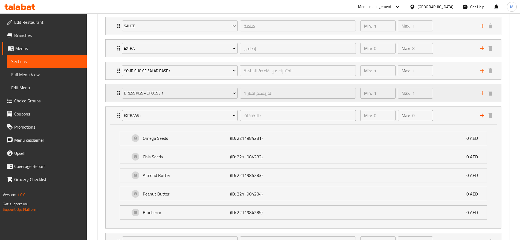
click at [453, 89] on div "Min: 1 ​ Max: 1 ​" at bounding box center [417, 92] width 120 height 17
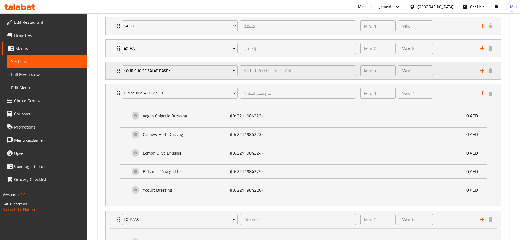
click at [445, 68] on div "Min: 1 ​ Max: 1 ​" at bounding box center [417, 70] width 120 height 17
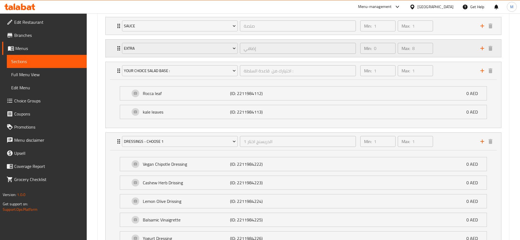
click at [449, 56] on div "Min: 0 ​ Max: 8 ​" at bounding box center [417, 48] width 120 height 17
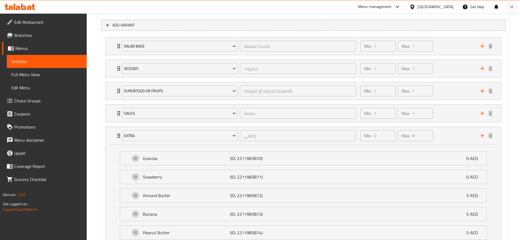
scroll to position [308, 0]
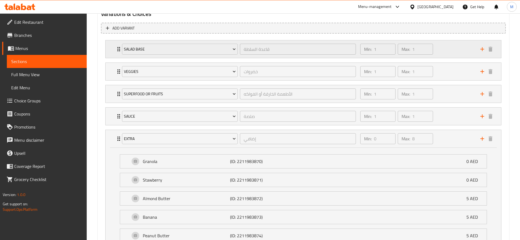
click at [445, 46] on div "Min: 1 ​ Max: 1 ​" at bounding box center [417, 48] width 120 height 17
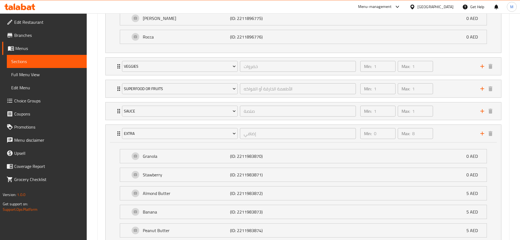
scroll to position [362, 0]
click at [442, 110] on div "Min: 1 ​ Max: 1 ​" at bounding box center [417, 110] width 120 height 17
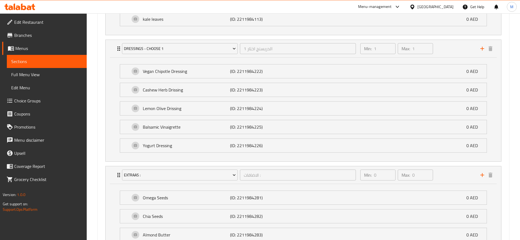
scroll to position [804, 0]
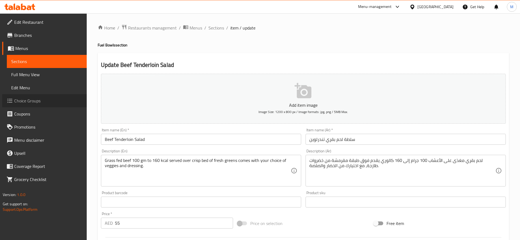
click at [41, 100] on span "Choice Groups" at bounding box center [48, 101] width 68 height 7
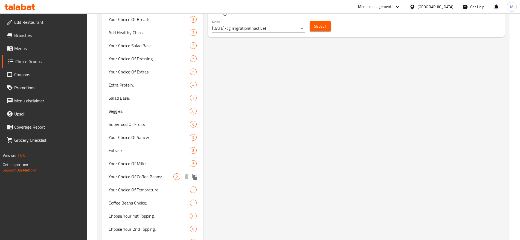
scroll to position [385, 0]
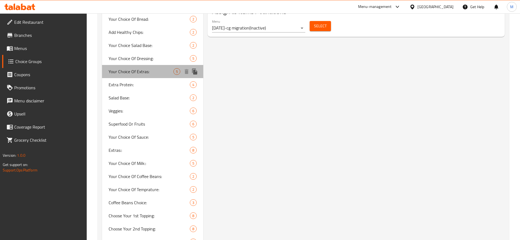
click at [164, 72] on span "Your Choice Of Extras:" at bounding box center [141, 71] width 65 height 7
type input "Your Choice Of Extras:"
type input "إختيارك من الإضافات:"
type input "0"
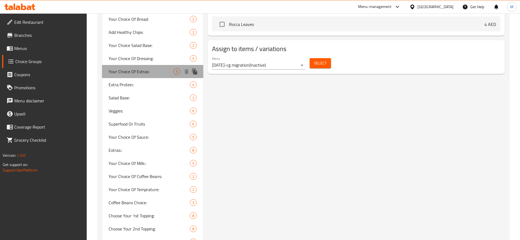
click at [164, 72] on span "Your Choice Of Extras:" at bounding box center [141, 71] width 65 height 7
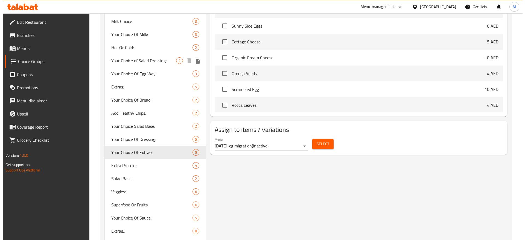
scroll to position [305, 0]
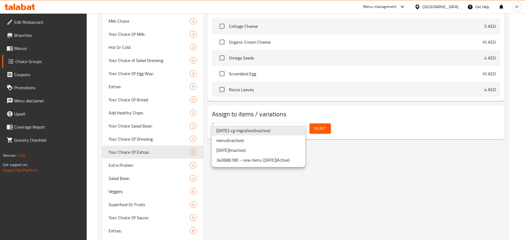
click at [274, 163] on li "340686780 - new menu [DATE] ( Active )" at bounding box center [258, 160] width 93 height 10
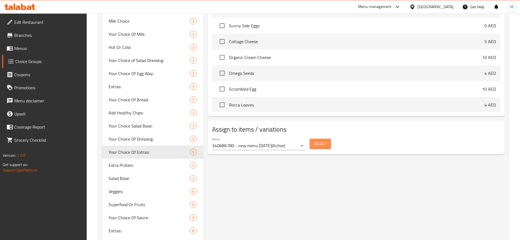
click at [316, 141] on span "Select" at bounding box center [320, 144] width 13 height 7
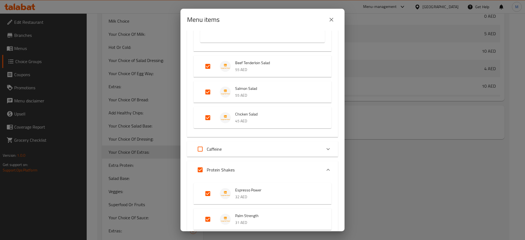
scroll to position [460, 0]
click at [209, 67] on input "Expand" at bounding box center [207, 66] width 13 height 13
checkbox input "false"
click at [211, 96] on input "Expand" at bounding box center [207, 91] width 13 height 13
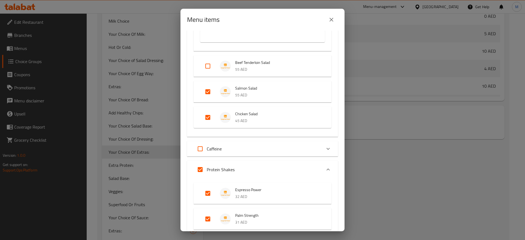
checkbox input "false"
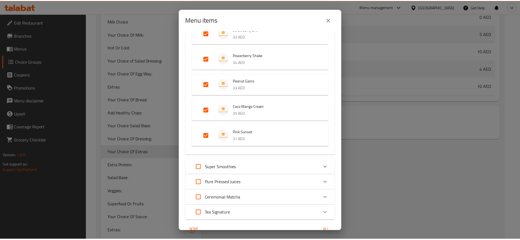
scroll to position [695, 0]
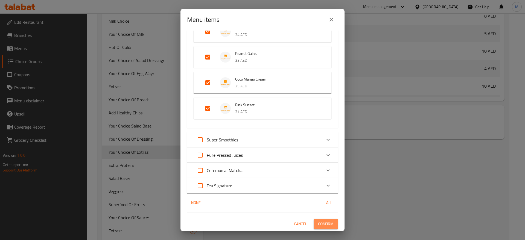
click at [320, 223] on span "Confirm" at bounding box center [326, 224] width 16 height 7
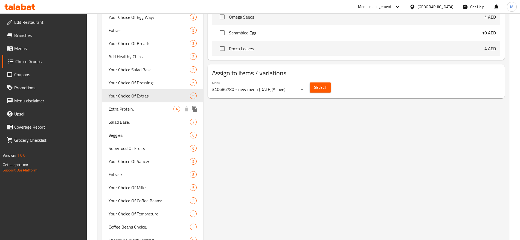
scroll to position [355, 0]
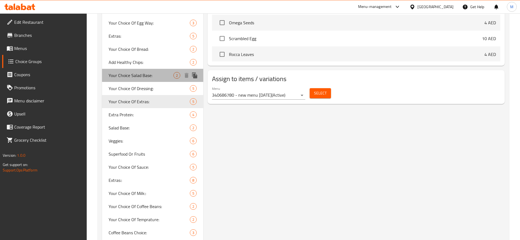
click at [160, 79] on div "Your Choice Salad Base: 2" at bounding box center [152, 75] width 101 height 13
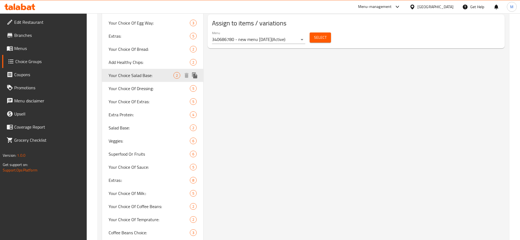
type input "Your Choice Salad Base:"
type input "اختيارك من قاعدة السلطة:"
type input "1"
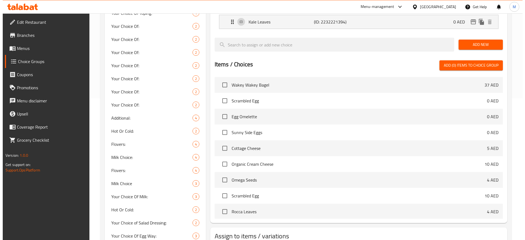
scroll to position [218, 0]
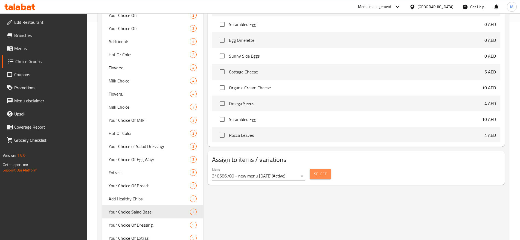
click at [318, 171] on span "Select" at bounding box center [320, 174] width 13 height 7
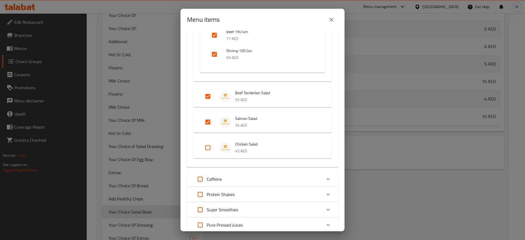
scroll to position [429, 0]
click at [207, 95] on input "Expand" at bounding box center [207, 97] width 13 height 13
checkbox input "false"
click at [209, 126] on input "Expand" at bounding box center [207, 123] width 13 height 13
checkbox input "false"
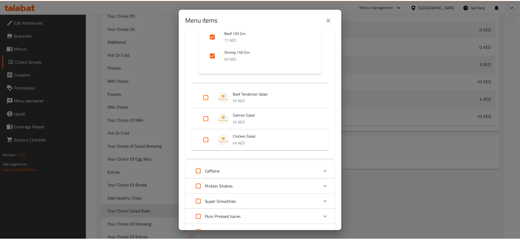
scroll to position [491, 0]
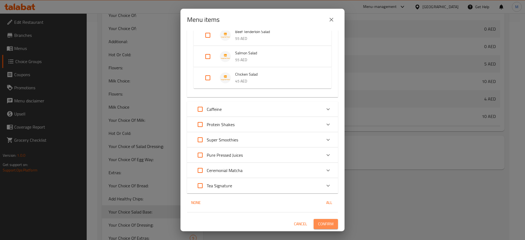
click at [324, 226] on span "Confirm" at bounding box center [326, 224] width 16 height 7
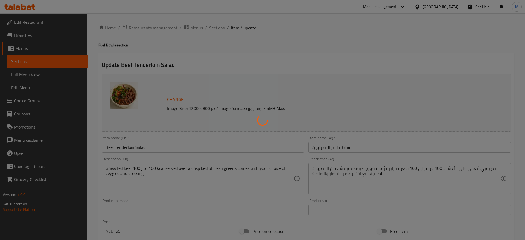
type input "قاعدة السلطة"
type input "1"
type input "خضروات"
type input "1"
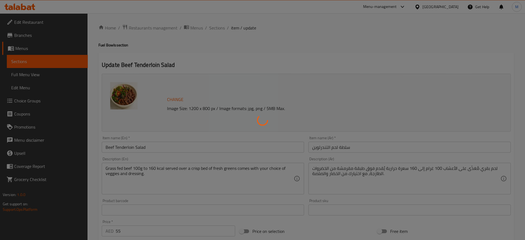
type input "1"
type input "الأطعمة الخارقة أو الفواكه"
type input "1"
type input "صلصة"
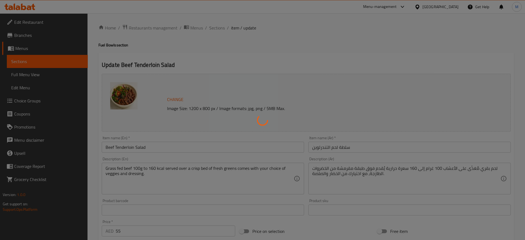
type input "1"
type input "إضافي"
type input "0"
type input "8"
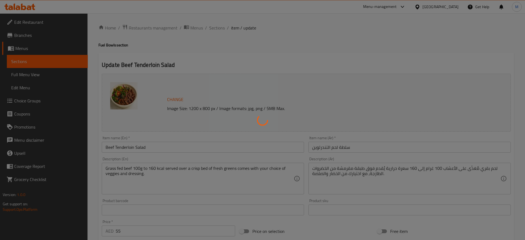
type input "الدريسنج اختار 1"
type input "1"
type input "بروتين اضافى"
type input "0"
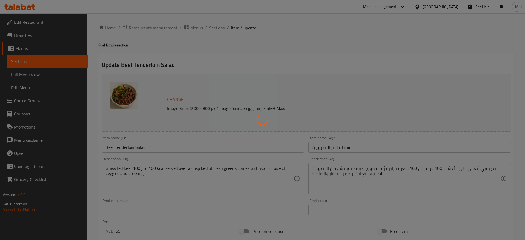
type input "0"
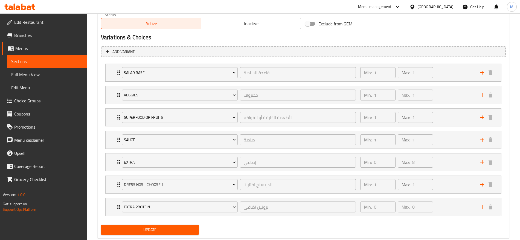
scroll to position [297, 0]
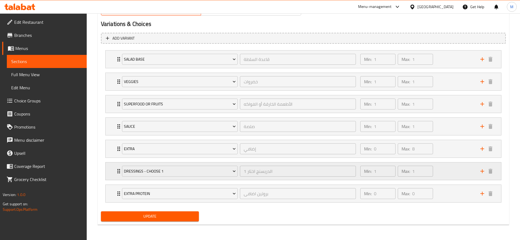
click at [438, 169] on div "Min: 1 ​ Max: 1 ​" at bounding box center [417, 171] width 120 height 17
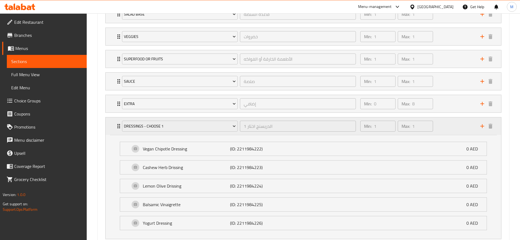
scroll to position [343, 0]
click at [451, 85] on div "Min: 1 ​ Max: 1 ​" at bounding box center [417, 80] width 120 height 17
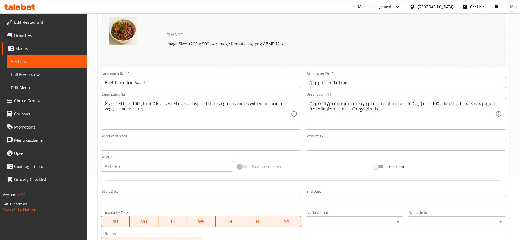
scroll to position [64, 0]
click at [333, 54] on div "Change Image Size: 1200 x 800 px / Image formats: jpg, png / 5MB Max." at bounding box center [303, 39] width 405 height 58
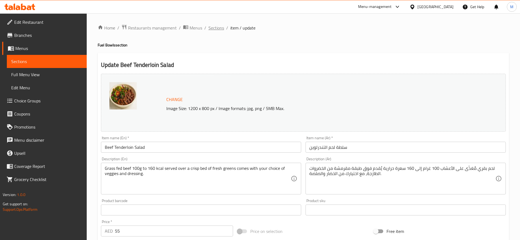
click at [215, 28] on span "Sections" at bounding box center [216, 28] width 16 height 7
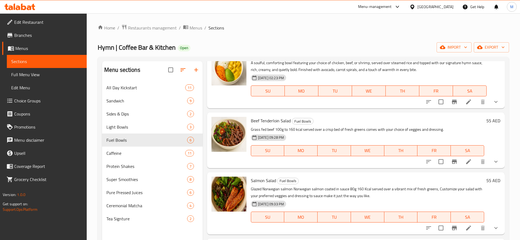
scroll to position [77, 0]
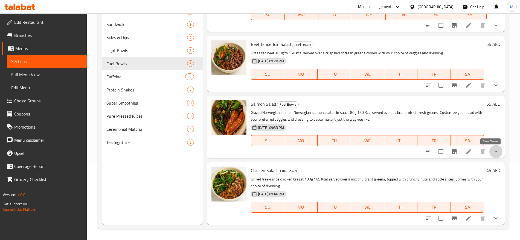
click at [492, 150] on icon "show more" at bounding box center [495, 151] width 7 height 7
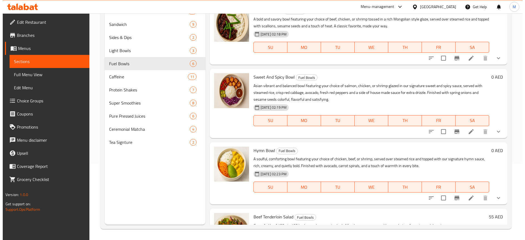
scroll to position [0, 0]
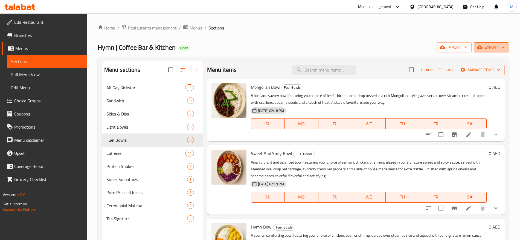
click at [494, 46] on span "export" at bounding box center [491, 47] width 27 height 7
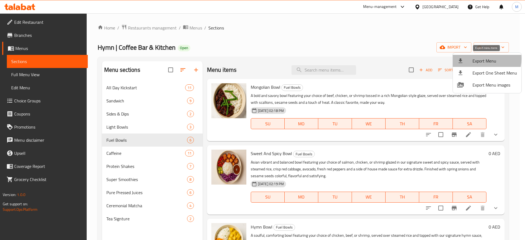
click at [475, 59] on span "Export Menu" at bounding box center [494, 61] width 45 height 7
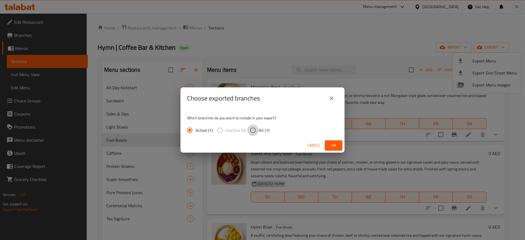
click at [256, 132] on input "All (1)" at bounding box center [252, 130] width 11 height 11
radio input "true"
click at [338, 148] on button "Ok" at bounding box center [333, 146] width 17 height 10
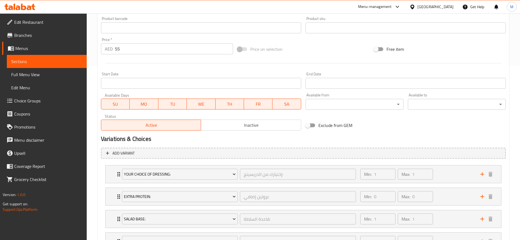
scroll to position [290, 0]
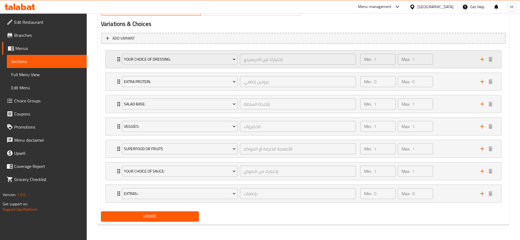
click at [442, 66] on div "Min: 1 ​ Max: 1 ​" at bounding box center [417, 59] width 120 height 17
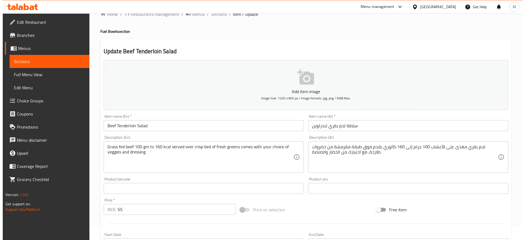
scroll to position [0, 0]
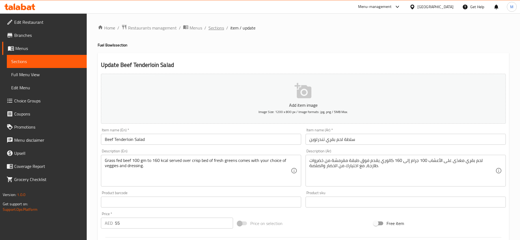
click at [222, 27] on span "Sections" at bounding box center [216, 28] width 16 height 7
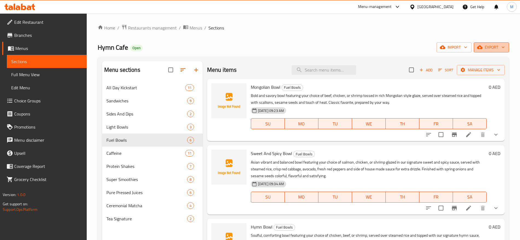
click at [485, 47] on span "export" at bounding box center [491, 47] width 27 height 7
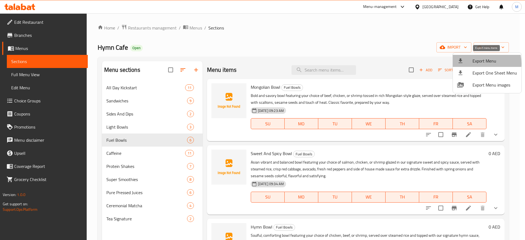
click at [472, 64] on span "Export Menu" at bounding box center [494, 61] width 45 height 7
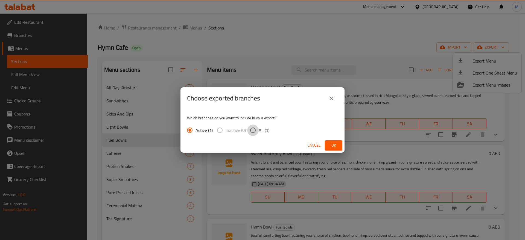
click at [258, 131] on input "All (1)" at bounding box center [252, 130] width 11 height 11
radio input "true"
click at [334, 150] on button "Ok" at bounding box center [333, 146] width 17 height 10
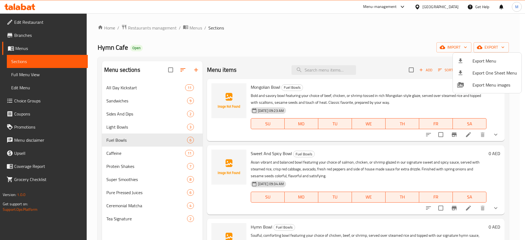
click at [162, 28] on div at bounding box center [262, 120] width 525 height 240
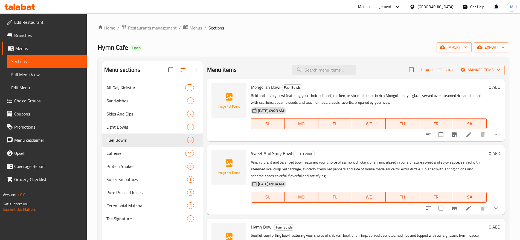
click at [162, 28] on span "Restaurants management" at bounding box center [152, 28] width 49 height 7
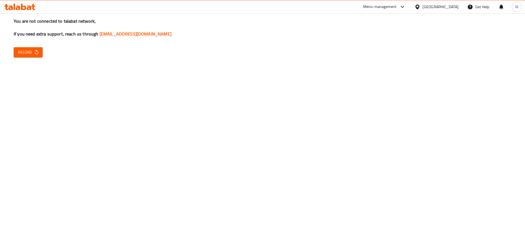
click at [343, 102] on div "You are not connected to talabat network, If you need extra support, reach us t…" at bounding box center [262, 120] width 525 height 240
click at [39, 54] on button "Reload" at bounding box center [28, 52] width 29 height 10
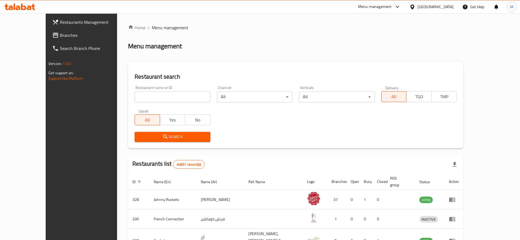
click at [424, 6] on div "[GEOGRAPHIC_DATA]" at bounding box center [435, 7] width 36 height 6
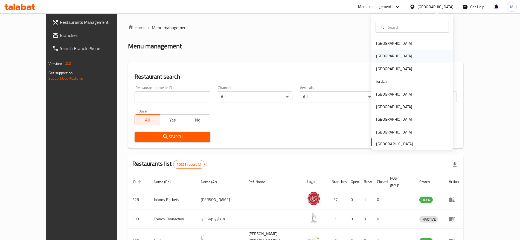
click at [376, 54] on div "[GEOGRAPHIC_DATA]" at bounding box center [394, 56] width 36 height 6
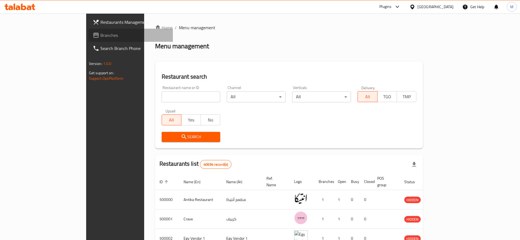
click at [100, 32] on span "Branches" at bounding box center [134, 35] width 68 height 7
